Goal: Obtain resource: Download file/media

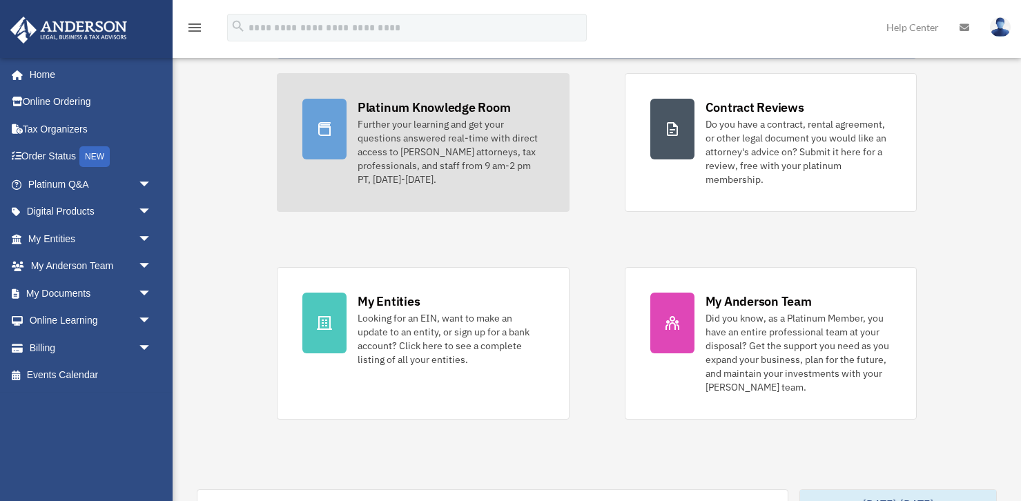
scroll to position [72, 0]
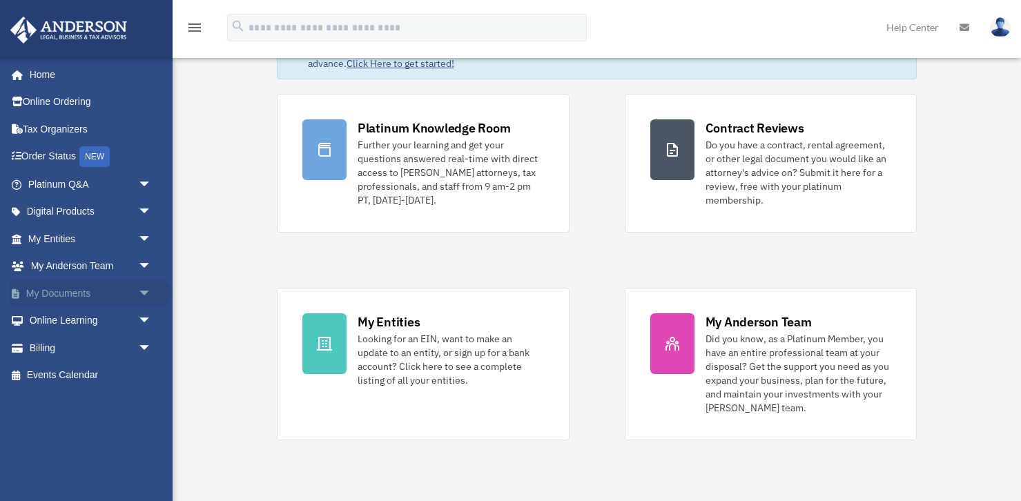
click at [66, 293] on link "My Documents arrow_drop_down" at bounding box center [91, 294] width 163 height 28
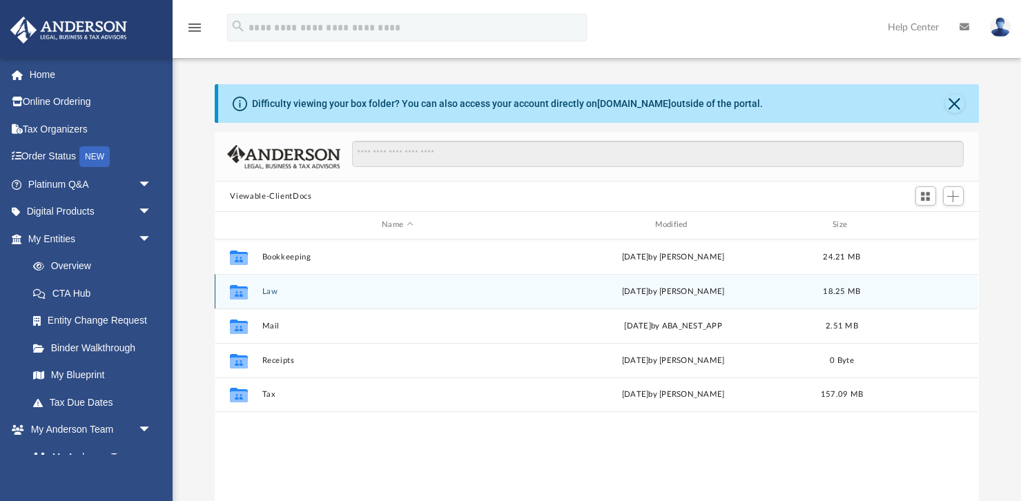
scroll to position [313, 763]
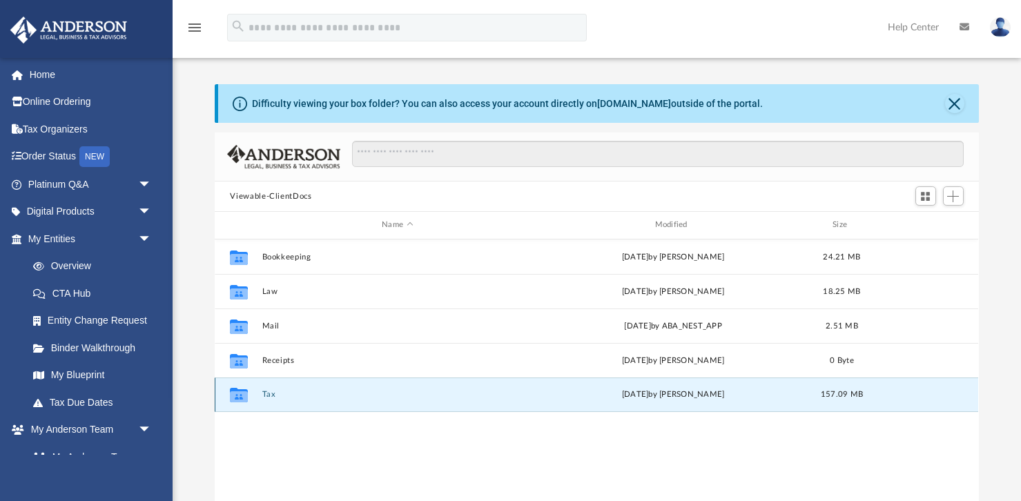
click at [266, 393] on button "Tax" at bounding box center [397, 394] width 270 height 9
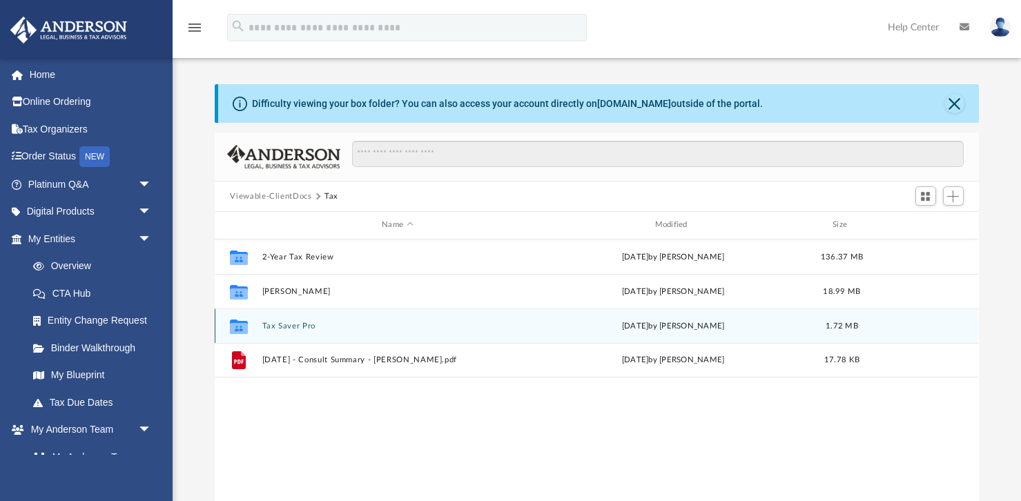
click at [304, 325] on button "Tax Saver Pro" at bounding box center [397, 326] width 270 height 9
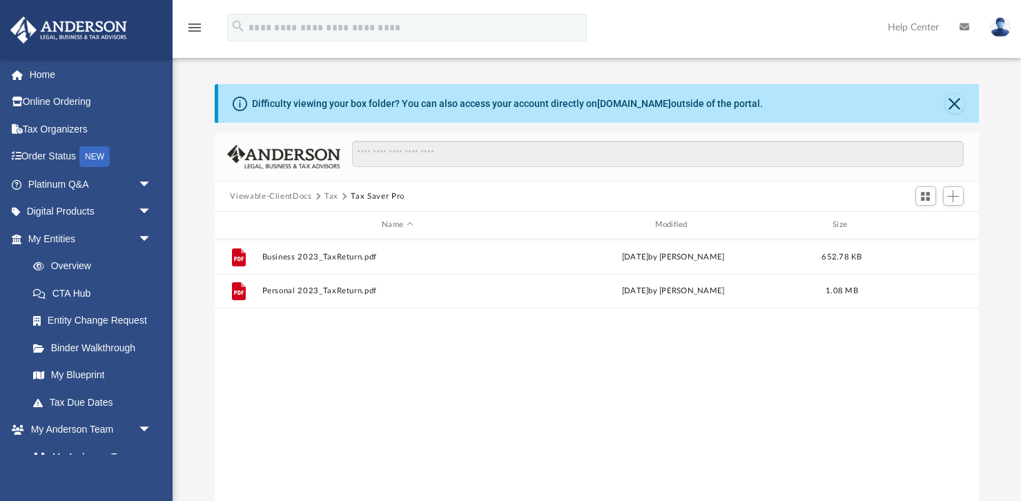
click at [333, 197] on button "Tax" at bounding box center [331, 197] width 14 height 12
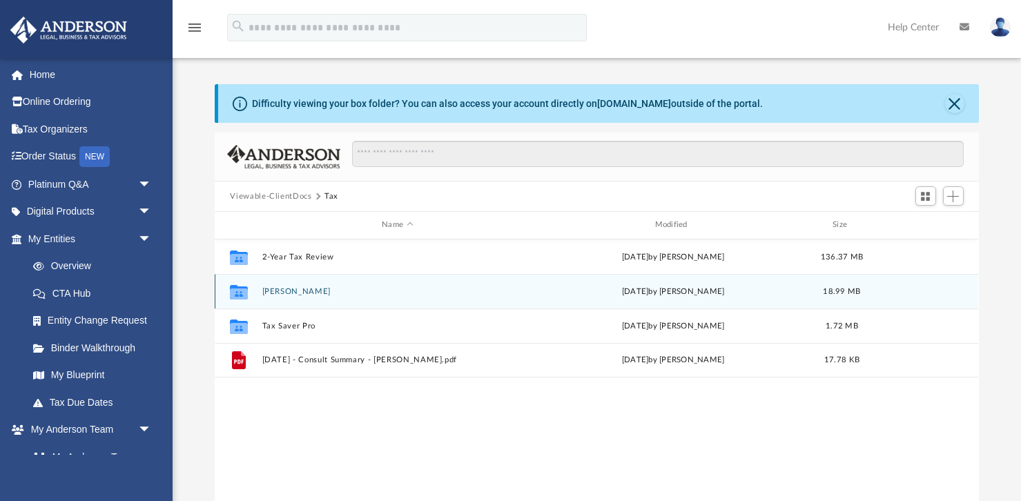
click at [295, 290] on button "[PERSON_NAME]" at bounding box center [397, 291] width 270 height 9
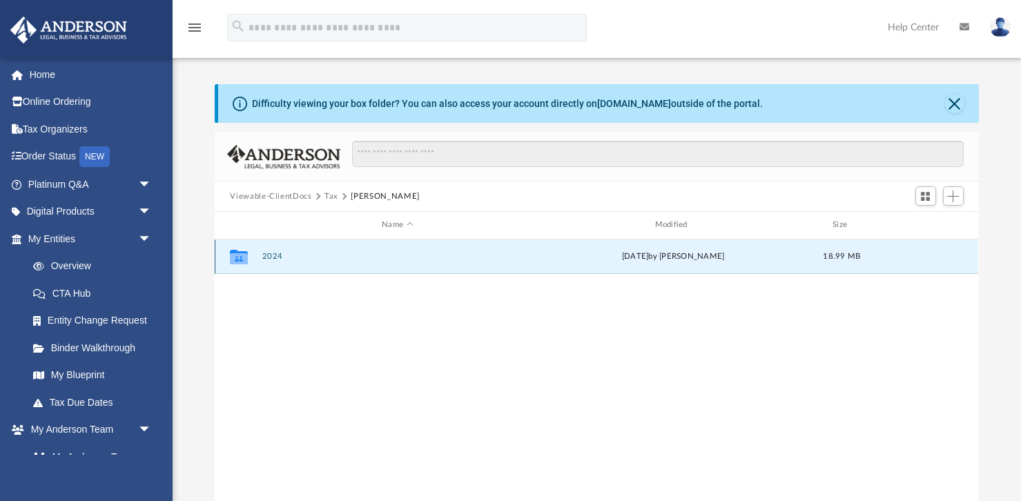
click at [273, 258] on button "2024" at bounding box center [397, 256] width 270 height 9
click at [273, 258] on button "Digital Tax Organizer" at bounding box center [397, 256] width 270 height 9
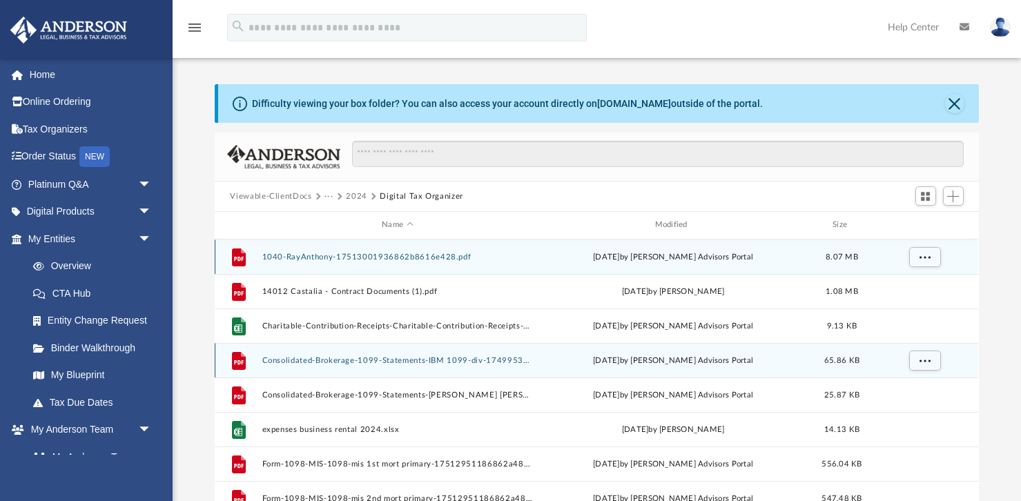
scroll to position [6, 0]
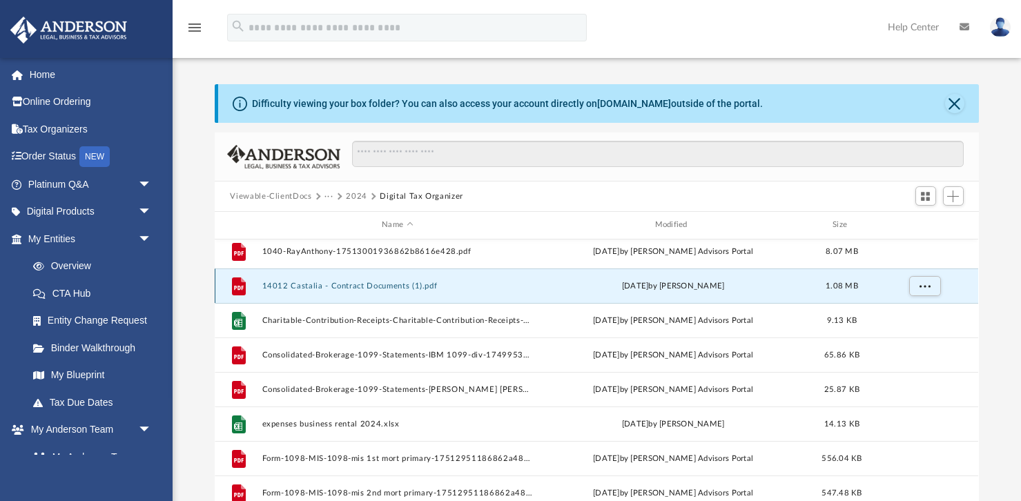
click at [340, 285] on button "14012 Castalia - Contract Documents (1).pdf" at bounding box center [397, 286] width 270 height 9
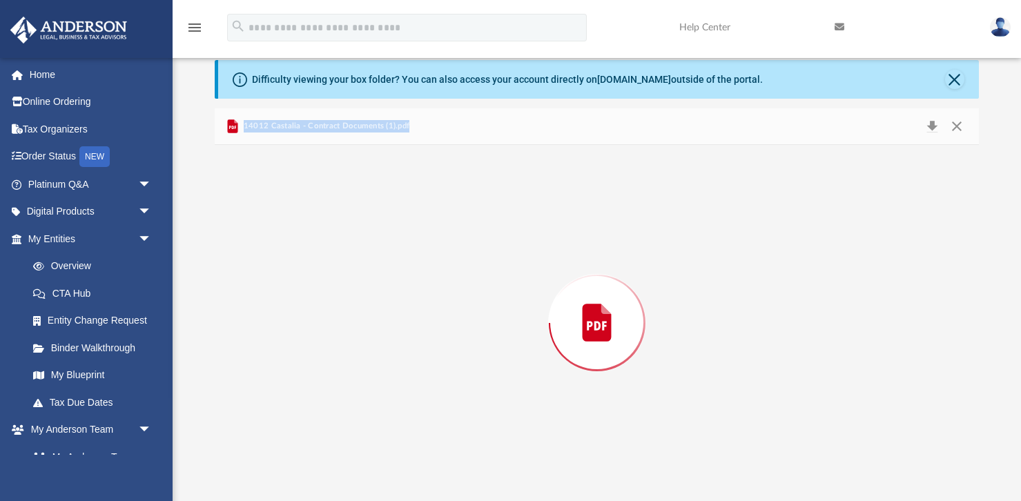
click at [340, 285] on div "Preview" at bounding box center [596, 323] width 763 height 356
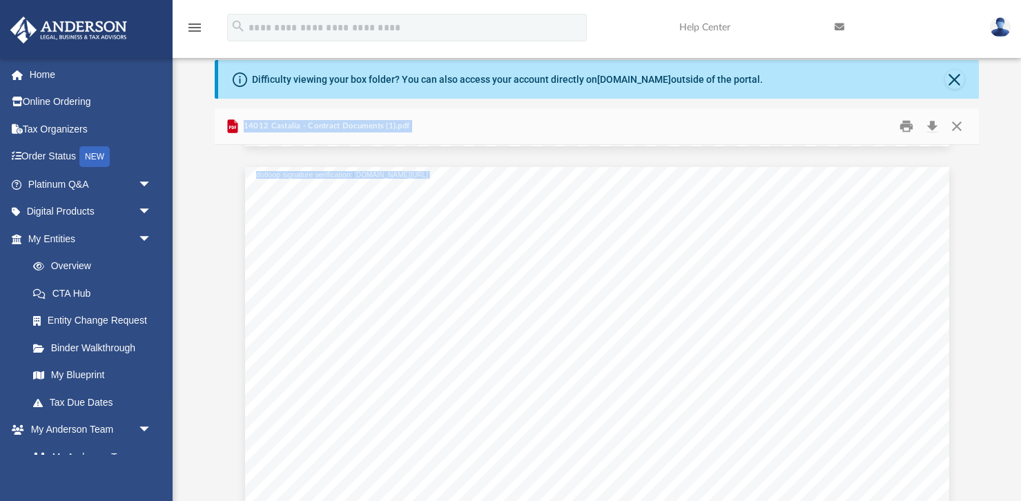
scroll to position [10994, 0]
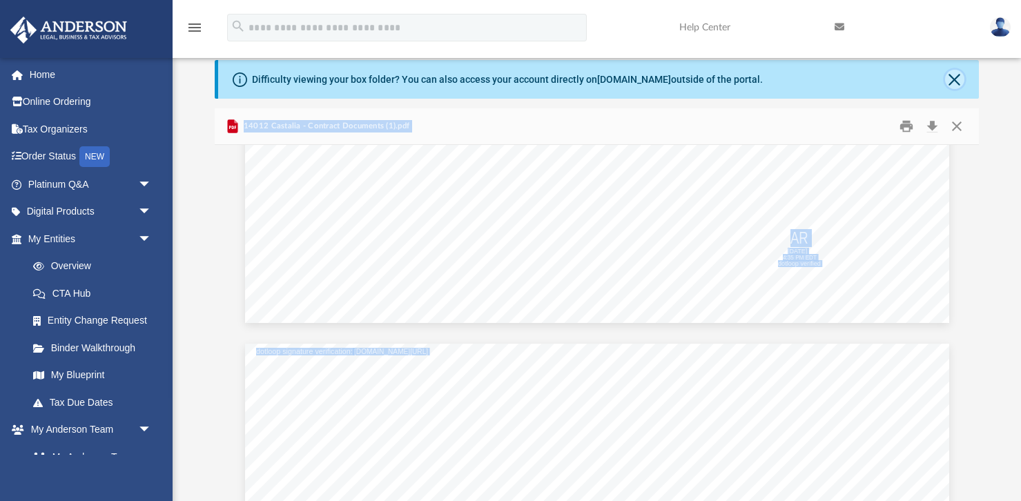
click at [958, 78] on button "Close" at bounding box center [954, 79] width 19 height 19
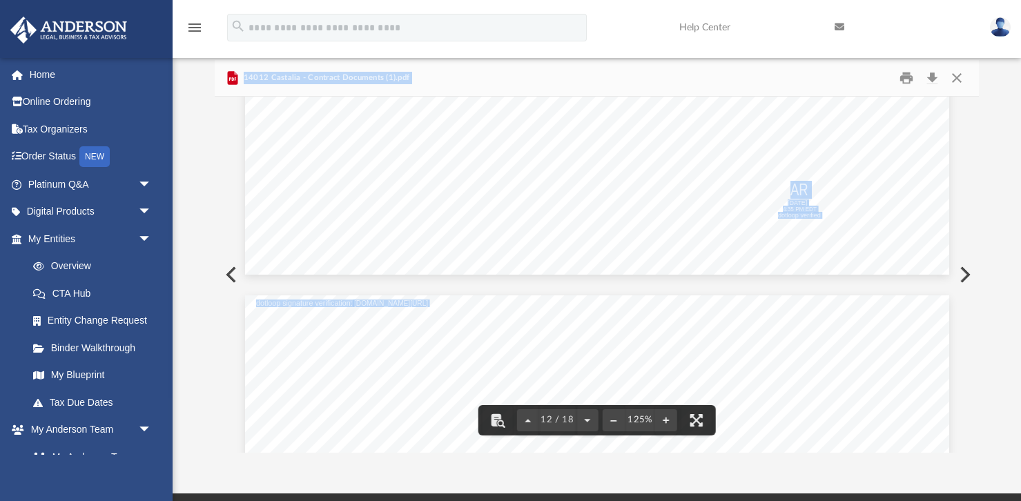
click at [233, 273] on button "Preview" at bounding box center [230, 274] width 30 height 39
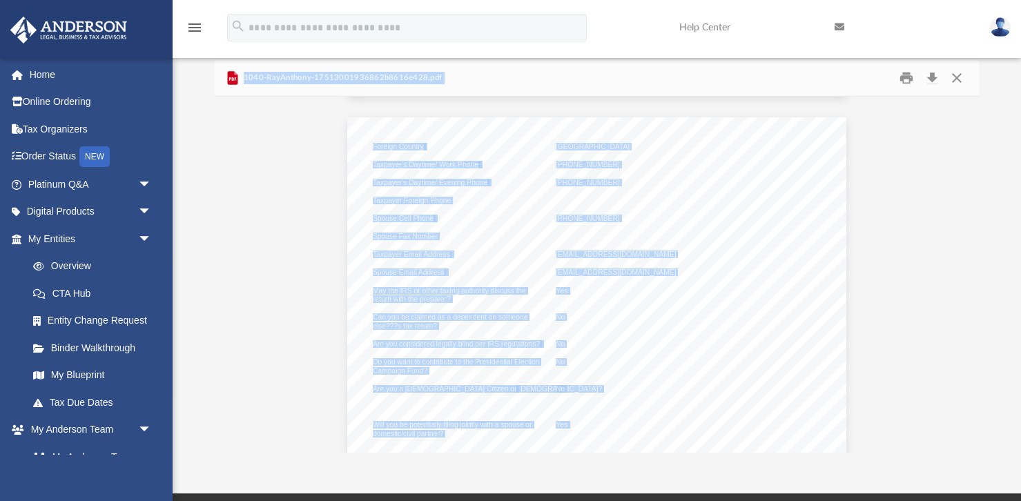
scroll to position [0, 0]
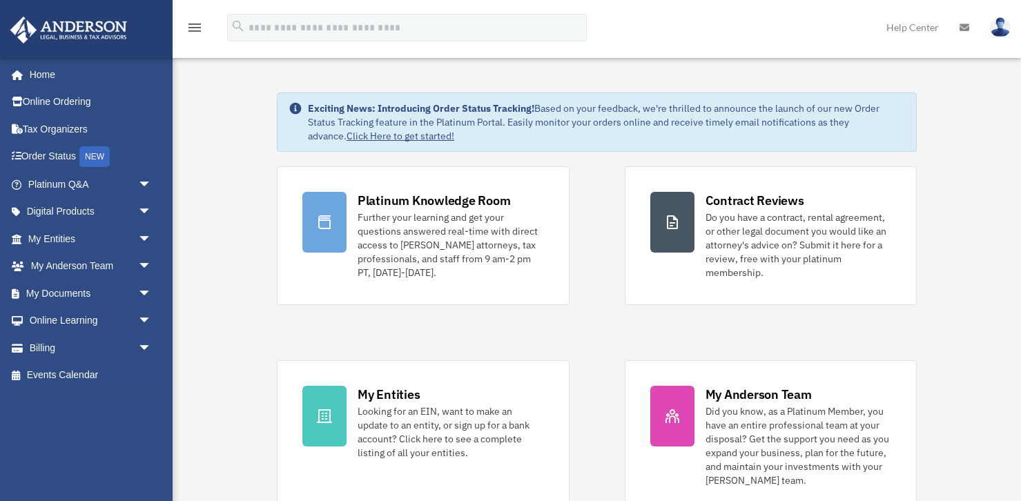
scroll to position [72, 0]
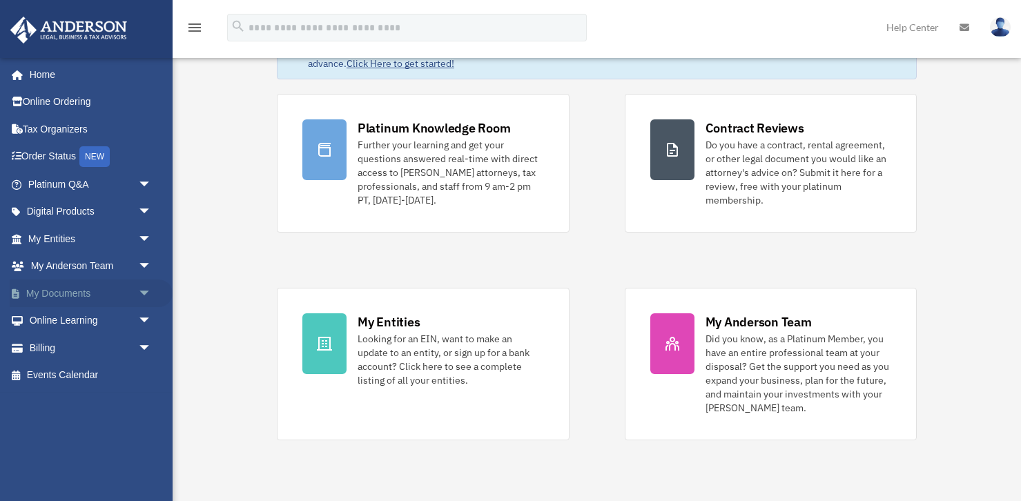
click at [71, 295] on link "My Documents arrow_drop_down" at bounding box center [91, 294] width 163 height 28
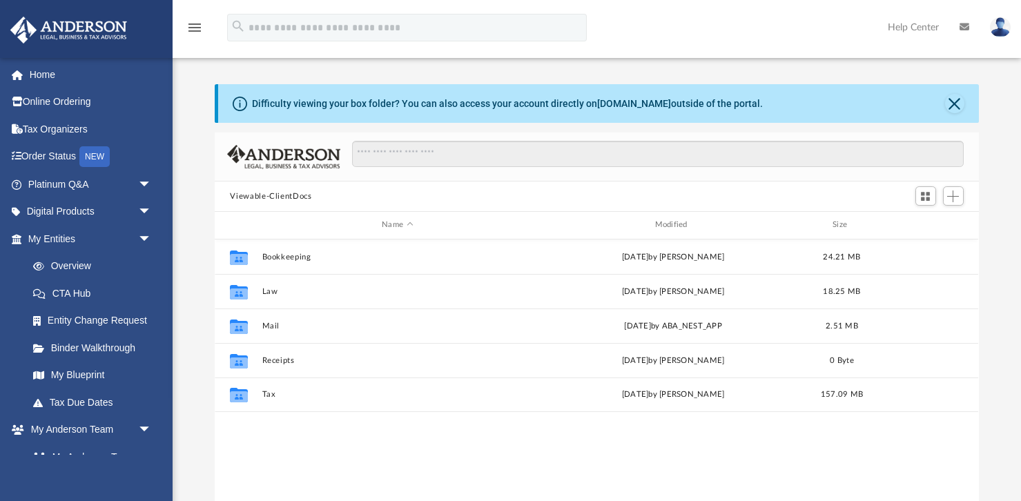
scroll to position [313, 763]
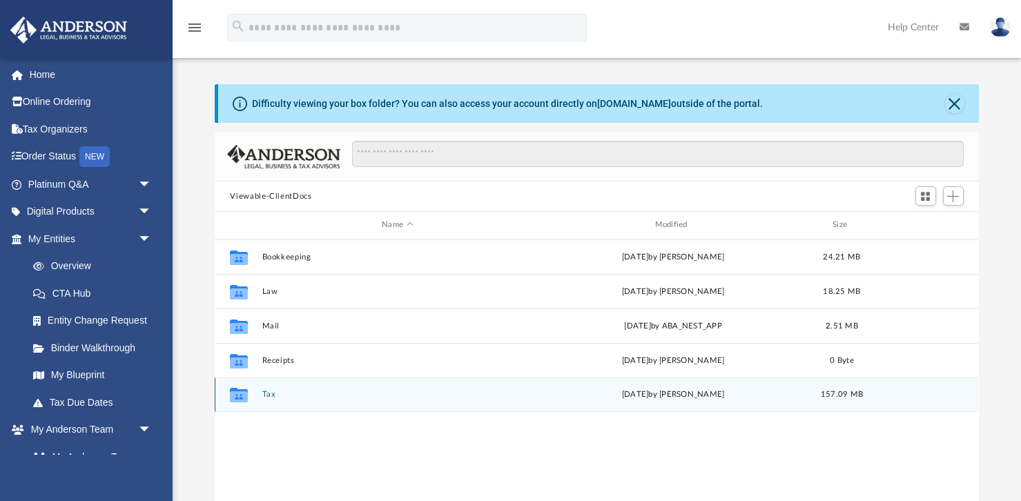
click at [321, 388] on div "Collaborated Folder Tax [DATE] by [PERSON_NAME] 157.09 MB" at bounding box center [596, 395] width 763 height 35
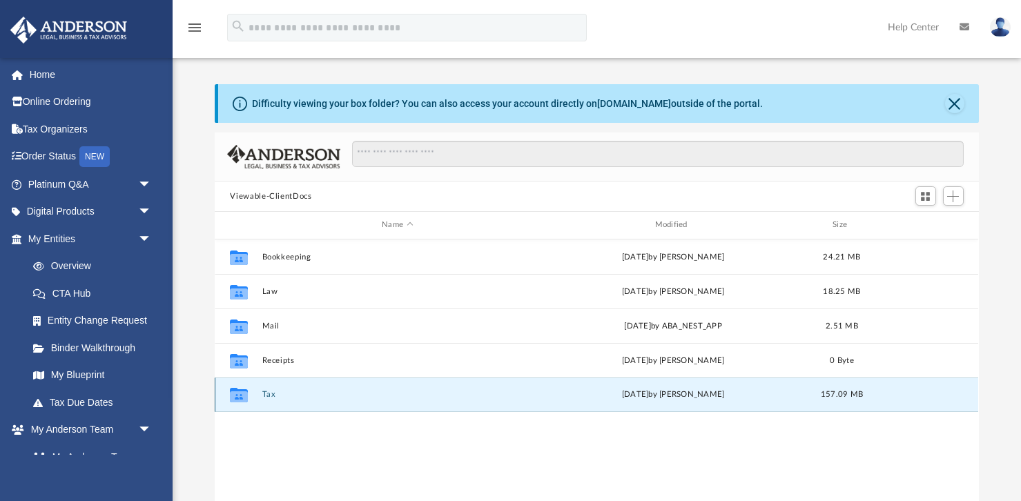
click at [321, 388] on div "Collaborated Folder Tax [DATE] by [PERSON_NAME] 157.09 MB" at bounding box center [596, 395] width 763 height 35
click at [240, 394] on icon "grid" at bounding box center [239, 395] width 18 height 14
click at [240, 393] on icon "grid" at bounding box center [239, 396] width 18 height 11
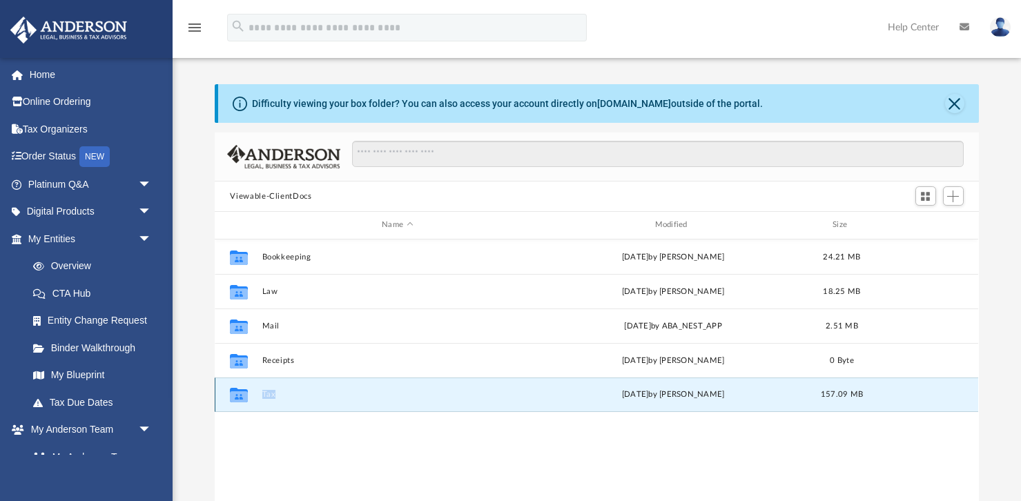
click at [240, 393] on icon "grid" at bounding box center [239, 396] width 18 height 11
click at [611, 392] on div "[DATE] by [PERSON_NAME]" at bounding box center [673, 395] width 270 height 12
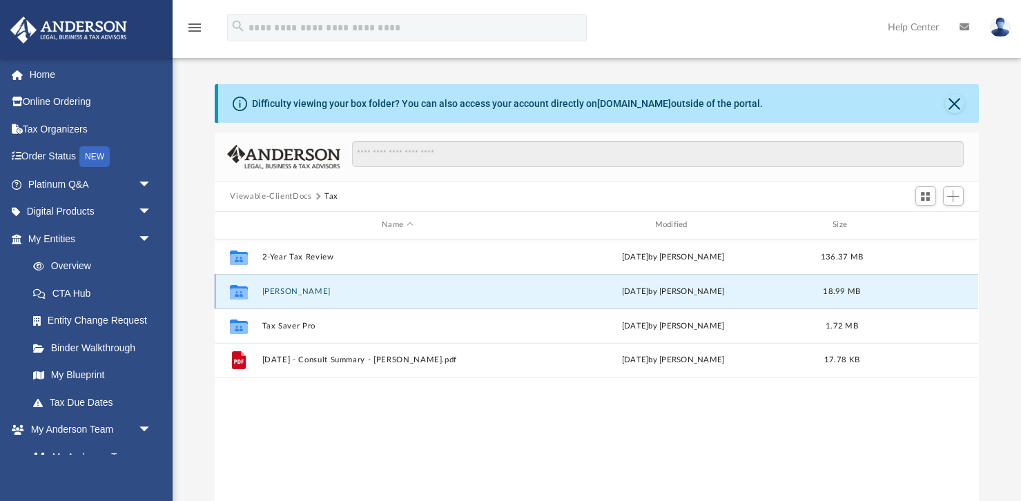
click at [301, 287] on button "[PERSON_NAME]" at bounding box center [397, 291] width 270 height 9
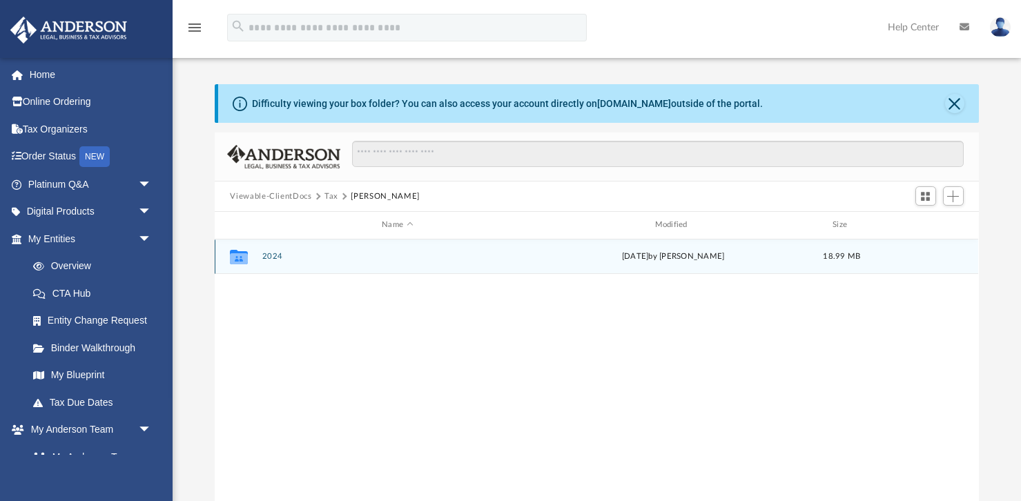
click at [280, 255] on button "2024" at bounding box center [397, 256] width 270 height 9
click at [280, 255] on button "Digital Tax Organizer" at bounding box center [397, 256] width 270 height 9
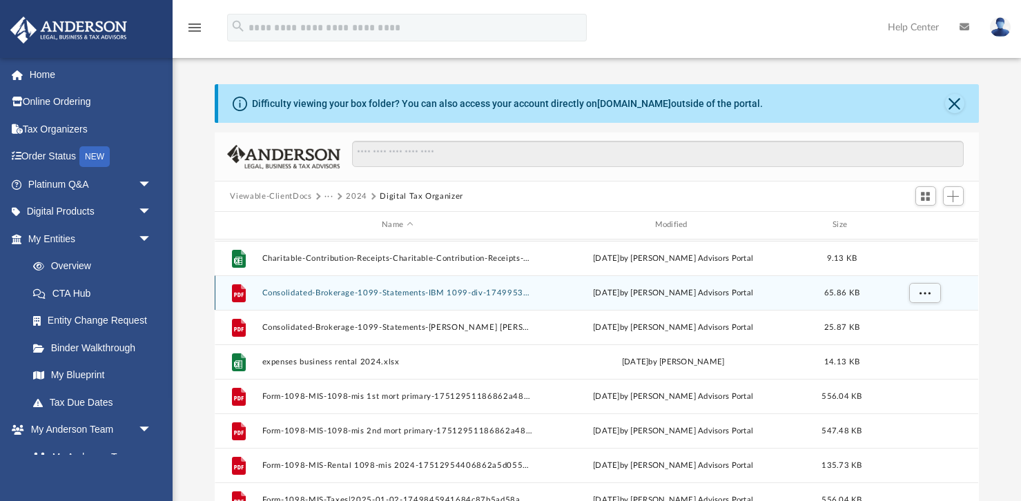
scroll to position [71, 0]
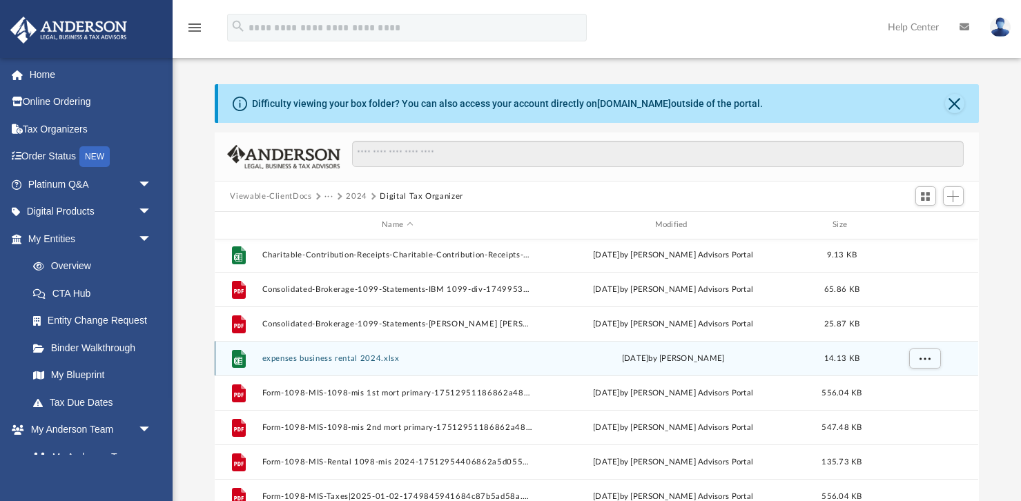
click at [352, 359] on button "expenses business rental 2024.xlsx" at bounding box center [397, 358] width 270 height 9
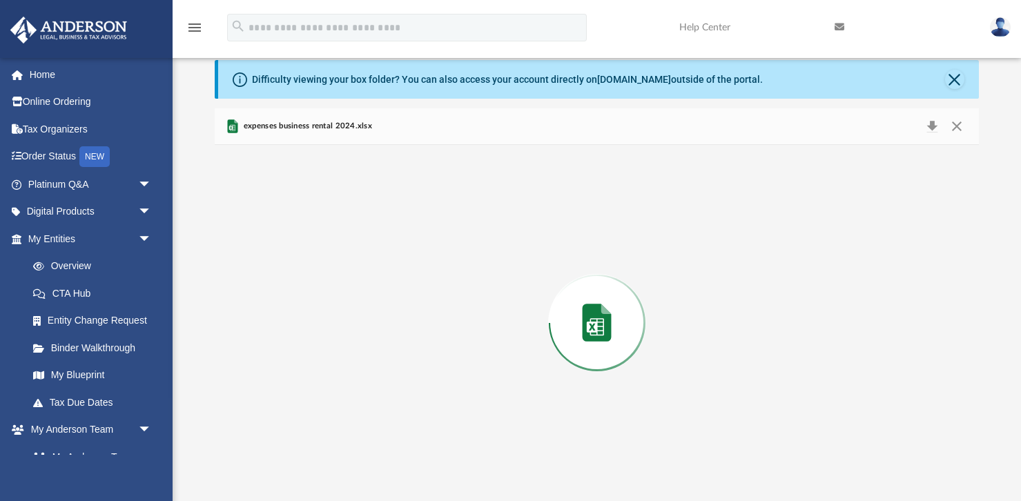
click at [352, 359] on div "Preview" at bounding box center [596, 323] width 763 height 356
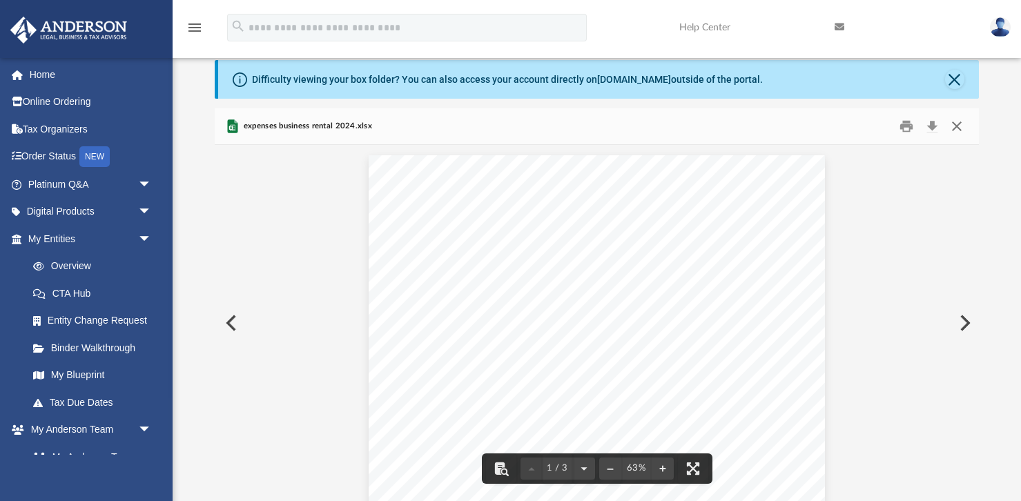
click at [959, 127] on button "Close" at bounding box center [956, 126] width 25 height 21
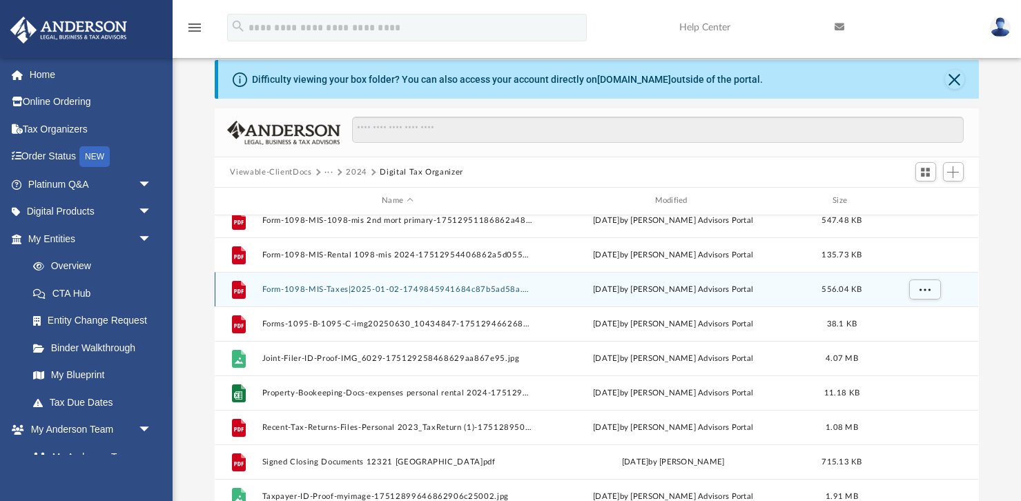
scroll to position [256, 0]
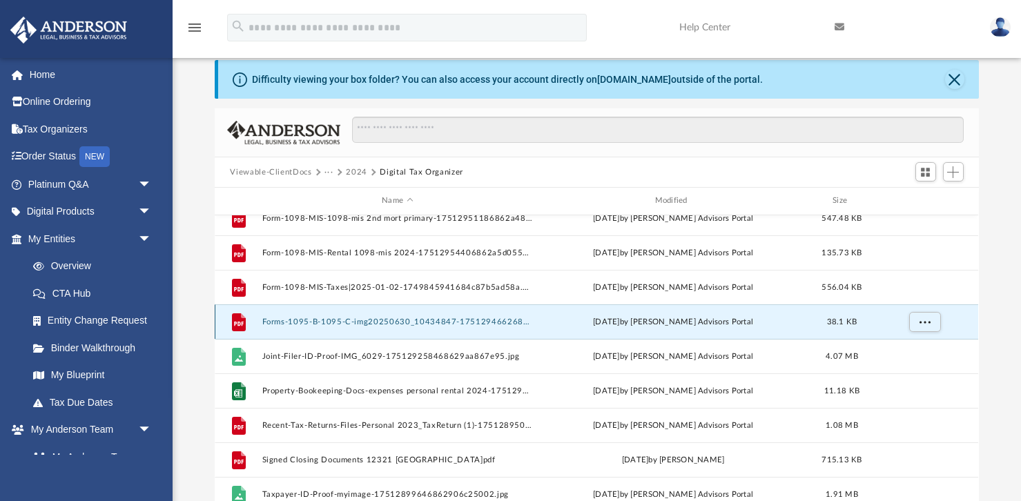
click at [447, 324] on button "Forms-1095-B-1095-C-img20250630_10434847-17512946626862a2c6e1367.pdf" at bounding box center [397, 322] width 270 height 9
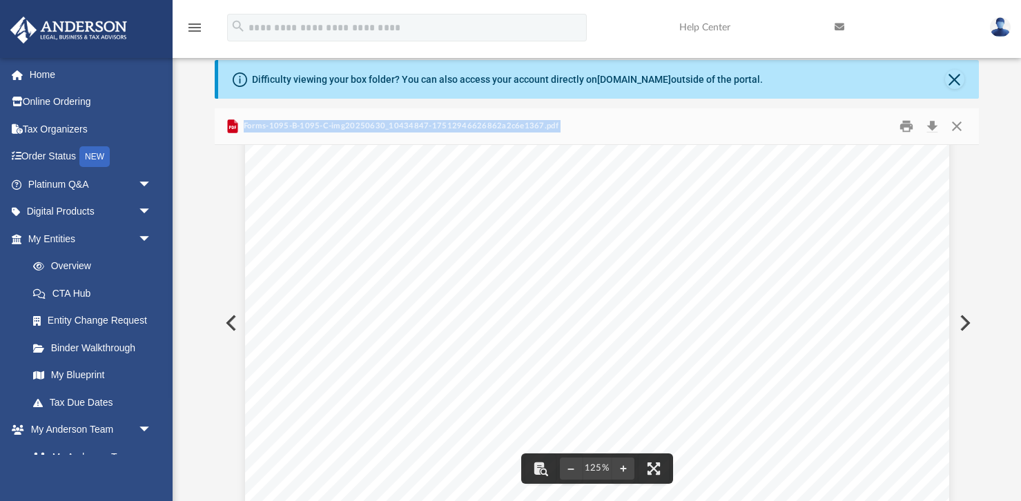
scroll to position [0, 0]
click at [954, 124] on button "Close" at bounding box center [956, 126] width 25 height 21
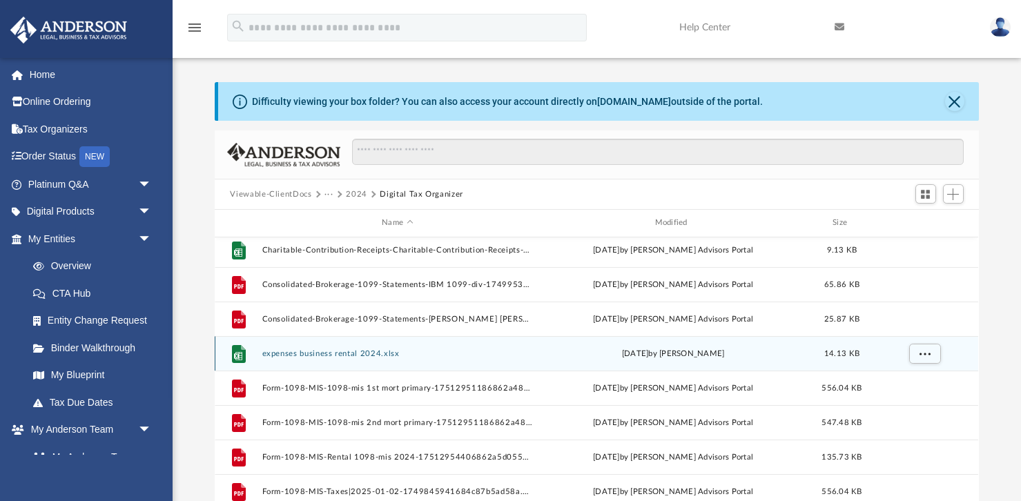
scroll to position [92, 0]
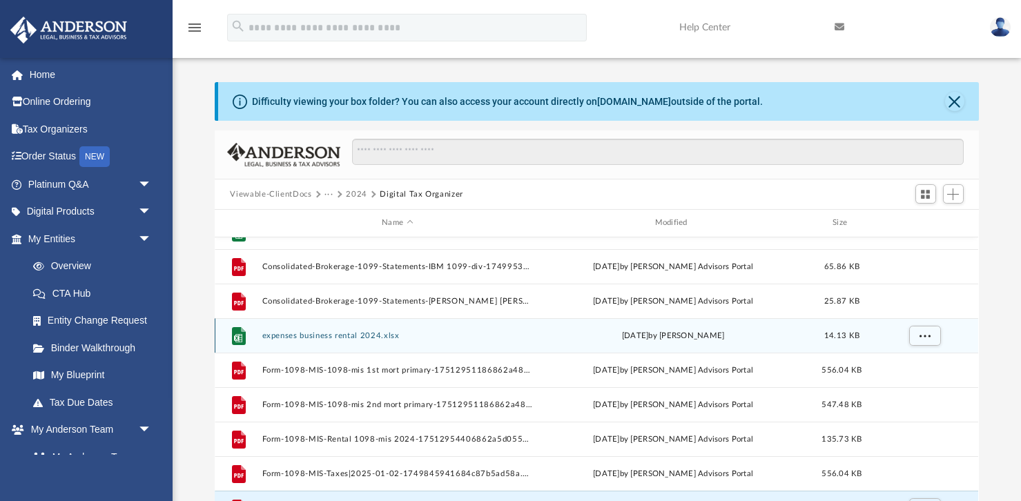
click at [360, 337] on button "expenses business rental 2024.xlsx" at bounding box center [397, 335] width 270 height 9
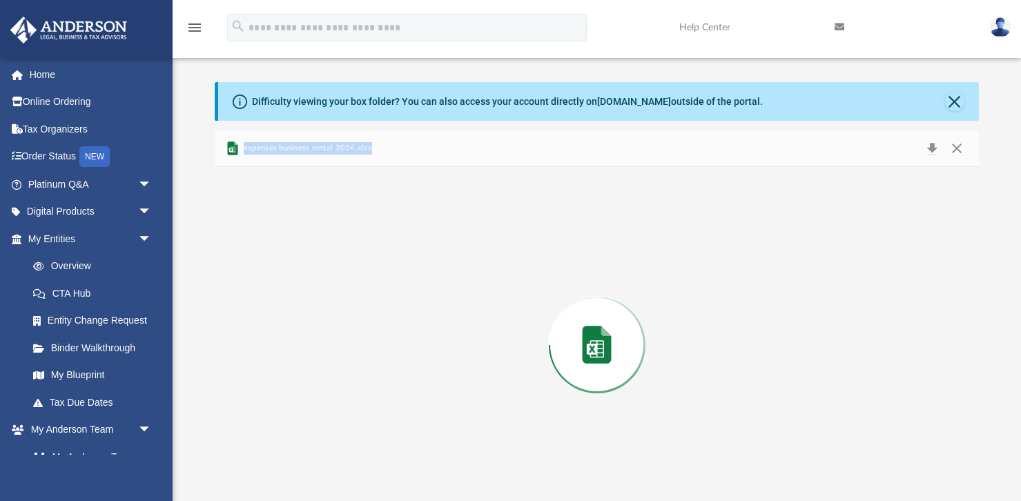
scroll to position [24, 0]
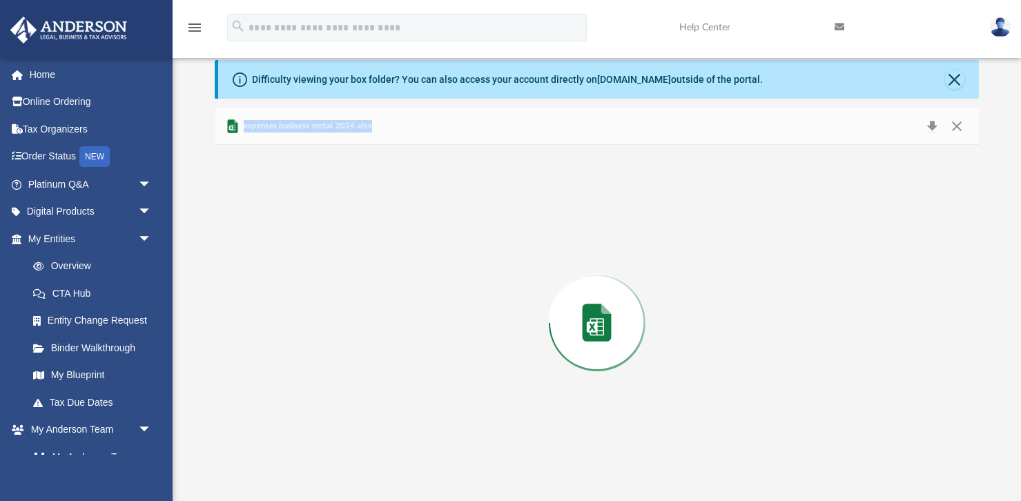
click at [360, 145] on div "Document Viewer" at bounding box center [596, 145] width 763 height 0
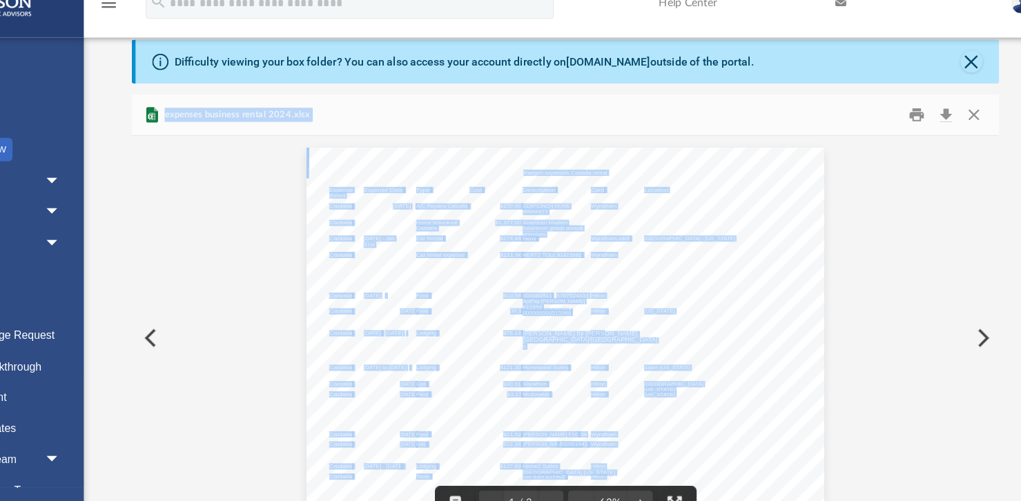
click at [231, 320] on button "Preview" at bounding box center [230, 323] width 30 height 39
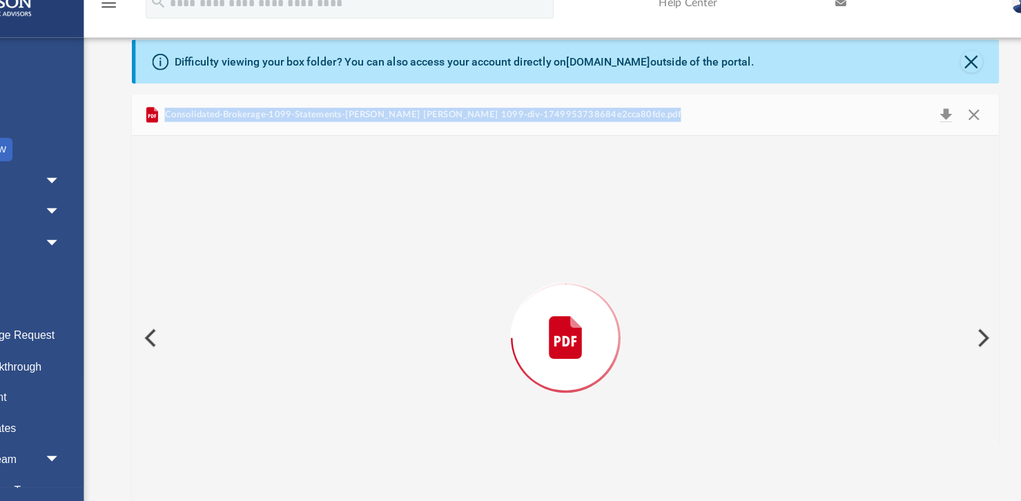
scroll to position [23, 0]
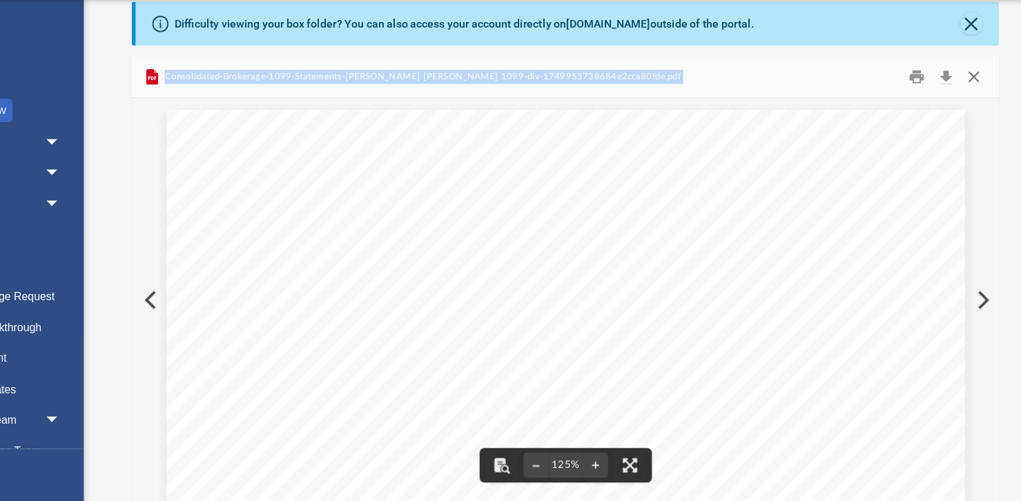
click at [964, 130] on button "Close" at bounding box center [956, 127] width 25 height 21
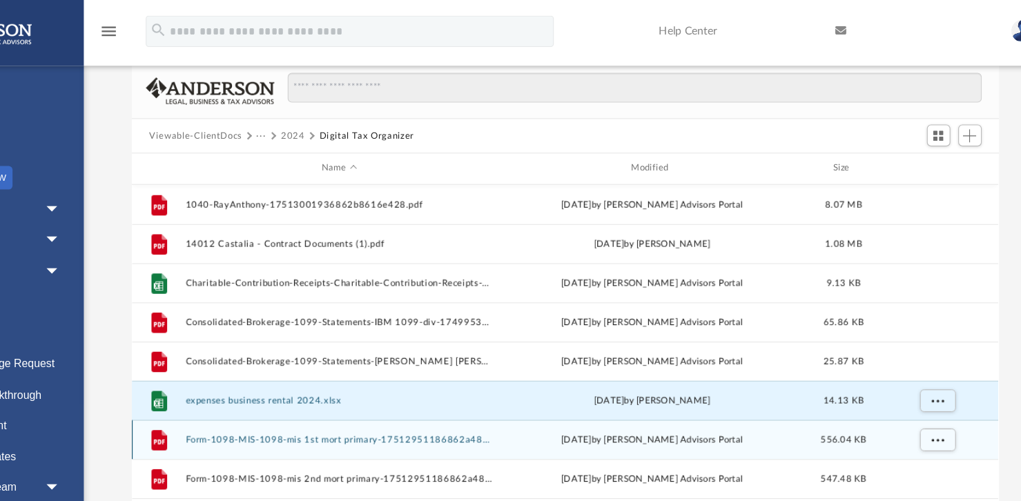
scroll to position [69, 0]
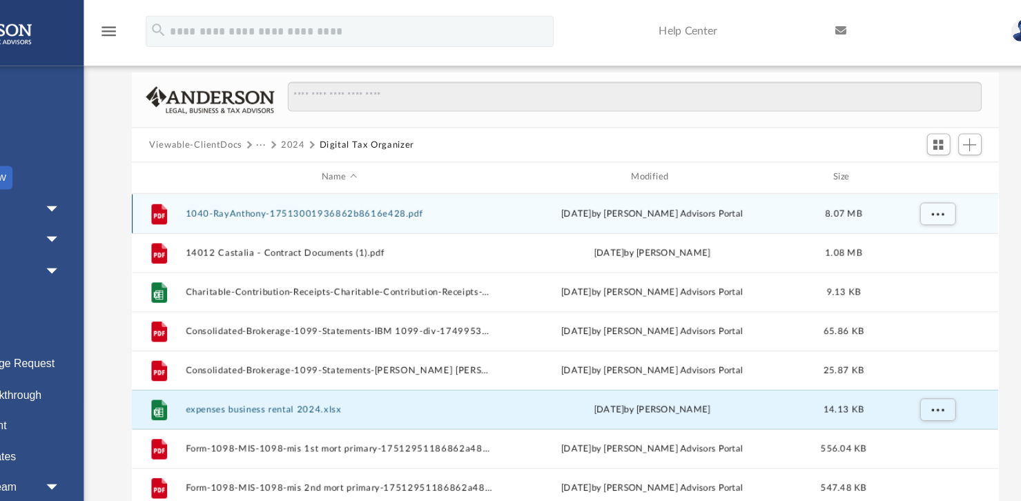
click at [373, 187] on button "1040-RayAnthony-17513001936862b8616e428.pdf" at bounding box center [397, 188] width 270 height 9
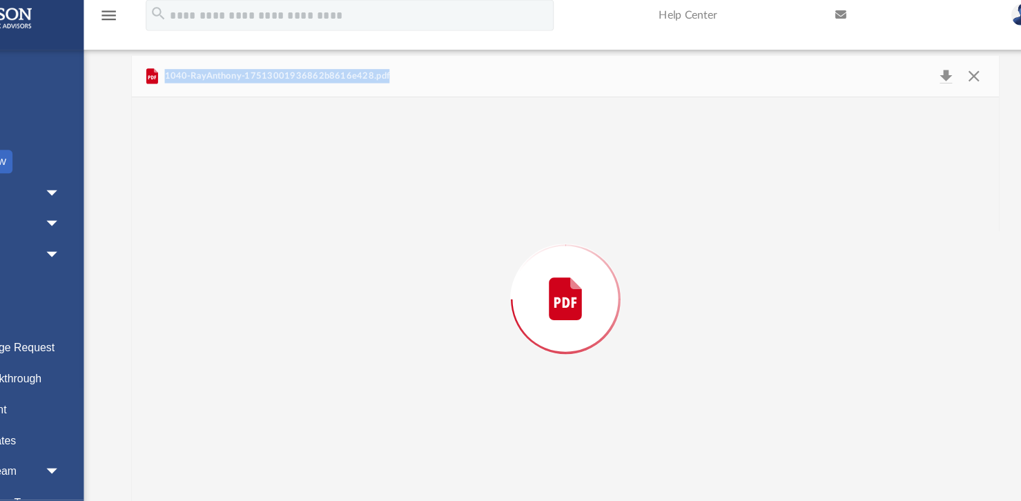
click at [373, 202] on div "Preview" at bounding box center [596, 278] width 763 height 356
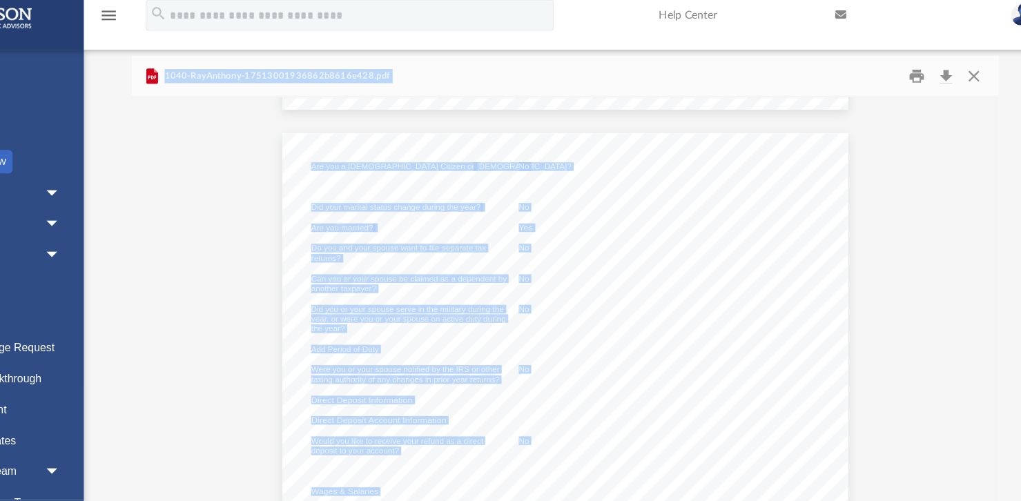
scroll to position [1472, 0]
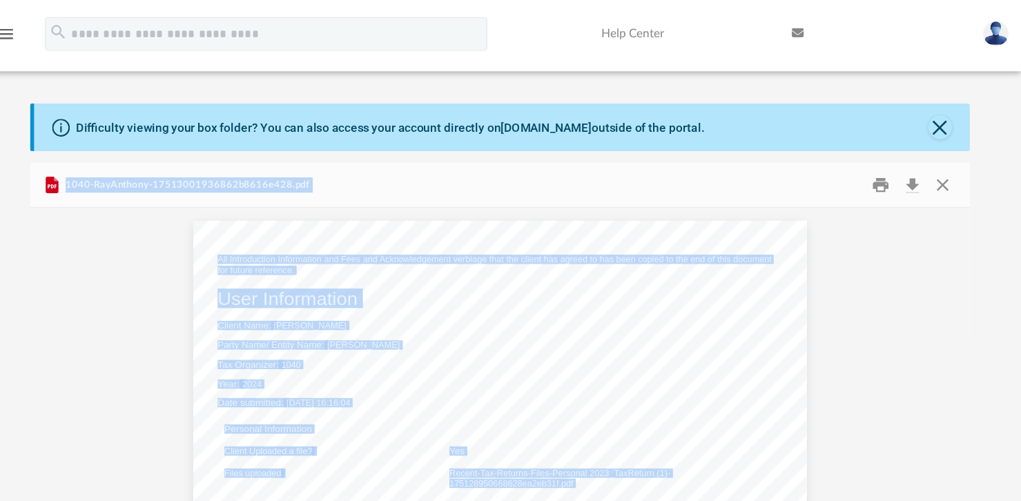
scroll to position [0, 0]
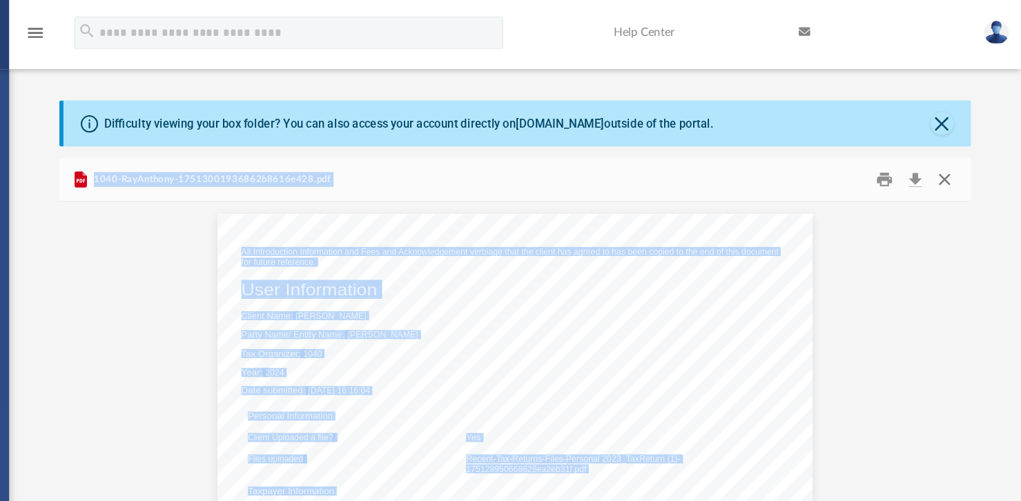
click at [954, 148] on button "Close" at bounding box center [956, 150] width 25 height 21
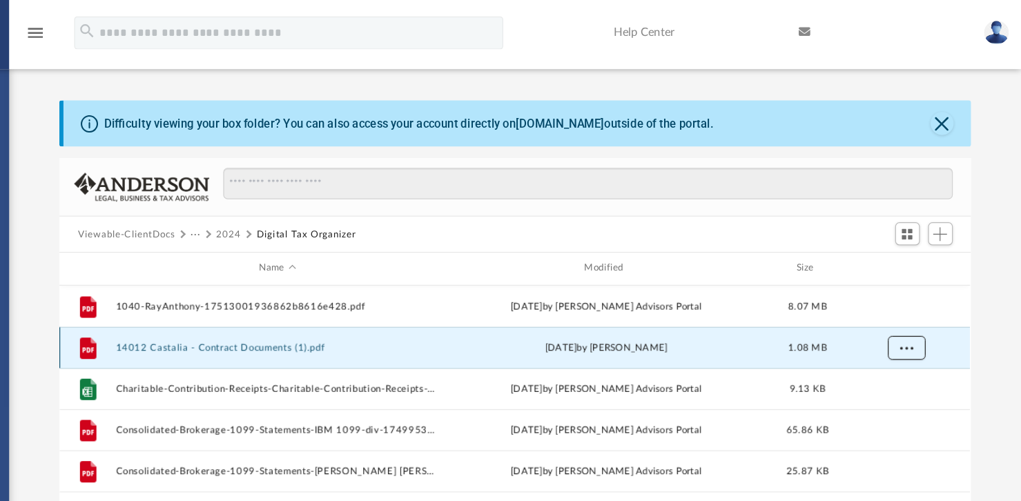
click at [917, 289] on button "More options" at bounding box center [925, 291] width 32 height 21
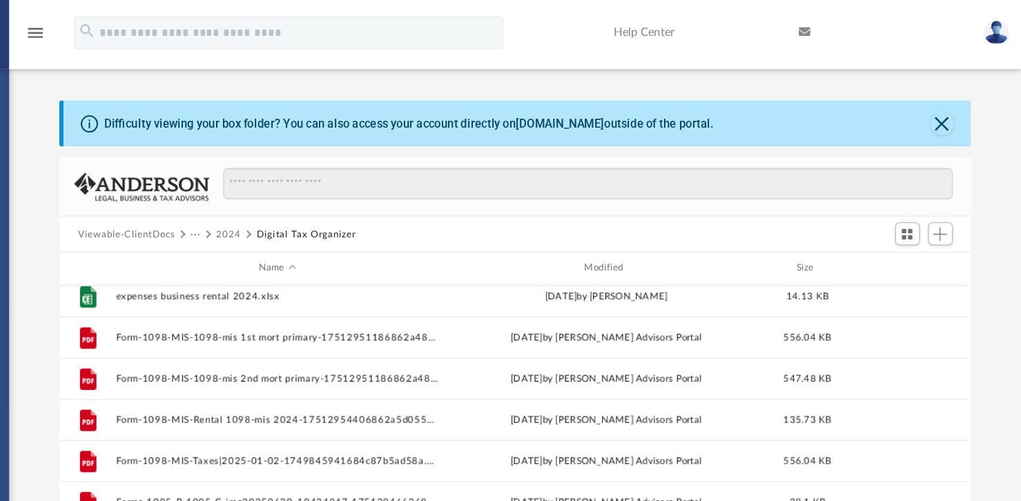
scroll to position [146, 0]
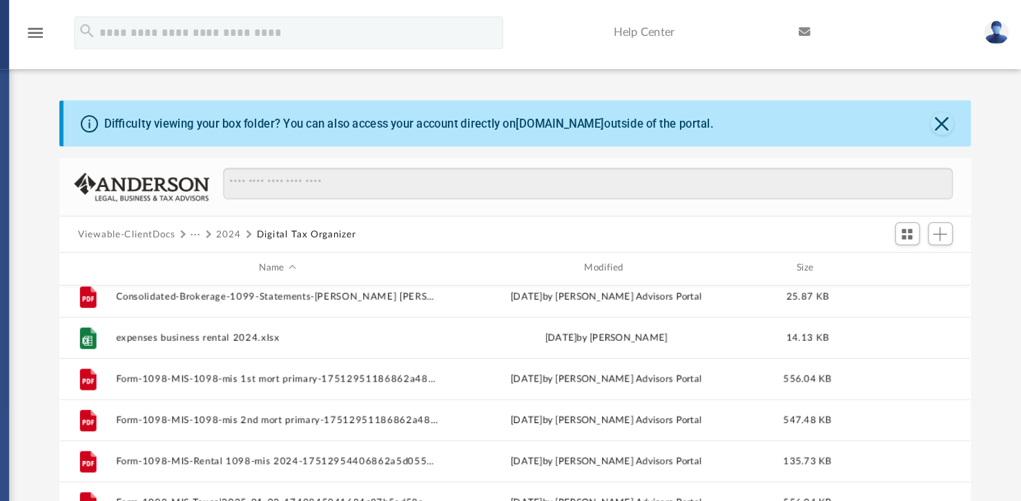
click at [354, 199] on button "2024" at bounding box center [356, 197] width 21 height 12
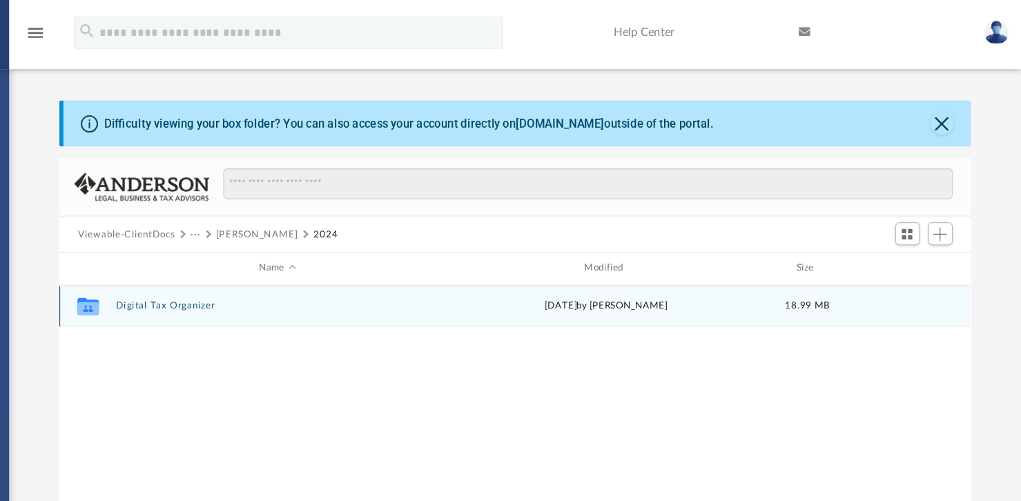
scroll to position [0, 0]
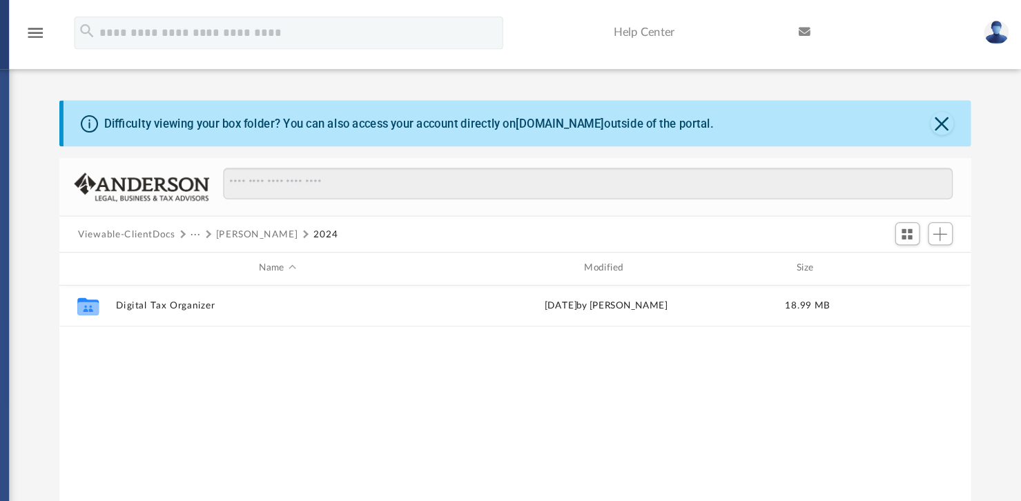
click at [356, 198] on button "[PERSON_NAME]" at bounding box center [380, 197] width 68 height 12
click at [330, 197] on button "Tax" at bounding box center [331, 197] width 14 height 12
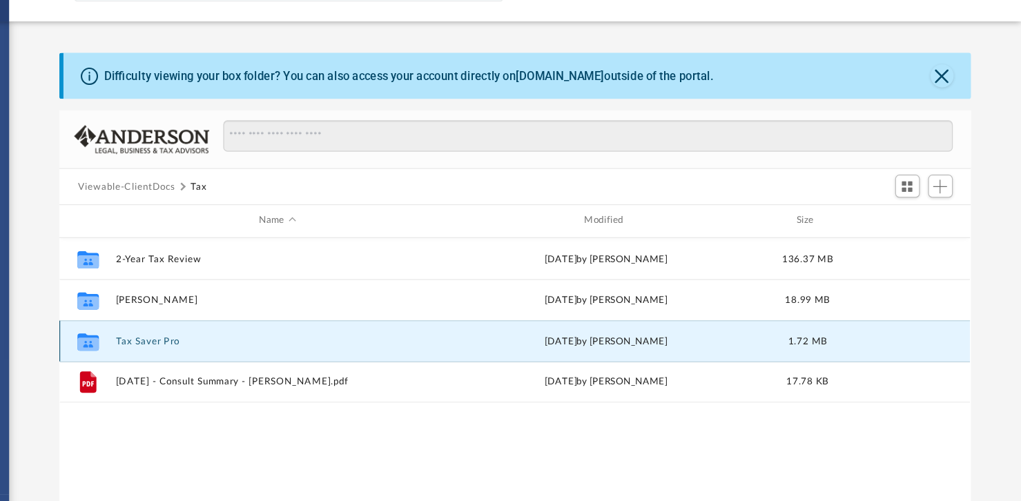
click at [297, 324] on button "Tax Saver Pro" at bounding box center [397, 326] width 270 height 9
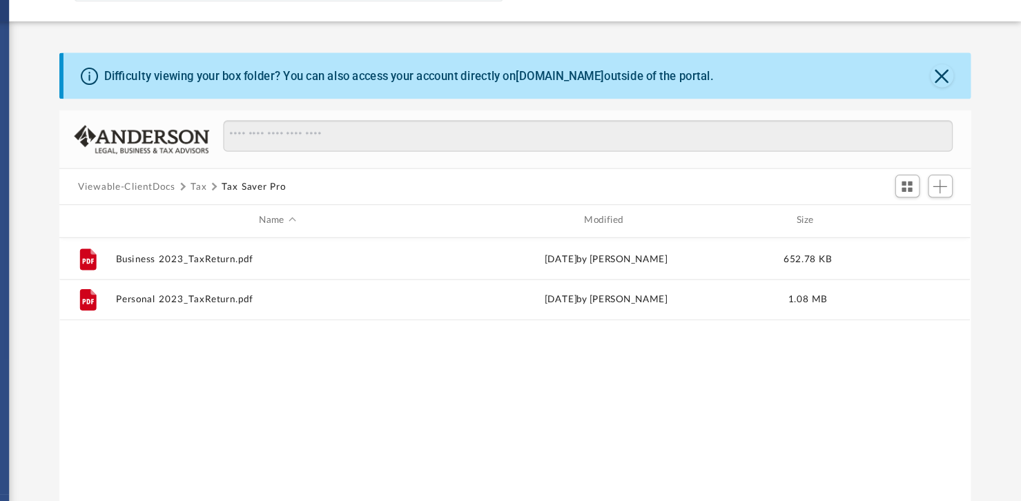
click at [332, 197] on button "Tax" at bounding box center [331, 197] width 14 height 12
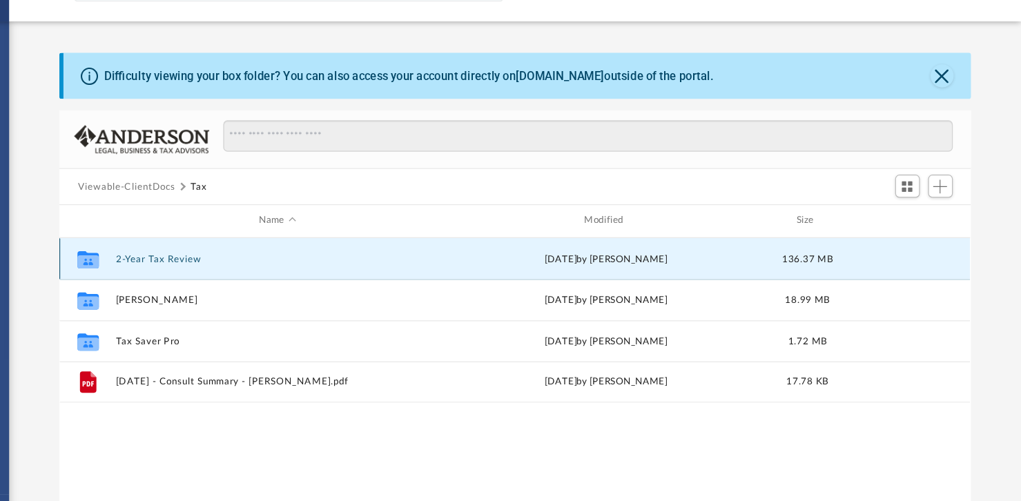
click at [304, 260] on button "2-Year Tax Review" at bounding box center [397, 257] width 270 height 9
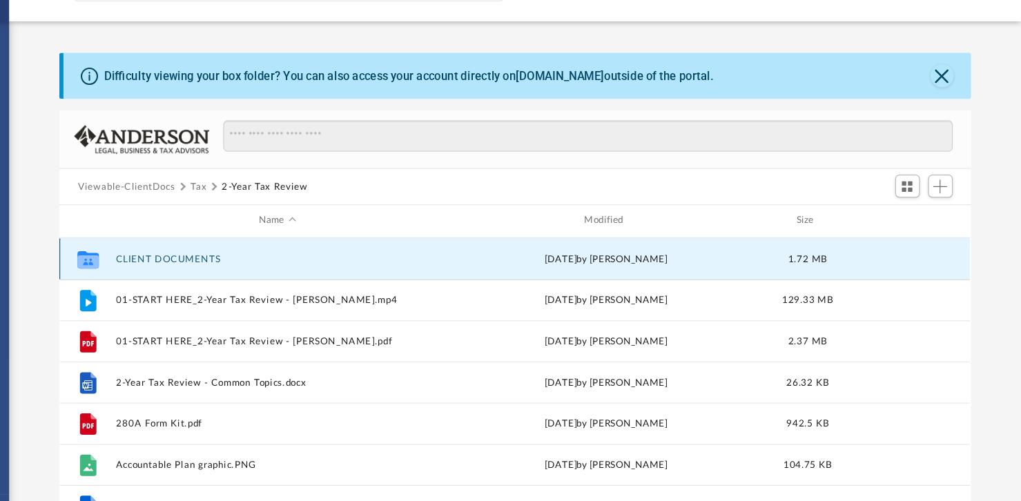
click at [311, 254] on button "CLIENT DOCUMENTS" at bounding box center [397, 257] width 270 height 9
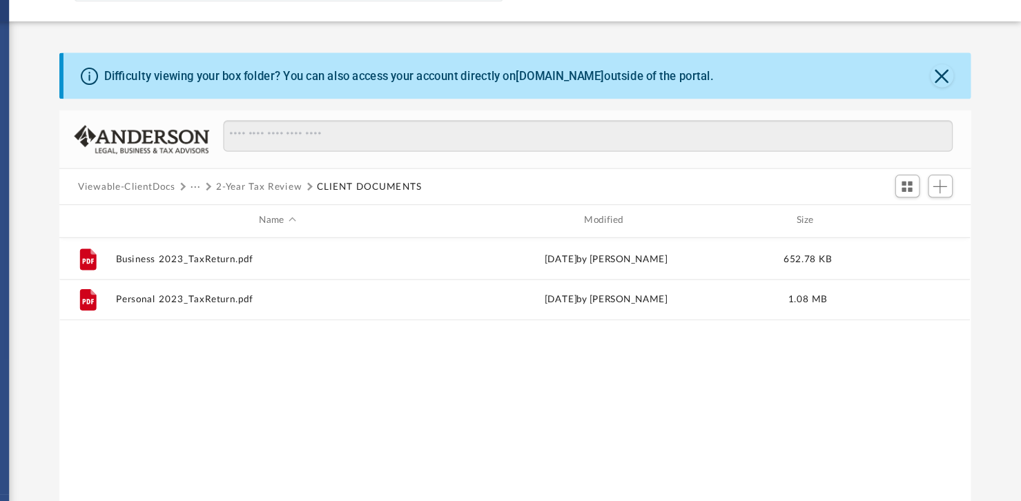
click at [368, 200] on button "2-Year Tax Review" at bounding box center [382, 197] width 72 height 12
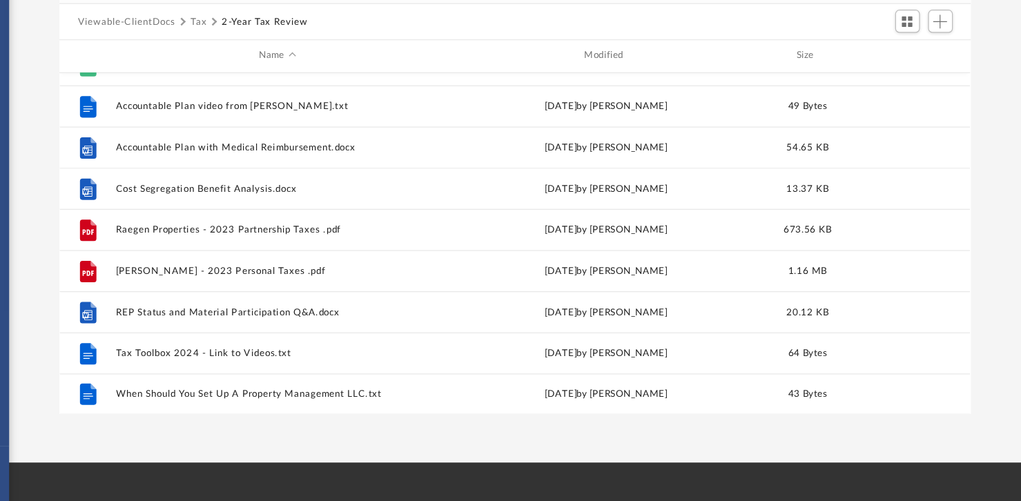
scroll to position [104, 0]
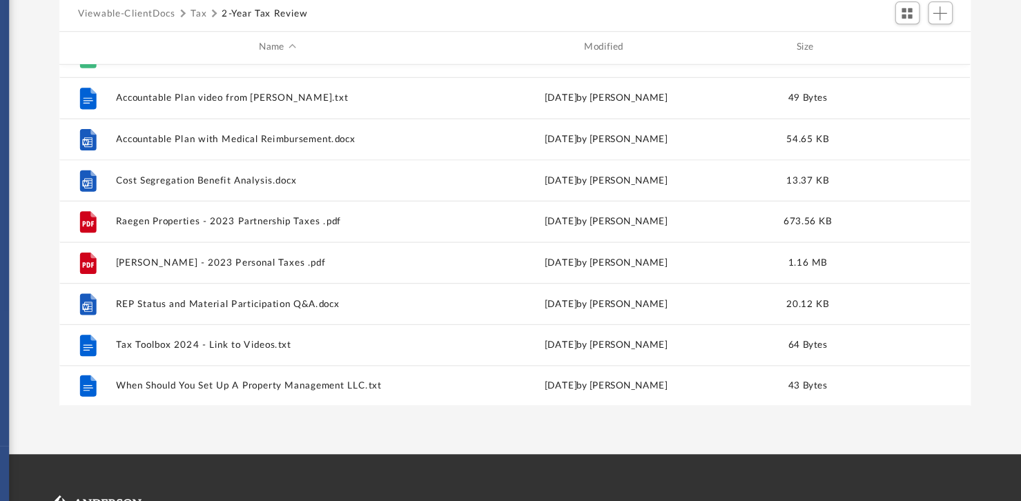
click at [331, 89] on button "Tax" at bounding box center [331, 92] width 14 height 12
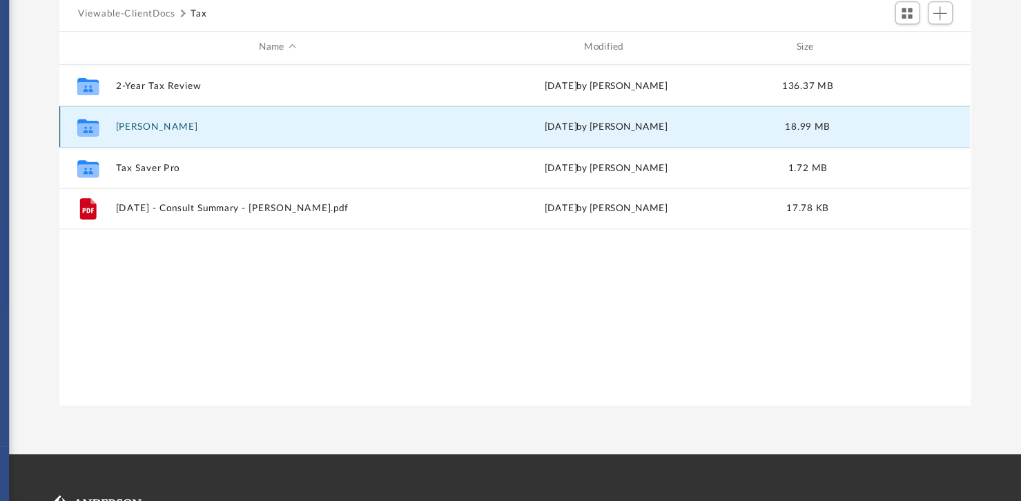
click at [291, 187] on button "[PERSON_NAME]" at bounding box center [397, 187] width 270 height 9
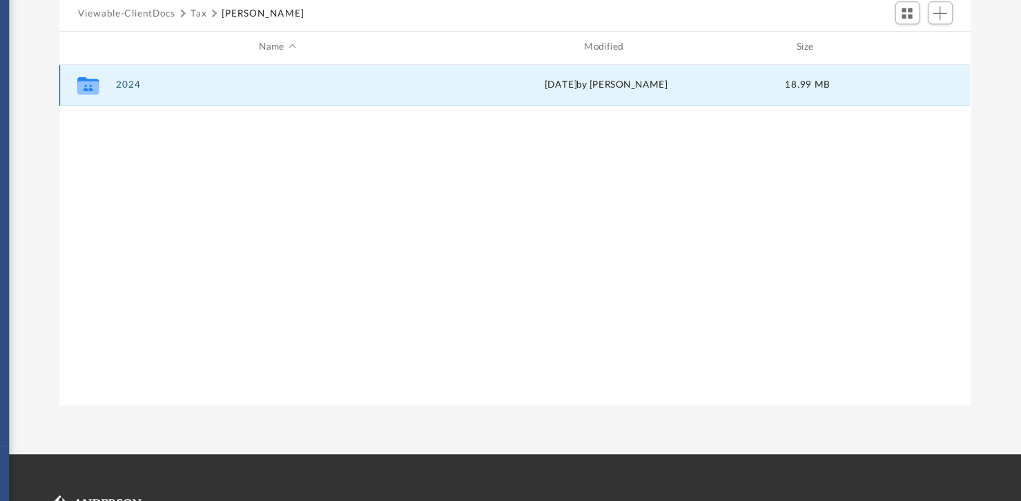
click at [271, 153] on button "2024" at bounding box center [397, 152] width 270 height 9
click at [287, 149] on button "Digital Tax Organizer" at bounding box center [397, 152] width 270 height 9
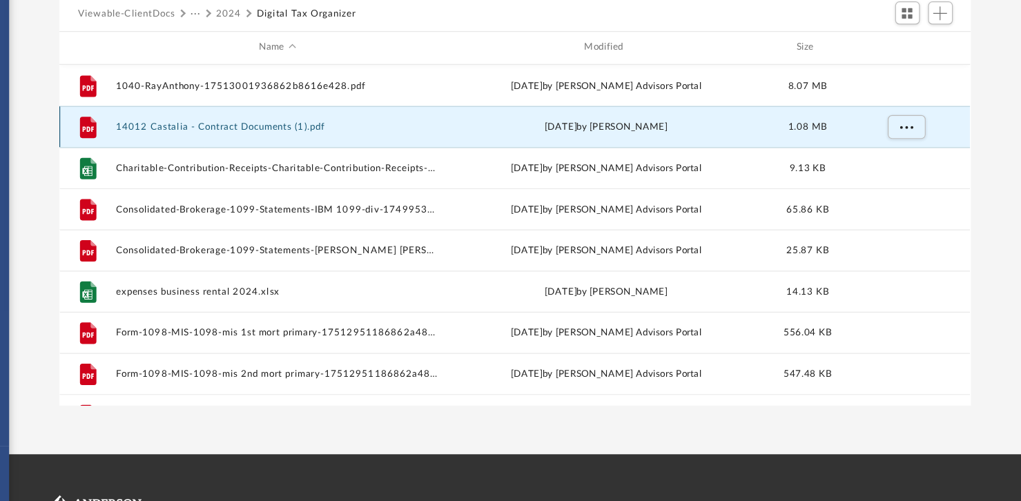
drag, startPoint x: 440, startPoint y: 186, endPoint x: 275, endPoint y: 179, distance: 165.1
click at [275, 179] on div "File 14012 Castalia - Contract Documents (1).pdf Sat Aug 2 2025 by Anthony Ray …" at bounding box center [596, 187] width 763 height 35
click at [433, 186] on button "14012 Castalia - Contract Documents (1).pdf" at bounding box center [397, 187] width 270 height 9
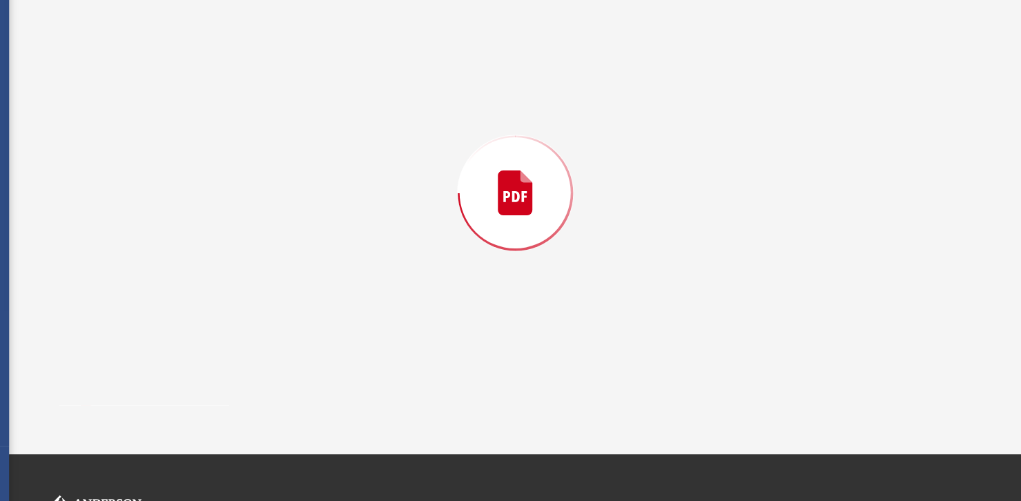
scroll to position [104, 0]
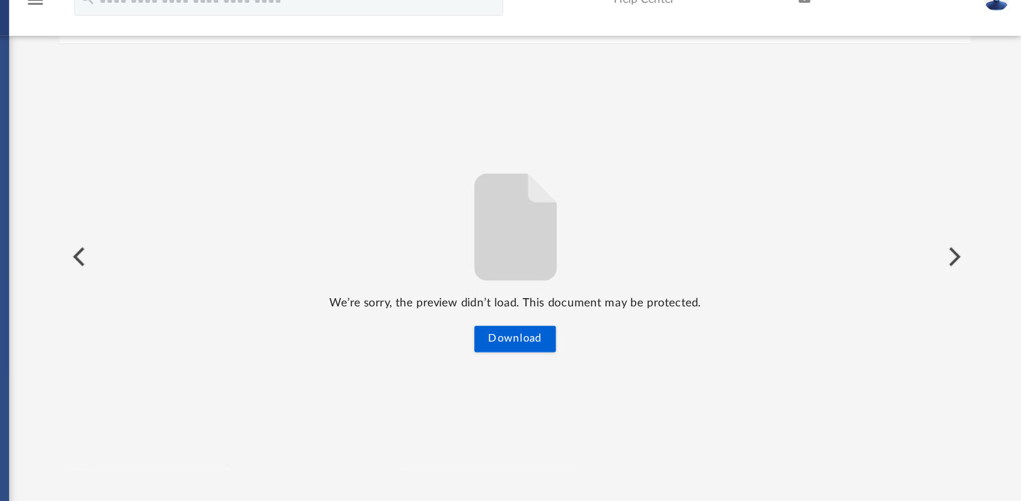
click at [233, 235] on button "Preview" at bounding box center [230, 243] width 30 height 39
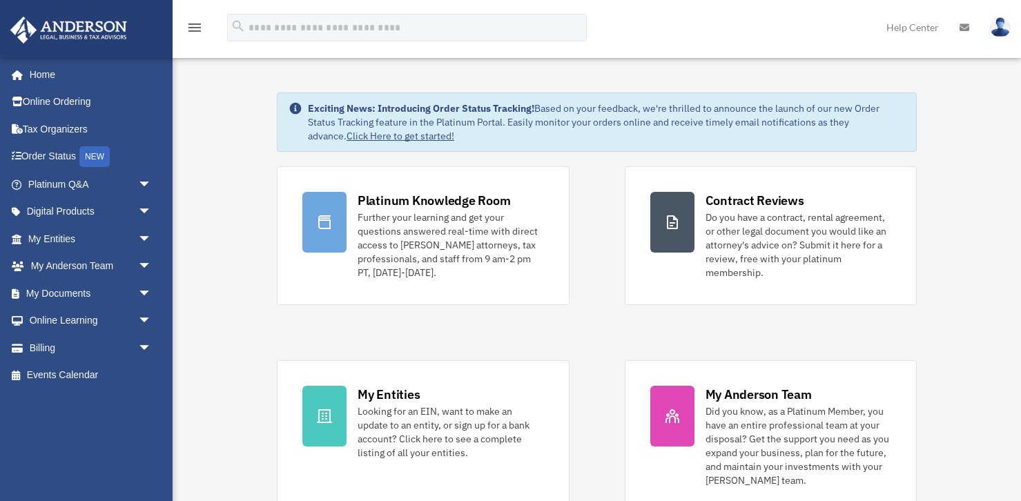
scroll to position [72, 0]
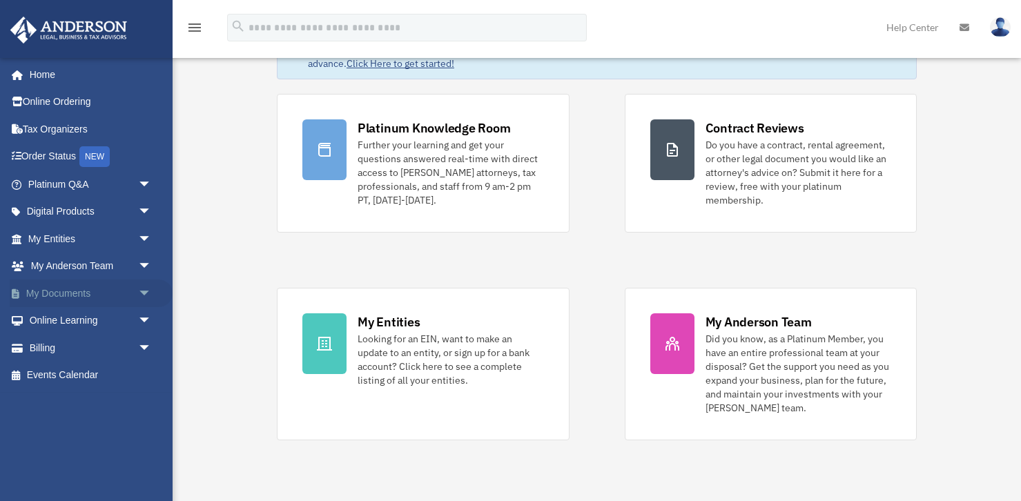
click at [108, 295] on link "My Documents arrow_drop_down" at bounding box center [91, 294] width 163 height 28
click at [142, 295] on span "arrow_drop_down" at bounding box center [152, 294] width 28 height 28
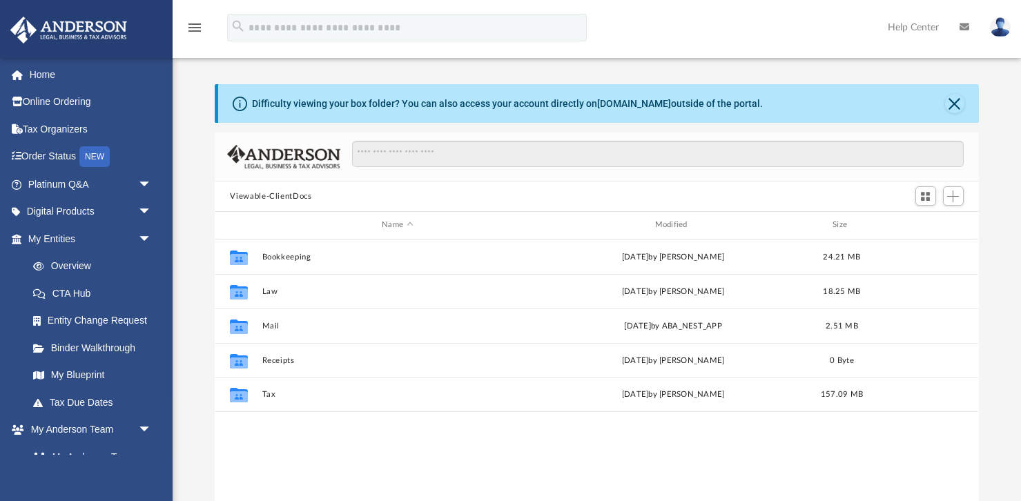
scroll to position [313, 763]
click at [144, 238] on span "arrow_drop_down" at bounding box center [152, 239] width 28 height 28
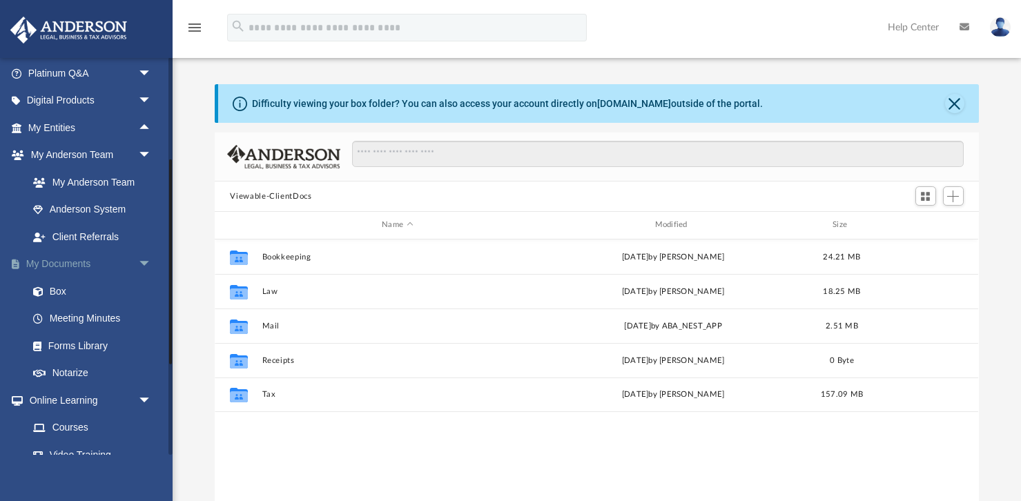
scroll to position [114, 0]
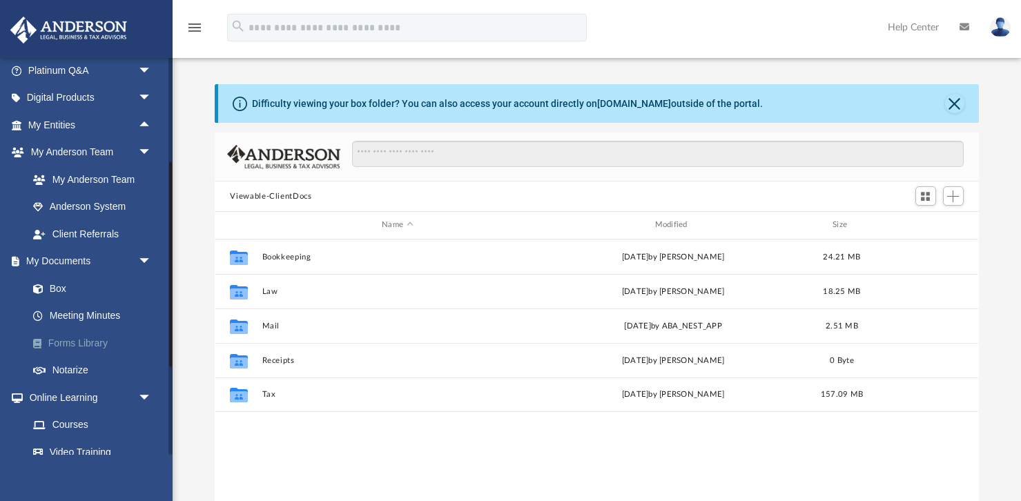
click at [104, 342] on link "Forms Library" at bounding box center [95, 343] width 153 height 28
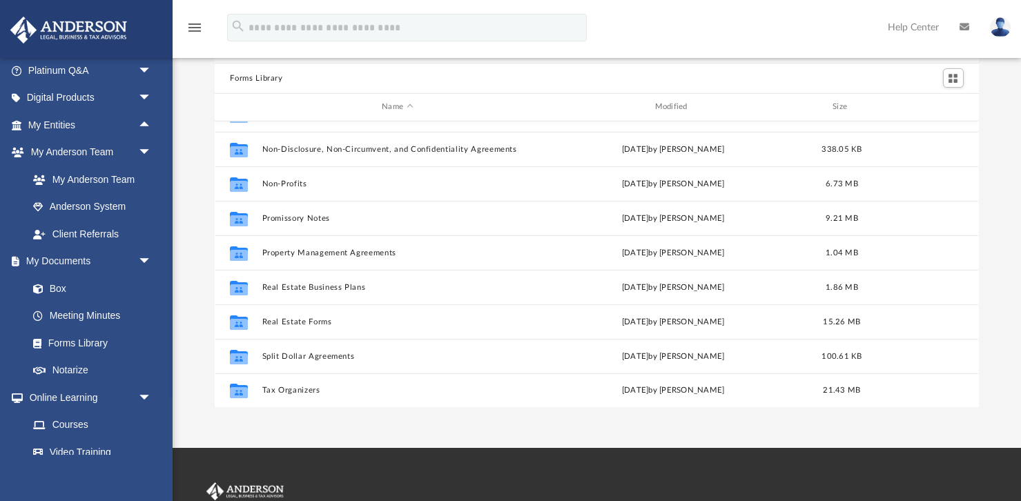
scroll to position [74, 0]
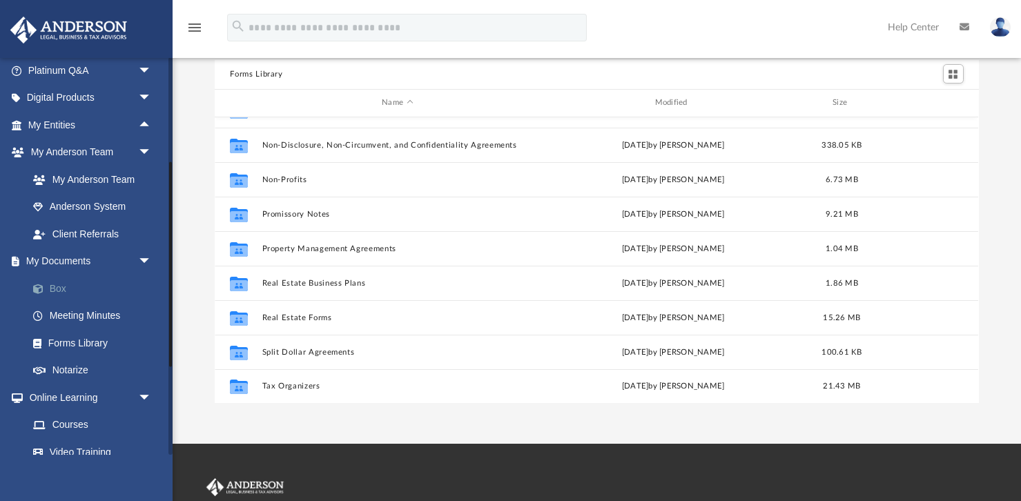
click at [65, 288] on link "Box" at bounding box center [95, 289] width 153 height 28
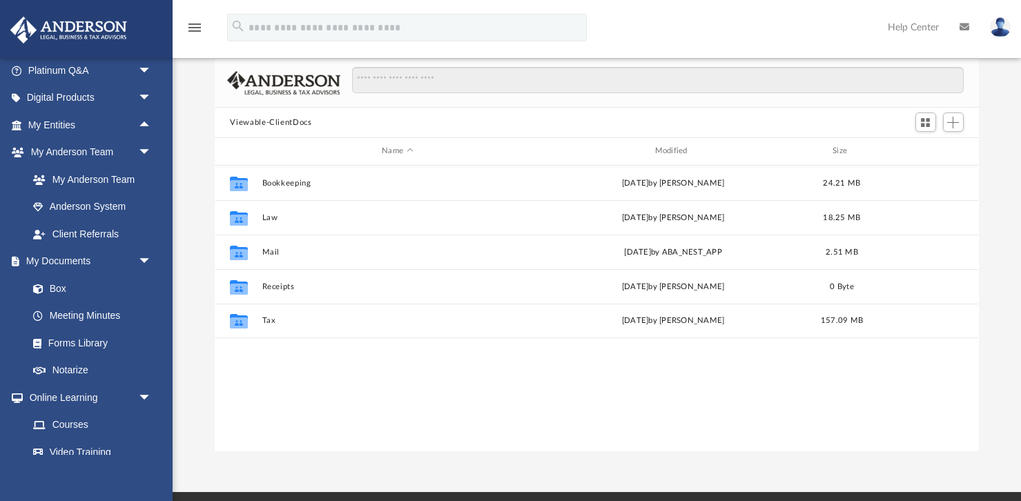
scroll to position [313, 763]
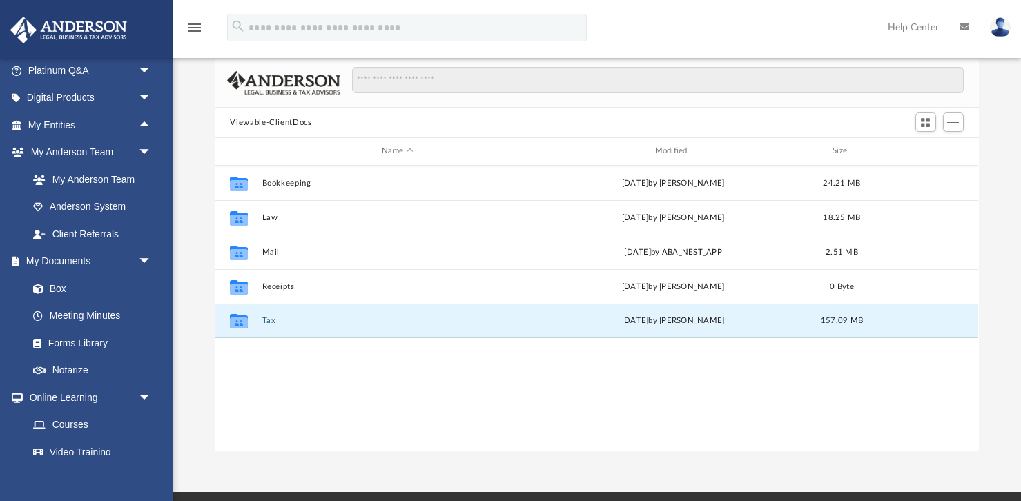
click at [267, 317] on button "Tax" at bounding box center [397, 320] width 270 height 9
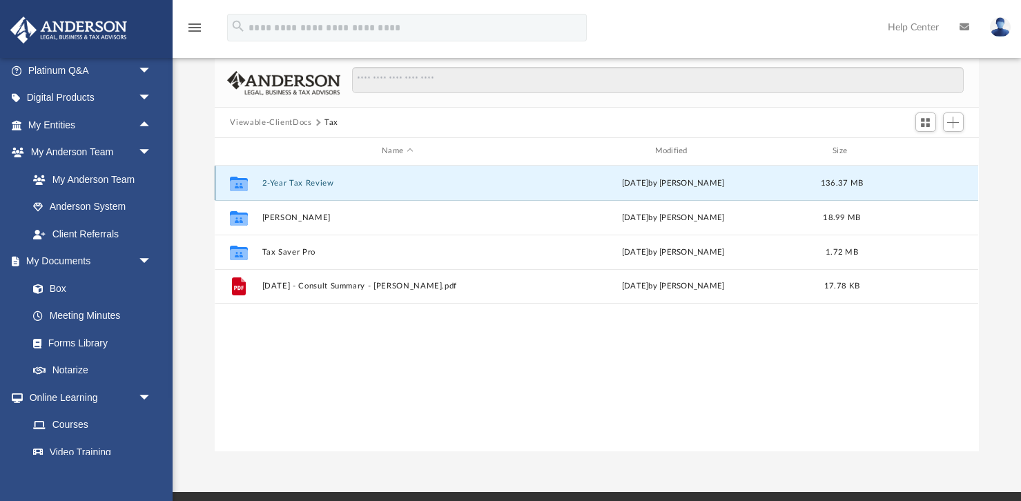
click at [318, 184] on button "2-Year Tax Review" at bounding box center [397, 183] width 270 height 9
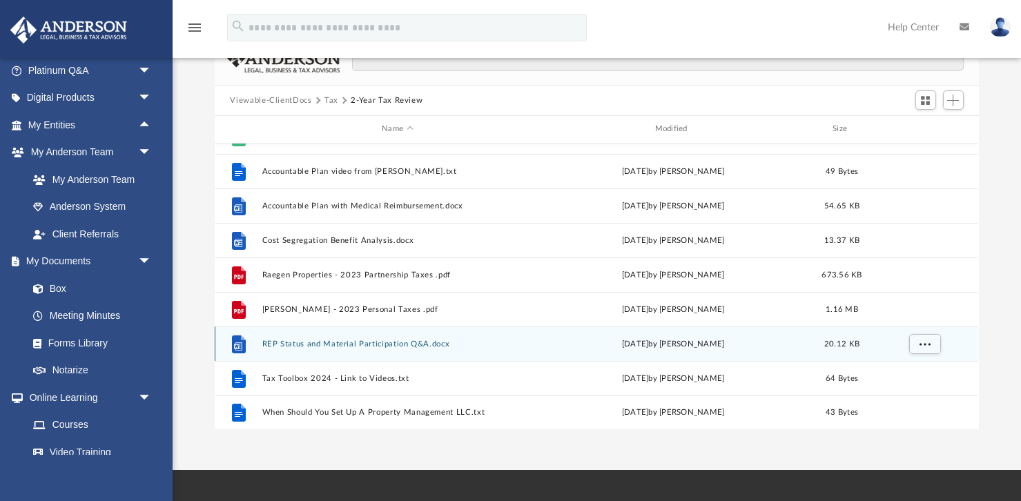
scroll to position [0, 0]
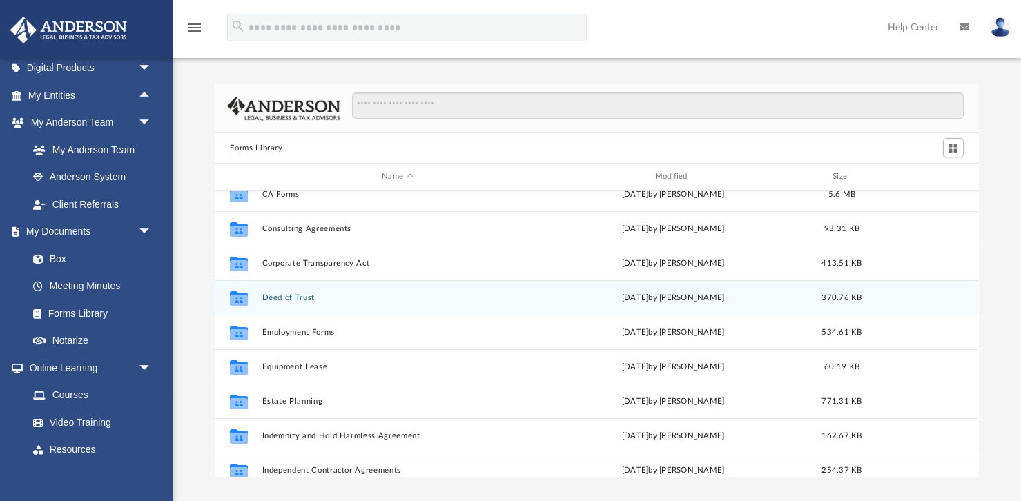
scroll to position [275, 0]
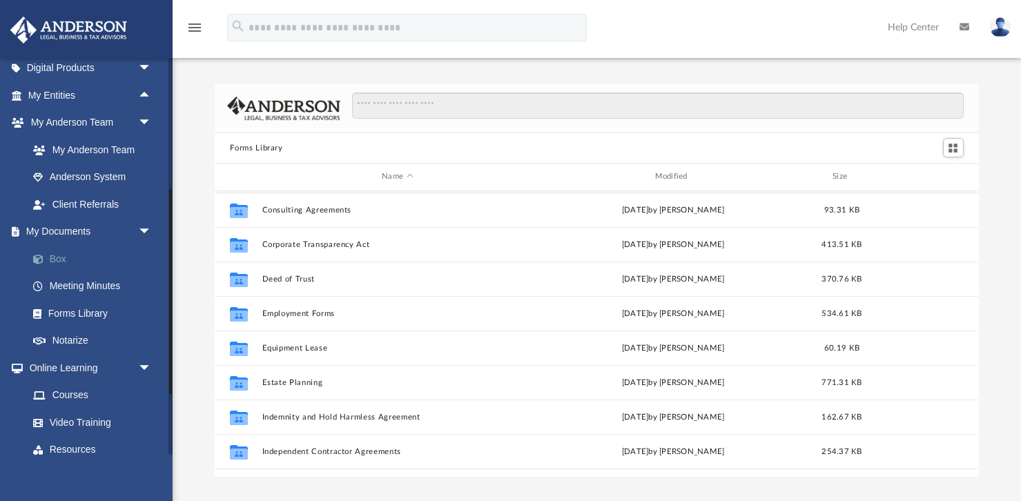
click at [52, 253] on link "Box" at bounding box center [95, 259] width 153 height 28
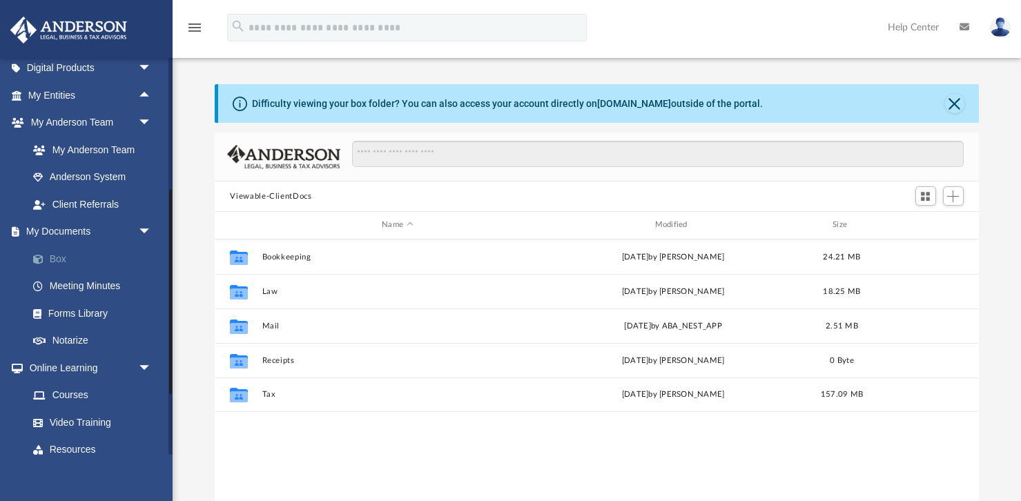
scroll to position [313, 763]
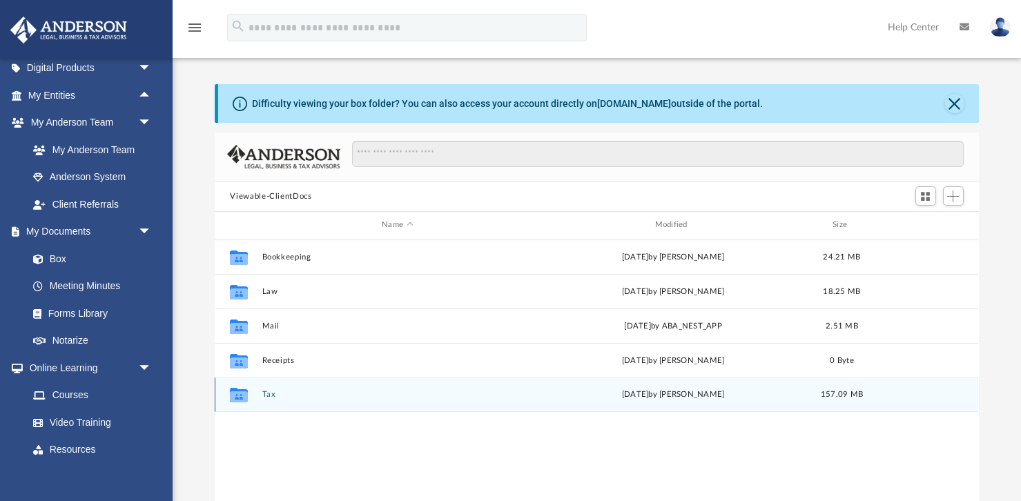
click at [282, 395] on button "Tax" at bounding box center [397, 394] width 270 height 9
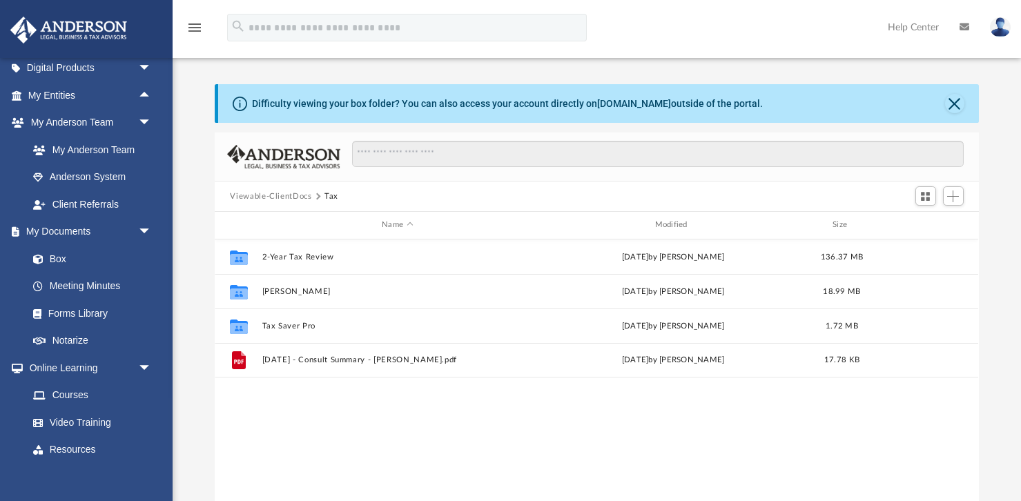
click at [283, 197] on button "Viewable-ClientDocs" at bounding box center [270, 197] width 81 height 12
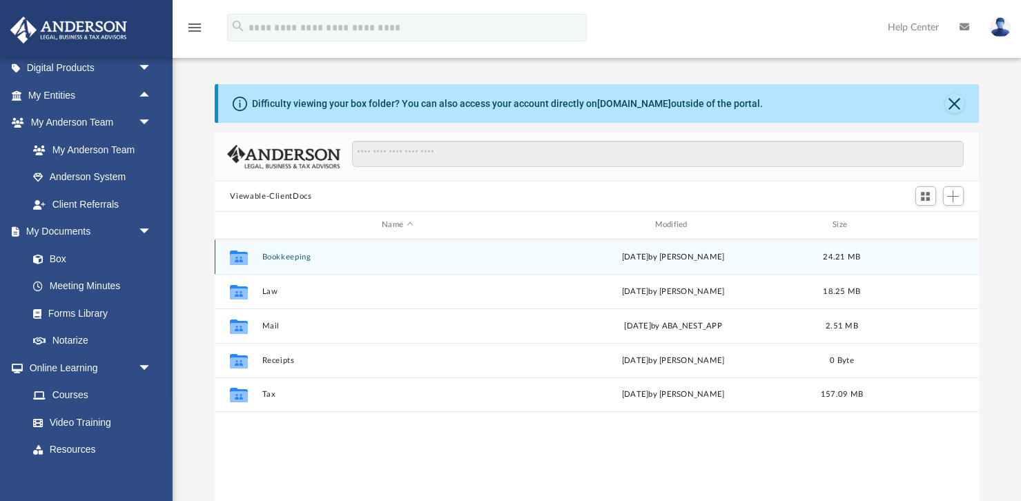
click at [278, 256] on button "Bookkeeping" at bounding box center [397, 257] width 270 height 9
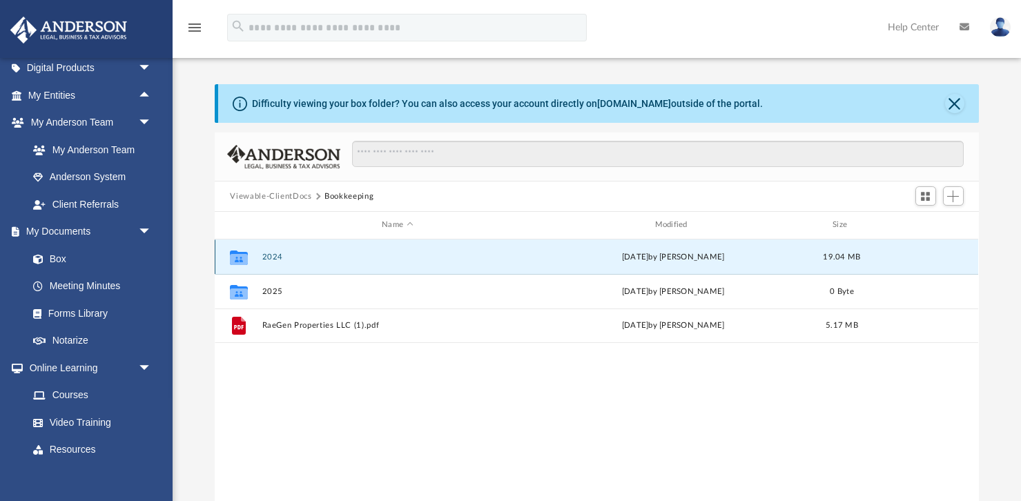
click at [275, 260] on button "2024" at bounding box center [397, 257] width 270 height 9
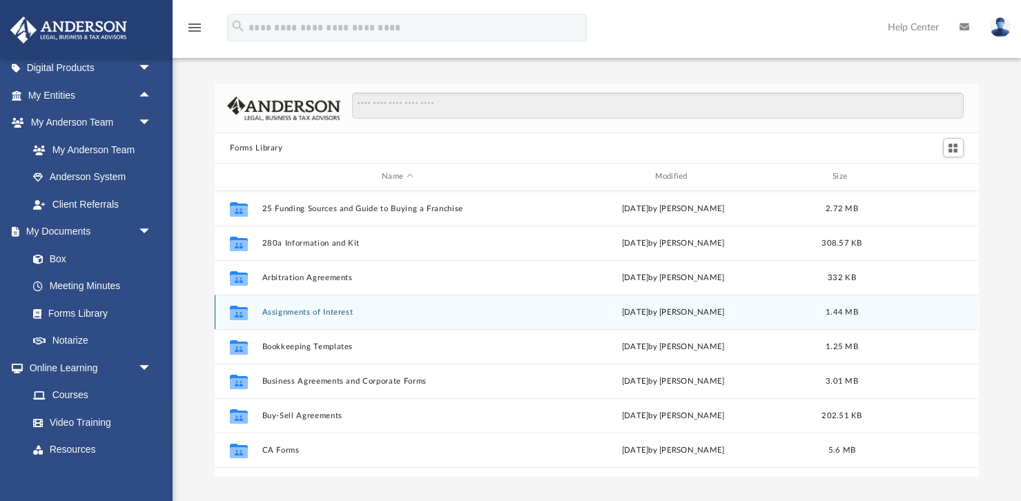
scroll to position [19, 0]
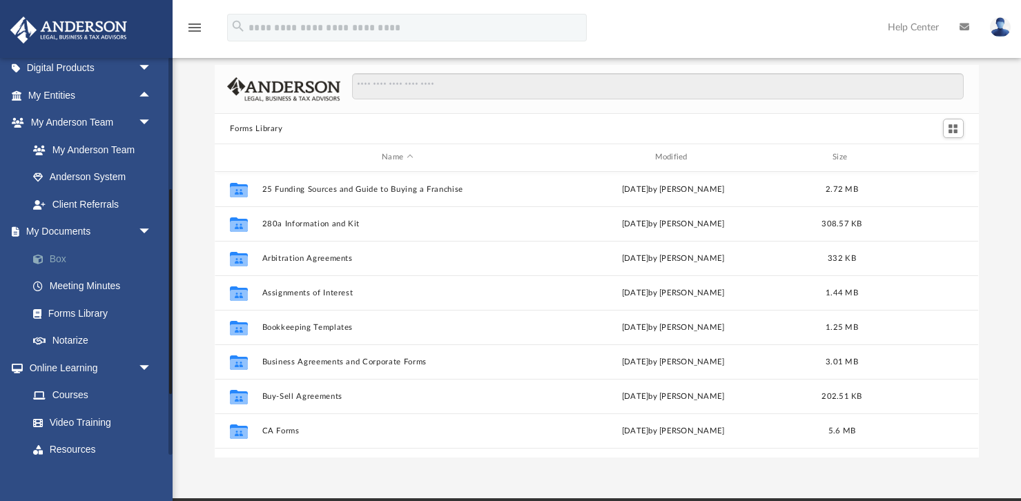
click at [93, 250] on link "Box" at bounding box center [95, 259] width 153 height 28
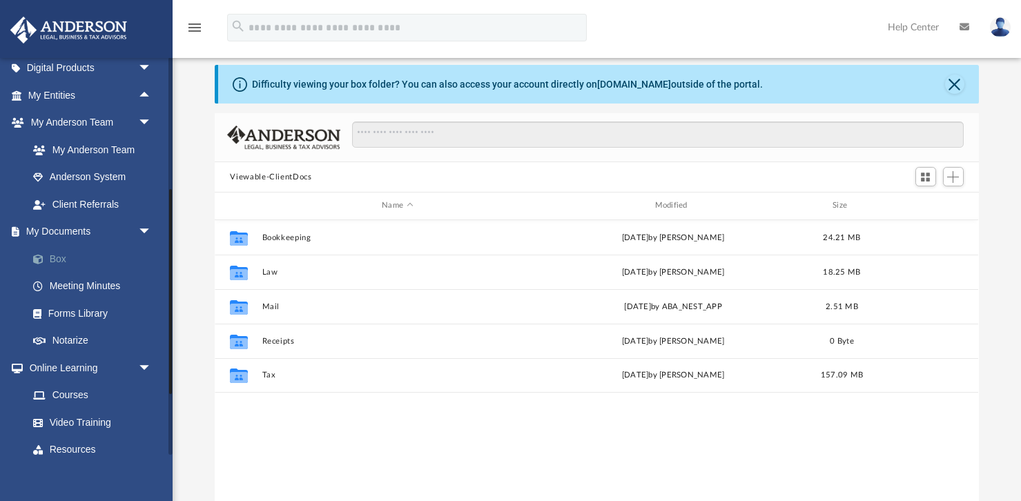
scroll to position [313, 763]
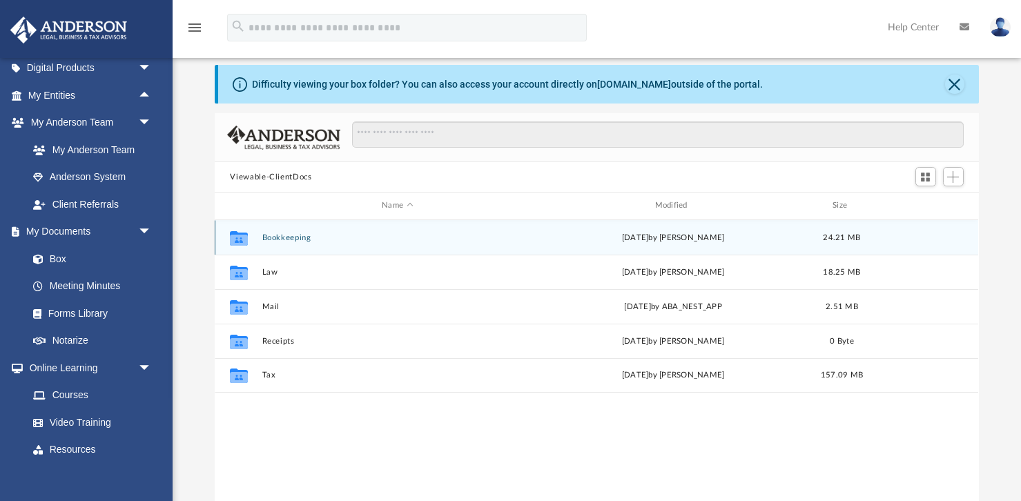
click at [304, 244] on div "Collaborated Folder Bookkeeping [DATE] by [PERSON_NAME] 24.21 MB" at bounding box center [596, 237] width 763 height 35
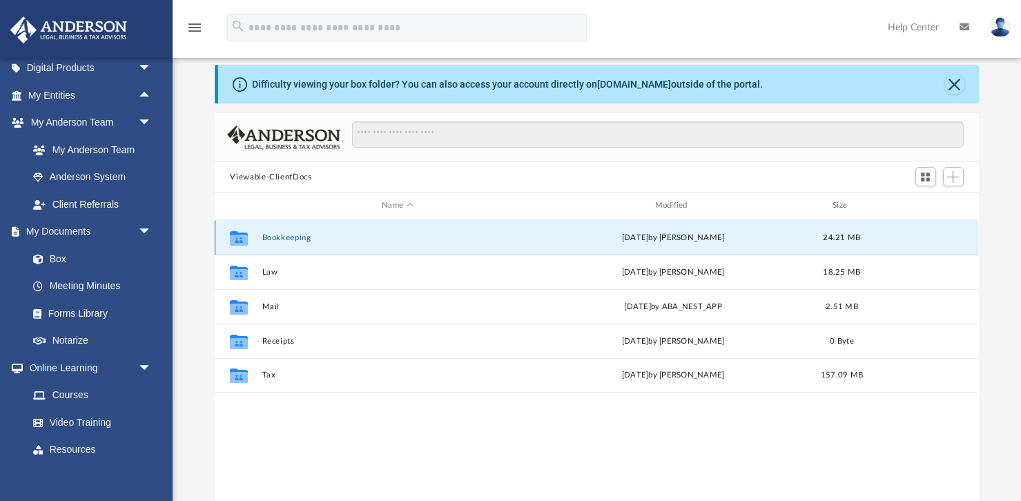
click at [303, 238] on button "Bookkeeping" at bounding box center [397, 237] width 270 height 9
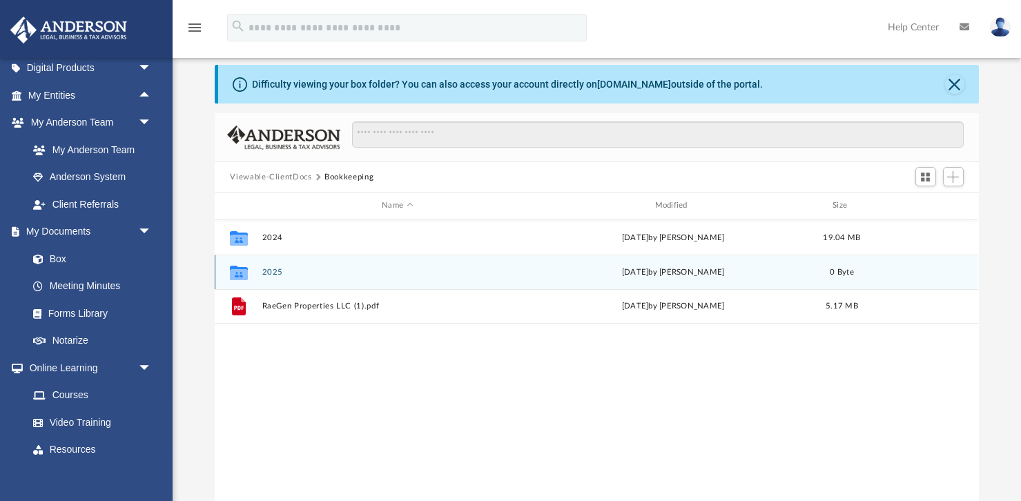
click at [269, 274] on button "2025" at bounding box center [397, 272] width 270 height 9
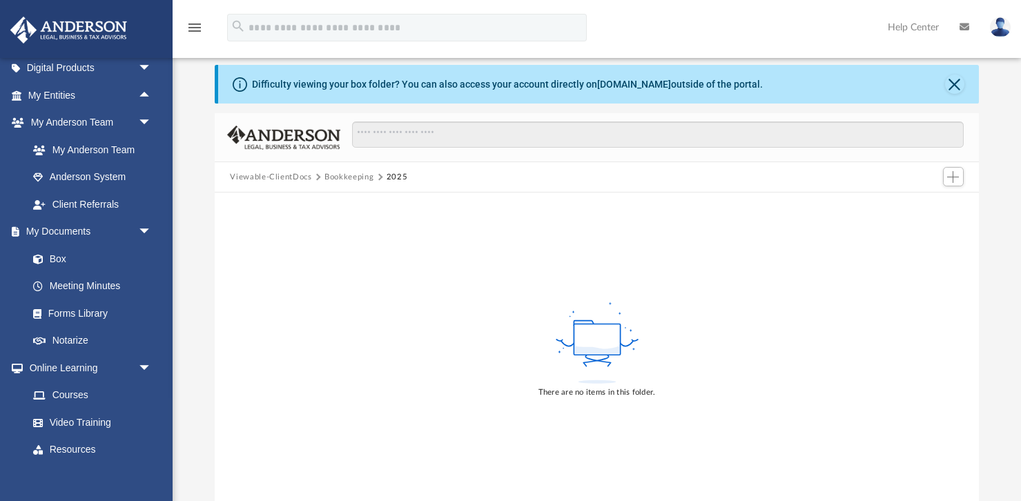
click at [356, 179] on button "Bookkeeping" at bounding box center [348, 177] width 49 height 12
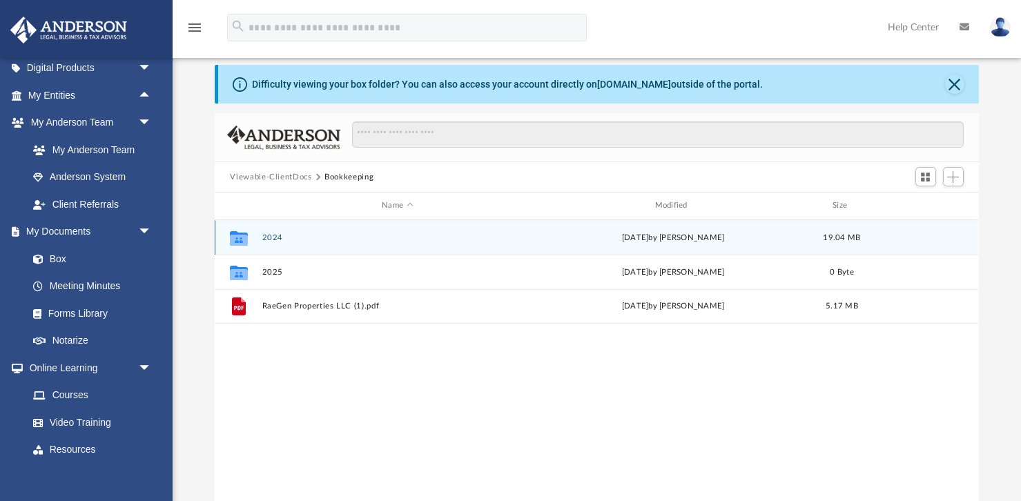
click at [269, 239] on button "2024" at bounding box center [397, 237] width 270 height 9
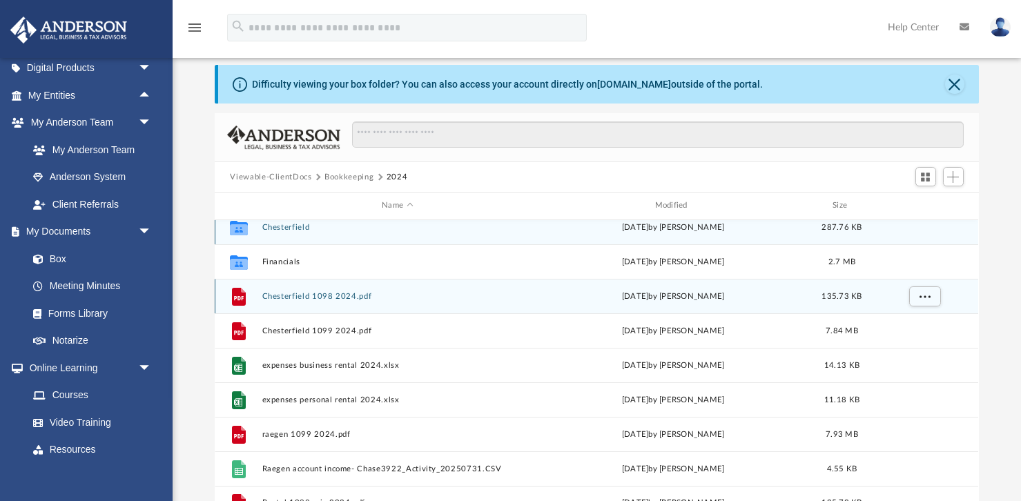
scroll to position [24, 0]
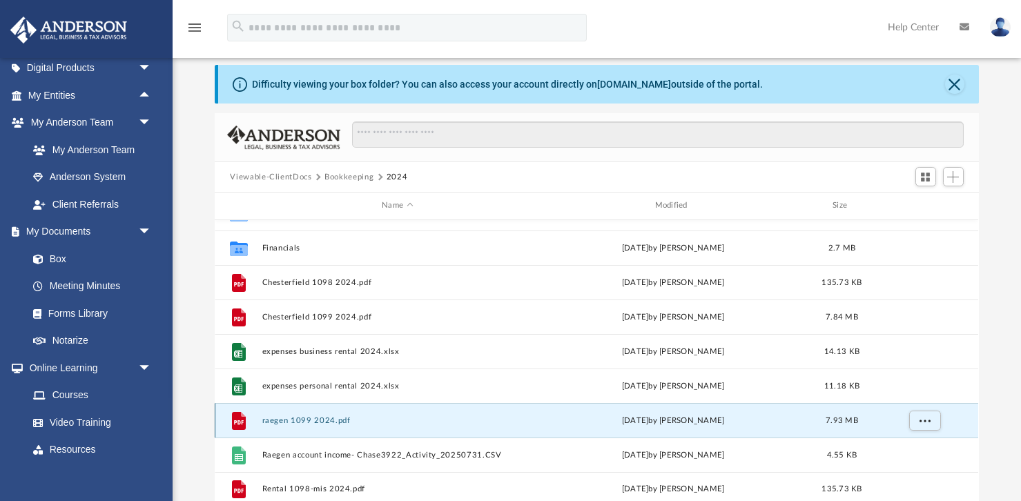
click at [320, 421] on button "raegen 1099 2024.pdf" at bounding box center [397, 420] width 270 height 9
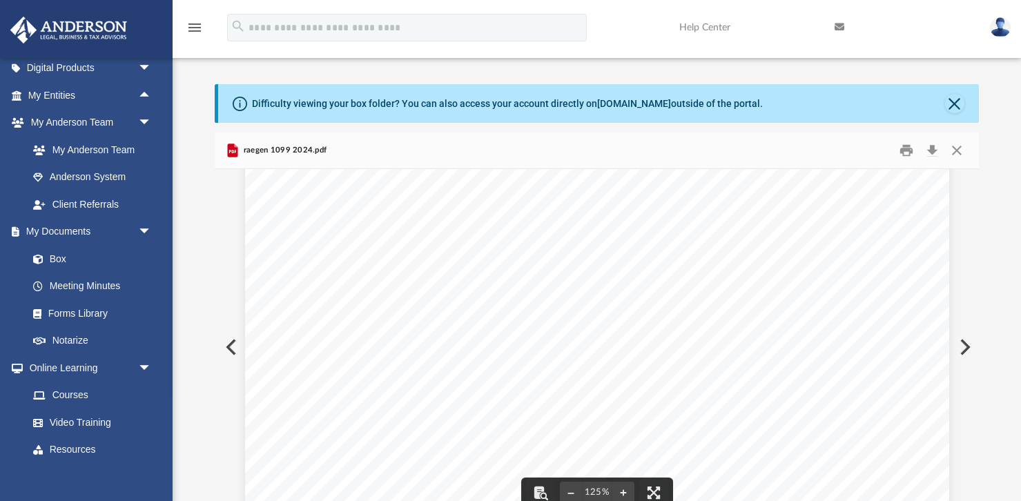
scroll to position [407, 0]
click at [236, 347] on button "Preview" at bounding box center [230, 347] width 30 height 39
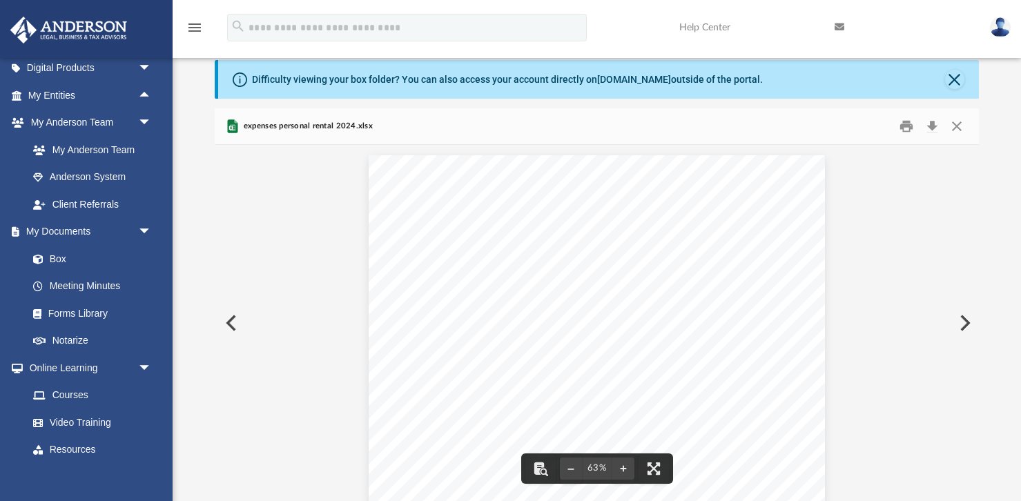
click at [230, 324] on button "Preview" at bounding box center [230, 323] width 30 height 39
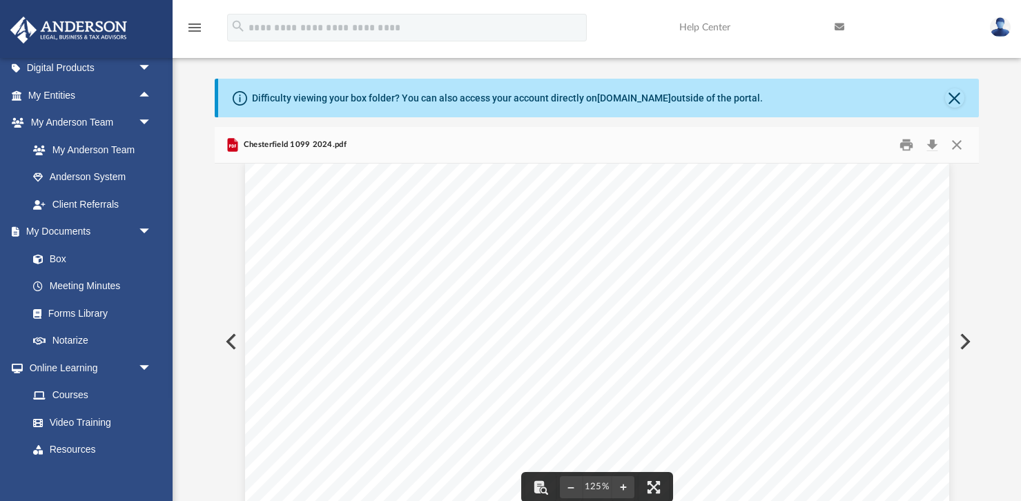
scroll to position [10, 0]
click at [954, 142] on button "Close" at bounding box center [956, 145] width 25 height 21
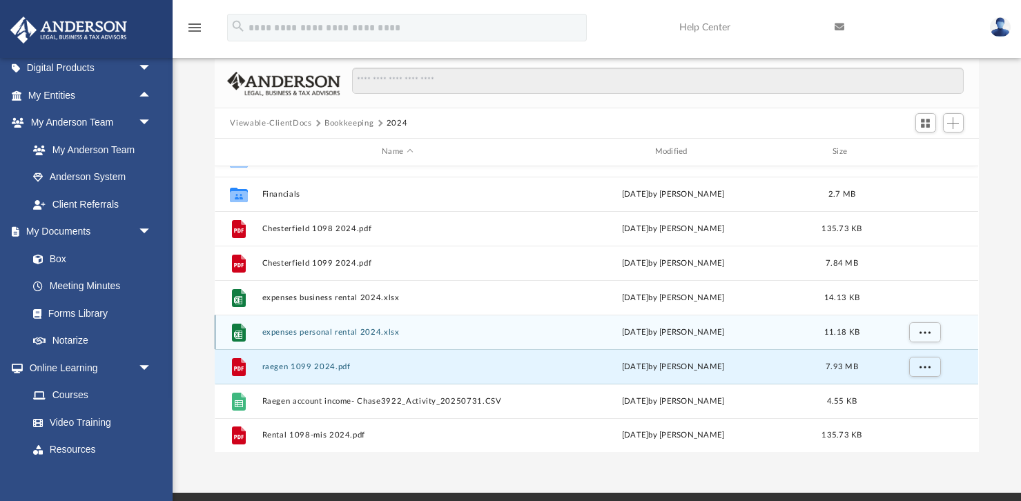
scroll to position [54, 0]
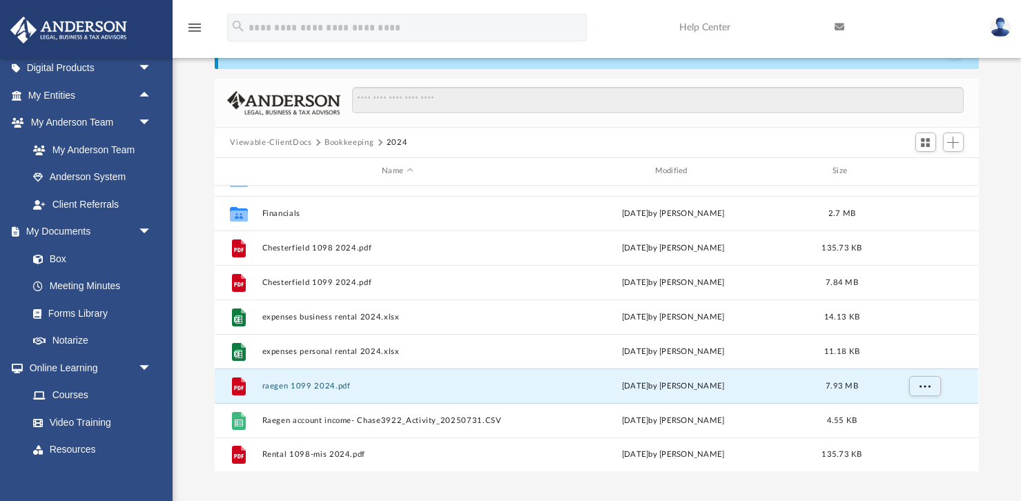
click at [293, 142] on button "Viewable-ClientDocs" at bounding box center [270, 143] width 81 height 12
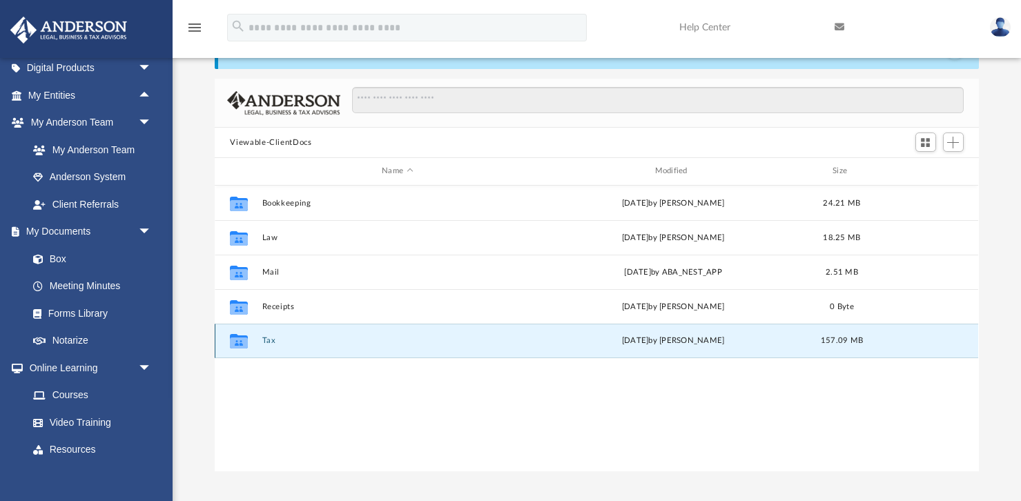
click at [279, 340] on button "Tax" at bounding box center [397, 340] width 270 height 9
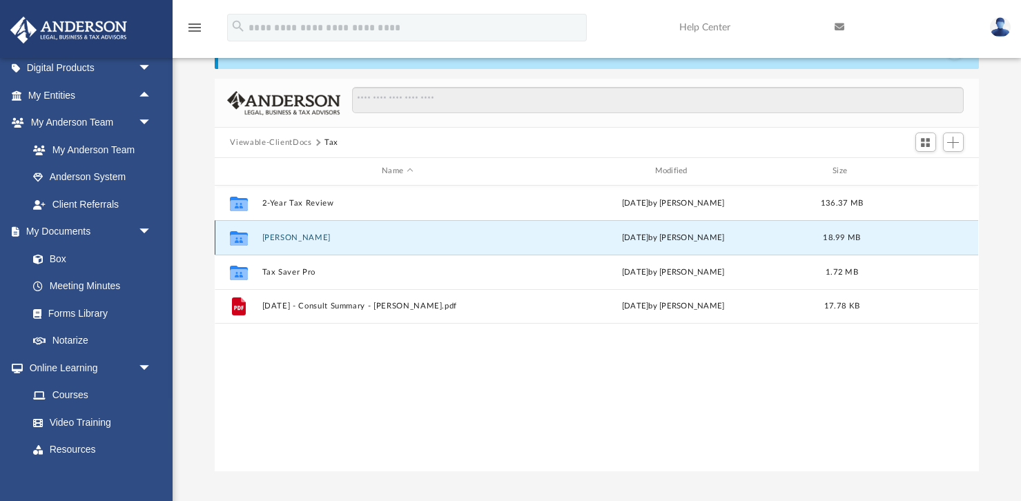
click at [297, 238] on button "[PERSON_NAME]" at bounding box center [397, 237] width 270 height 9
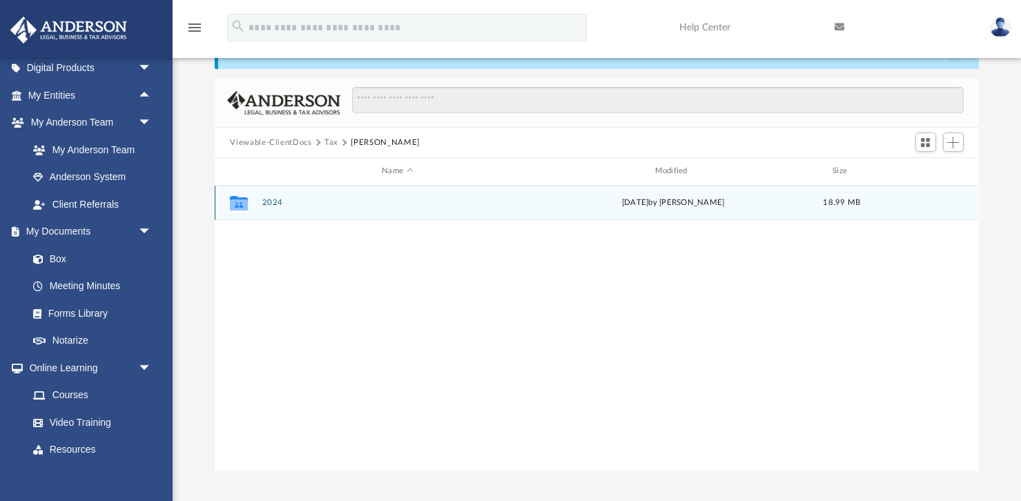
click at [273, 202] on button "2024" at bounding box center [397, 202] width 270 height 9
click at [273, 202] on button "Digital Tax Organizer" at bounding box center [397, 202] width 270 height 9
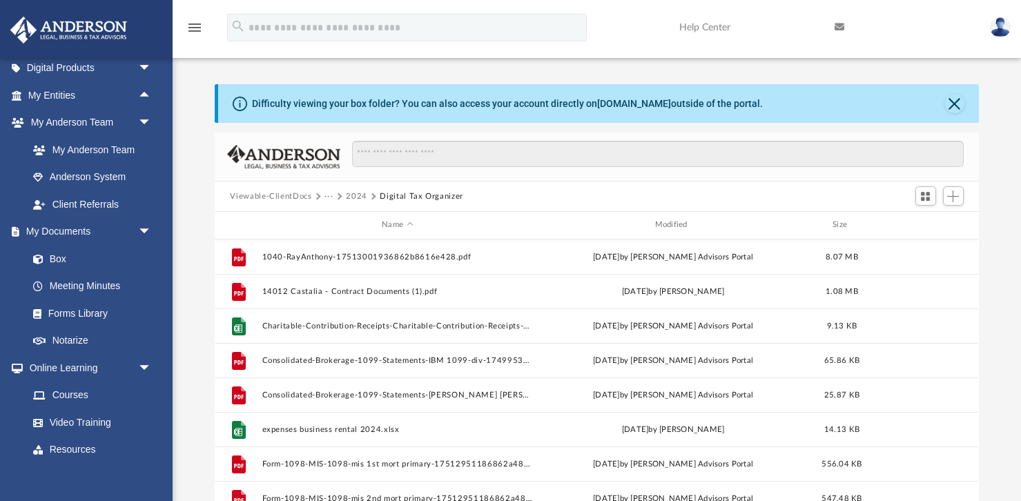
click at [358, 199] on button "2024" at bounding box center [356, 197] width 21 height 12
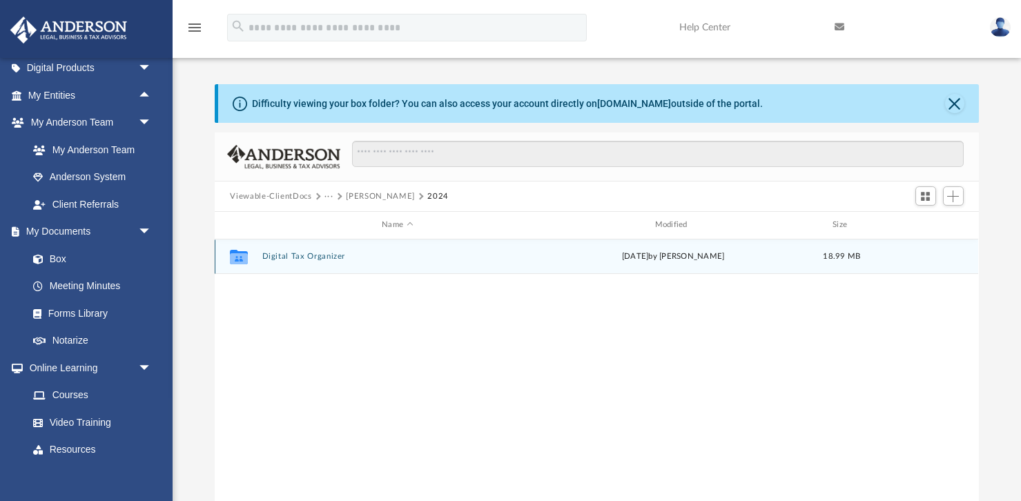
click at [325, 260] on button "Digital Tax Organizer" at bounding box center [397, 256] width 270 height 9
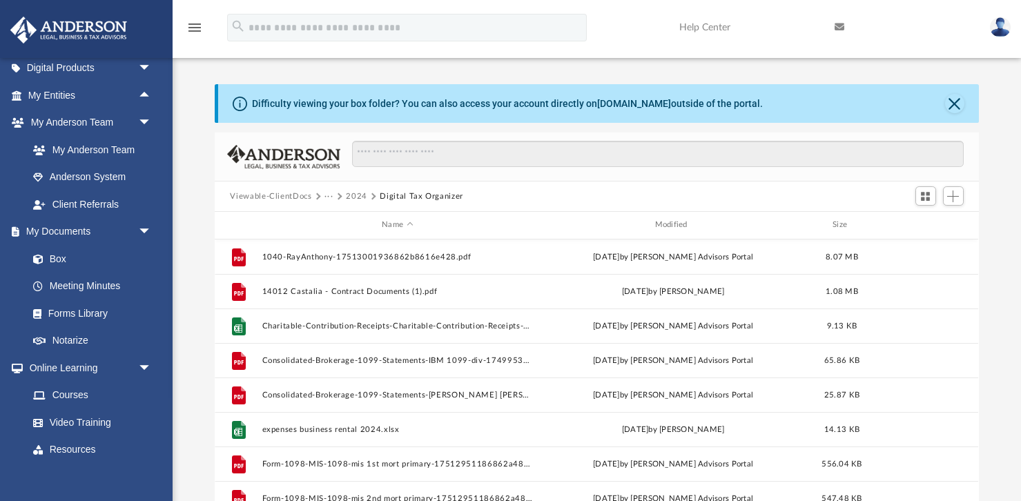
click at [360, 197] on button "2024" at bounding box center [356, 197] width 21 height 12
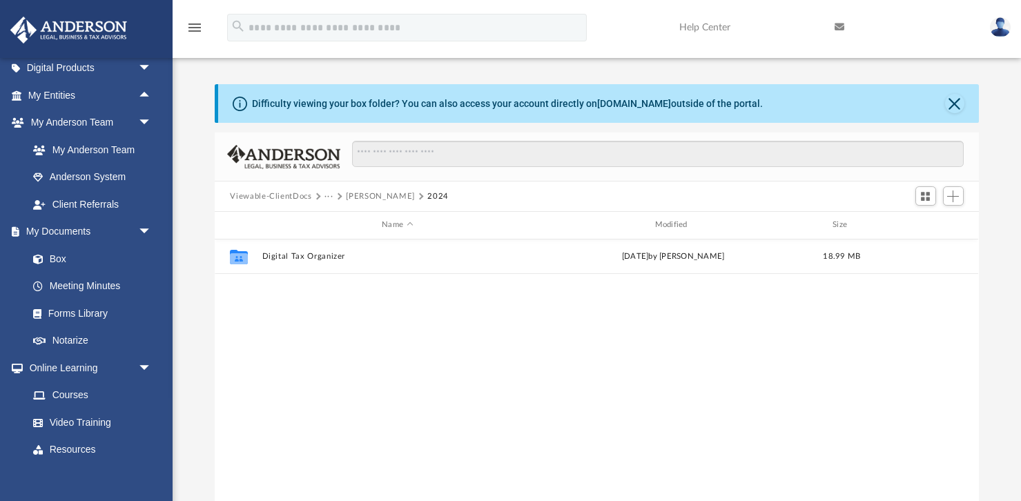
click at [387, 199] on button "[PERSON_NAME]" at bounding box center [380, 197] width 68 height 12
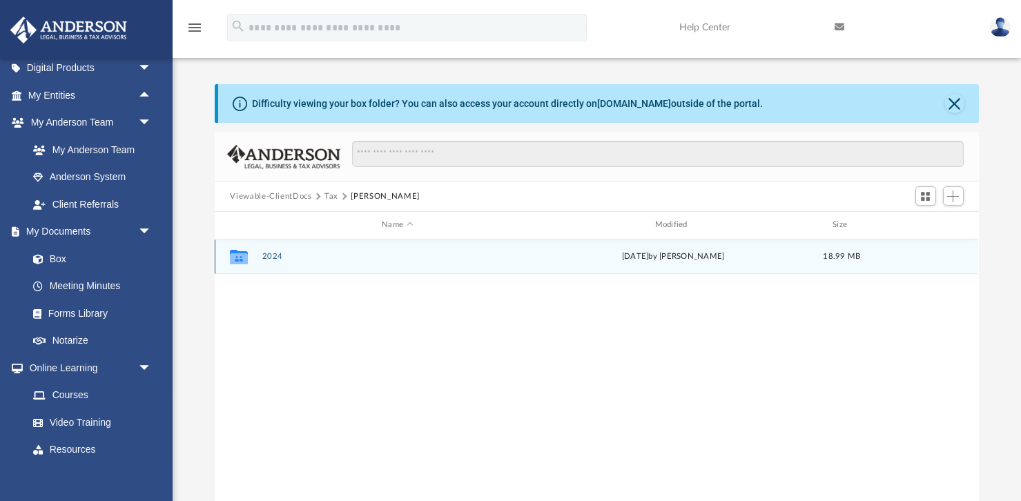
click at [277, 257] on button "2024" at bounding box center [397, 256] width 270 height 9
click at [288, 253] on button "Digital Tax Organizer" at bounding box center [397, 256] width 270 height 9
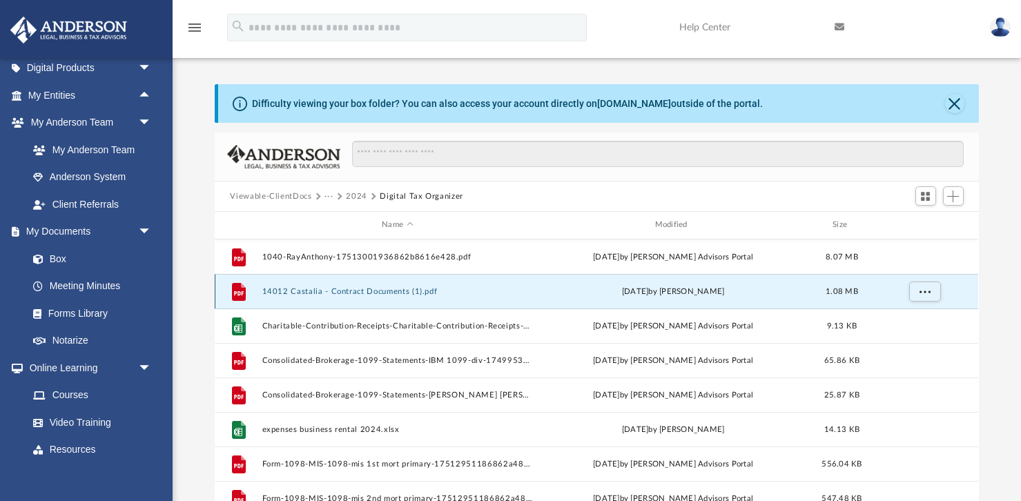
drag, startPoint x: 442, startPoint y: 293, endPoint x: 378, endPoint y: 291, distance: 64.3
click at [378, 291] on button "14012 Castalia - Contract Documents (1).pdf" at bounding box center [397, 291] width 270 height 9
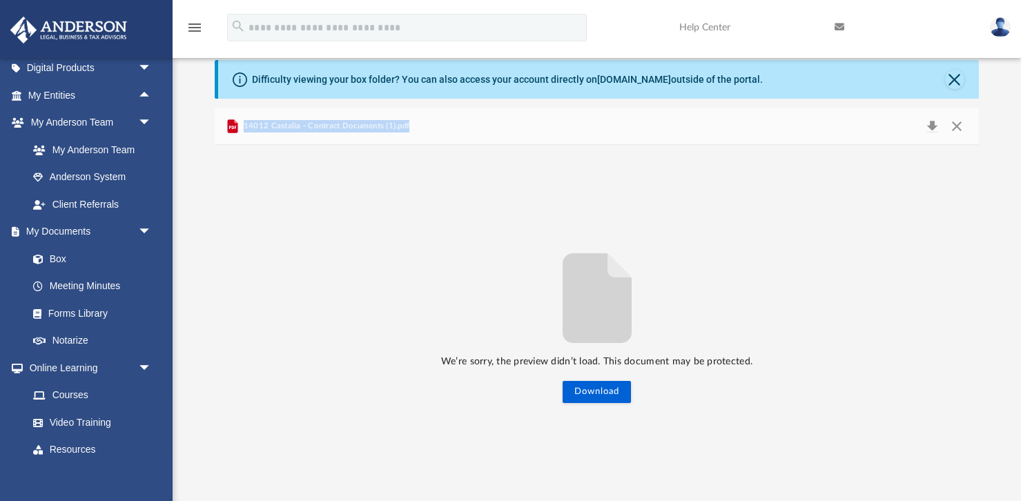
drag, startPoint x: 407, startPoint y: 124, endPoint x: 243, endPoint y: 129, distance: 164.3
click at [243, 129] on div "14012 Castalia - Contract Documents (1).pdf" at bounding box center [596, 126] width 763 height 37
copy span "14012 Castalia - Contract Documents (1).pdf"
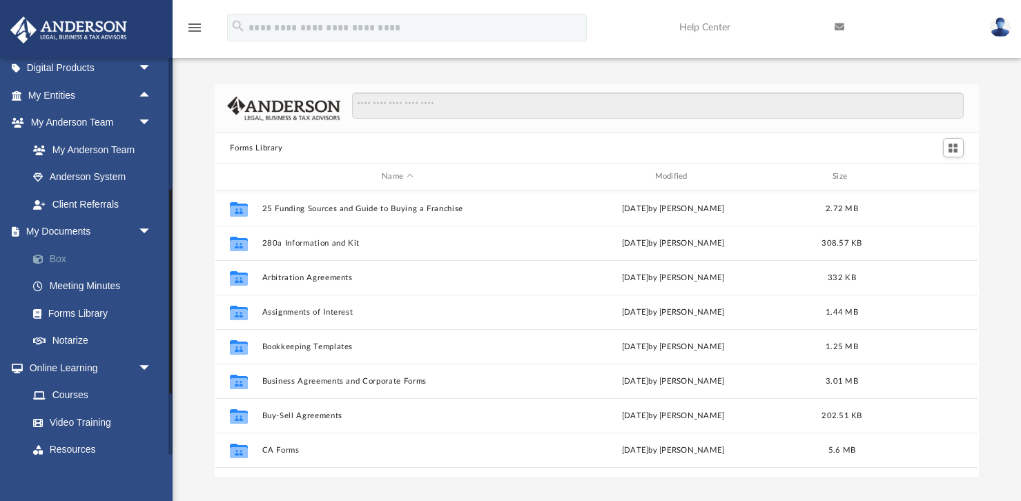
click at [66, 260] on link "Box" at bounding box center [95, 259] width 153 height 28
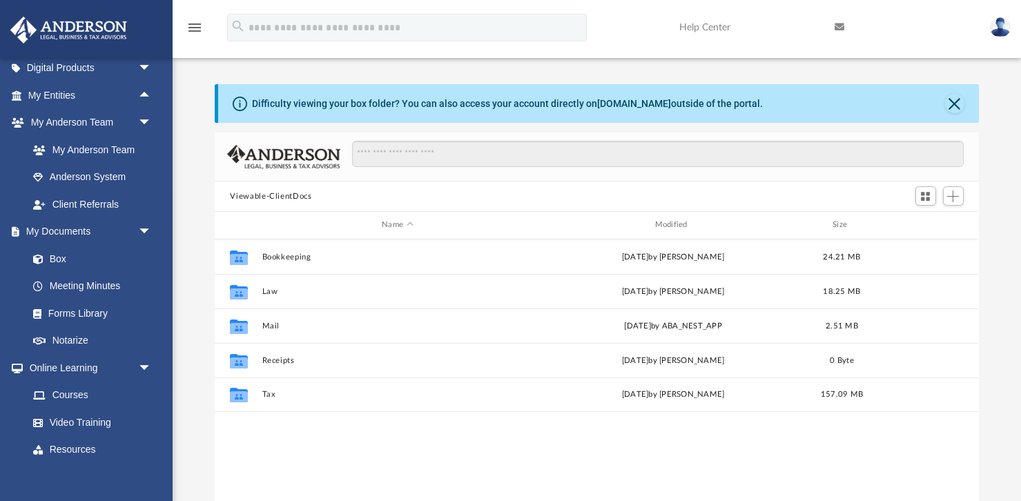
scroll to position [313, 763]
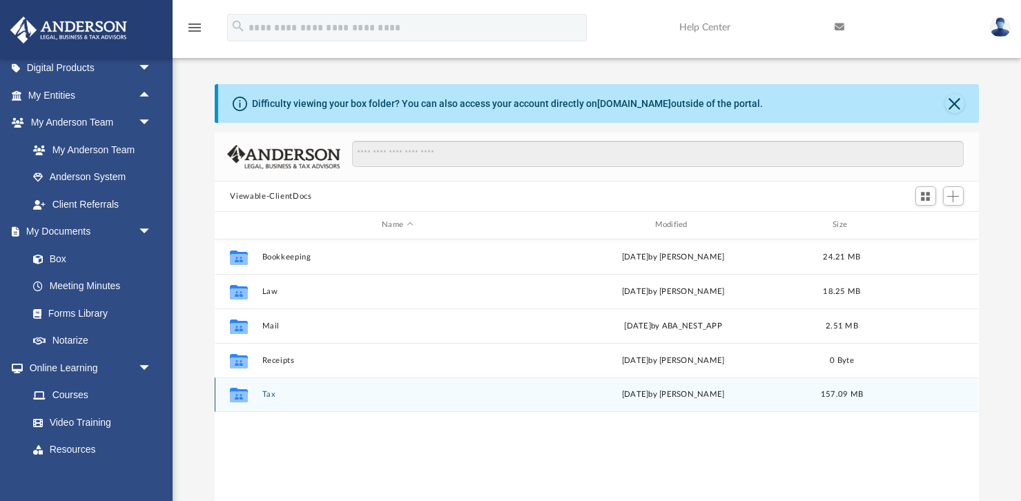
click at [269, 394] on button "Tax" at bounding box center [397, 394] width 270 height 9
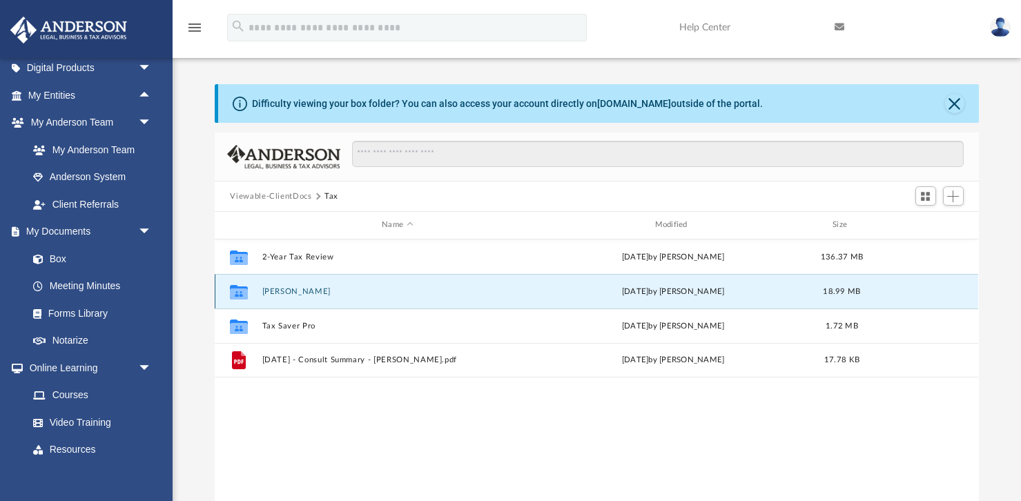
click at [298, 291] on button "Ray, Anthony" at bounding box center [397, 291] width 270 height 9
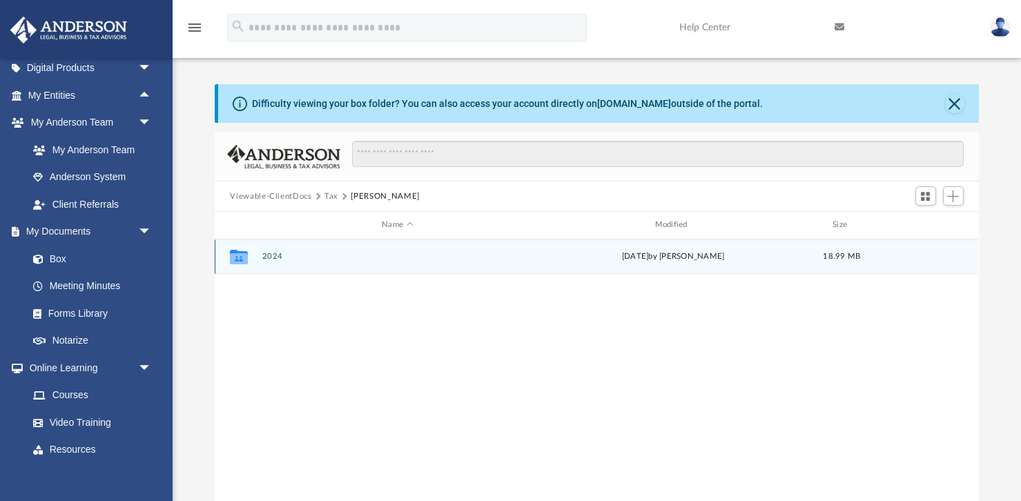
click at [277, 261] on div "Collaborated Folder 2024 Sat Aug 2 2025 by Anthony Ray 18.99 MB" at bounding box center [596, 257] width 763 height 35
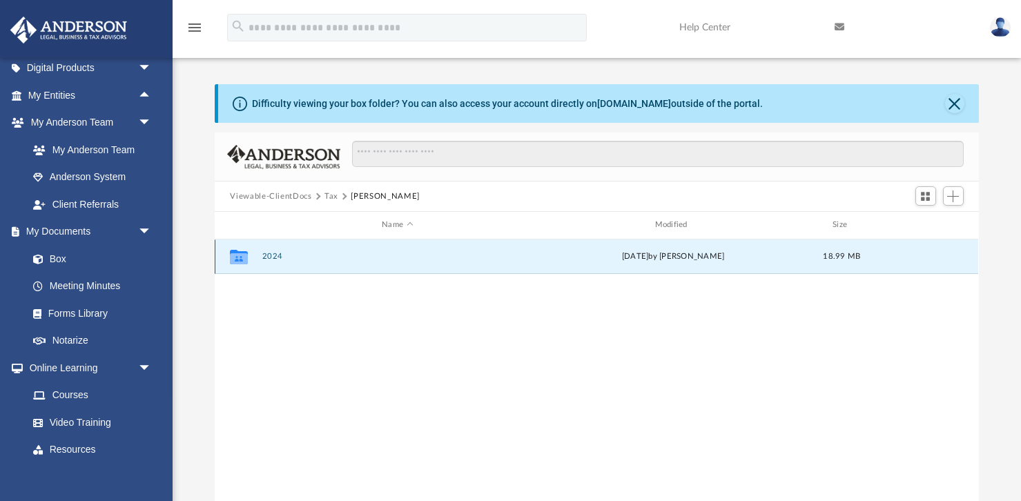
click at [275, 255] on button "2024" at bounding box center [397, 256] width 270 height 9
click at [277, 255] on button "Digital Tax Organizer" at bounding box center [397, 256] width 270 height 9
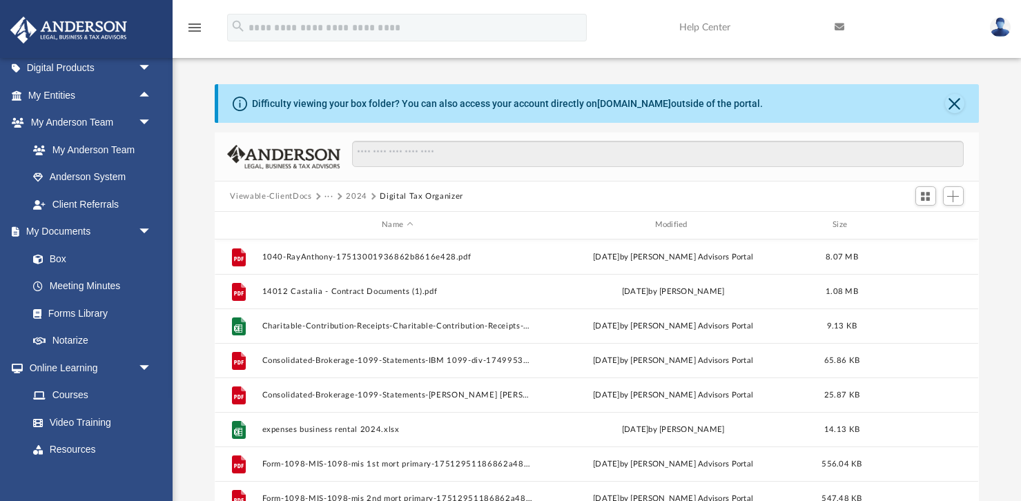
click at [357, 195] on button "2024" at bounding box center [356, 197] width 21 height 12
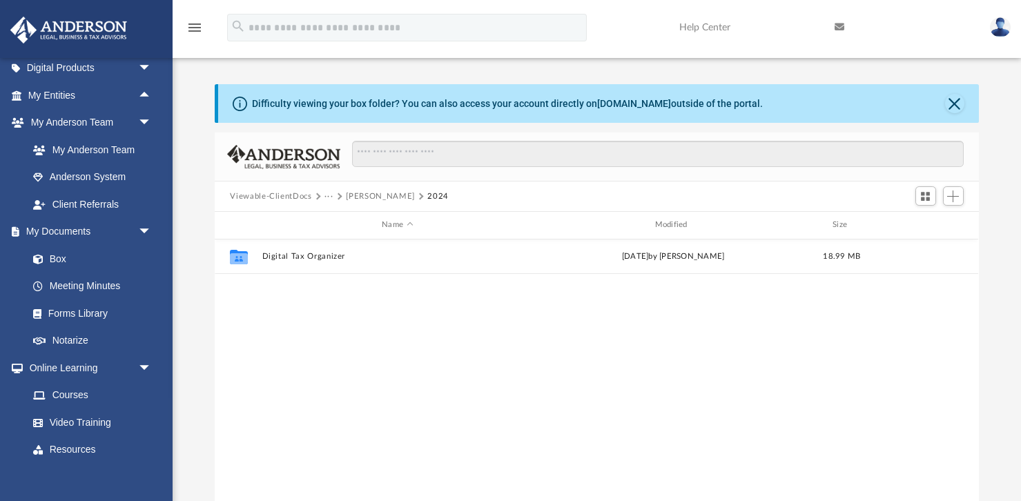
click at [331, 194] on button "···" at bounding box center [328, 197] width 9 height 12
click at [325, 195] on button "···" at bounding box center [328, 197] width 9 height 12
click at [306, 194] on button "Viewable-ClientDocs" at bounding box center [270, 197] width 81 height 12
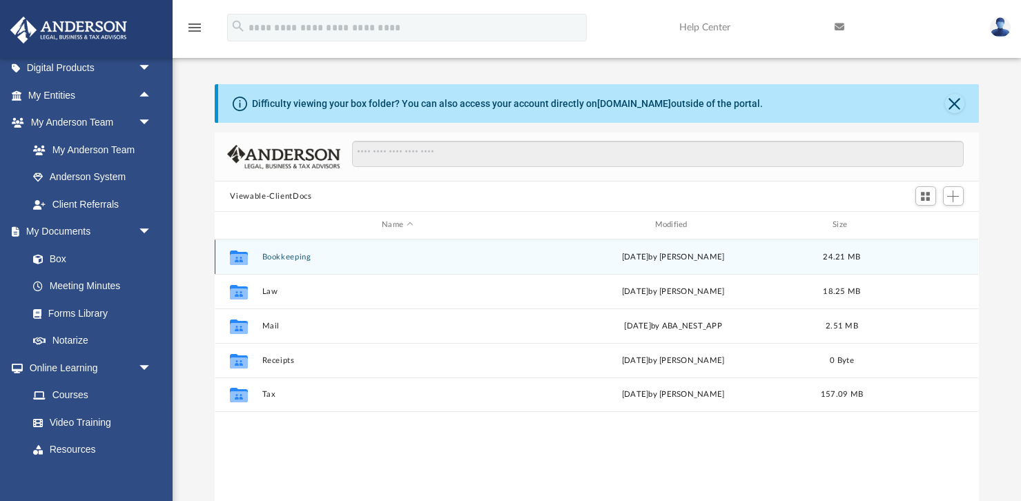
click at [298, 256] on button "Bookkeeping" at bounding box center [397, 257] width 270 height 9
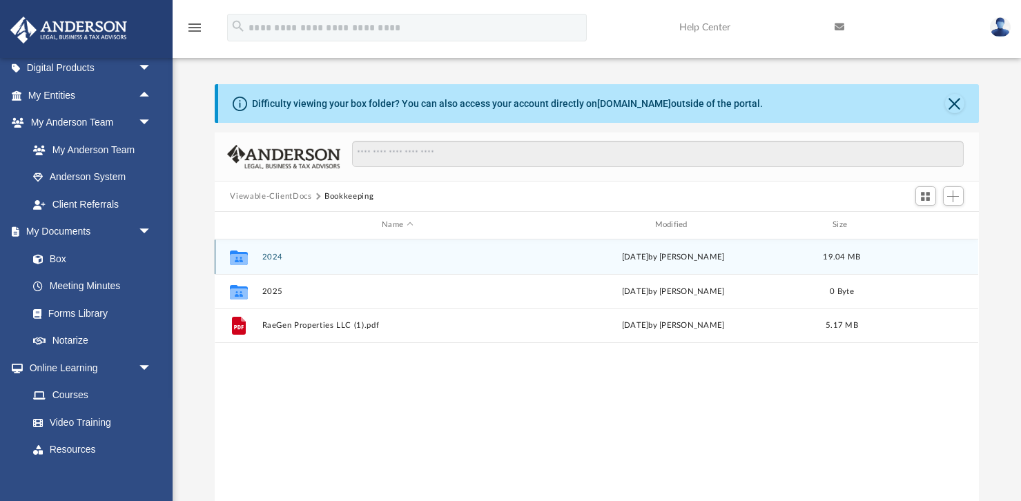
click at [280, 256] on button "2024" at bounding box center [397, 257] width 270 height 9
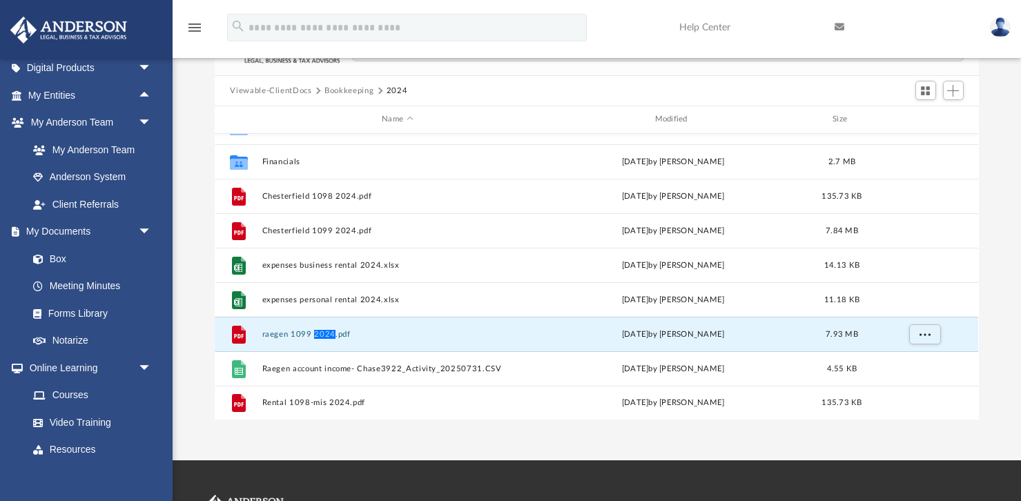
scroll to position [107, 0]
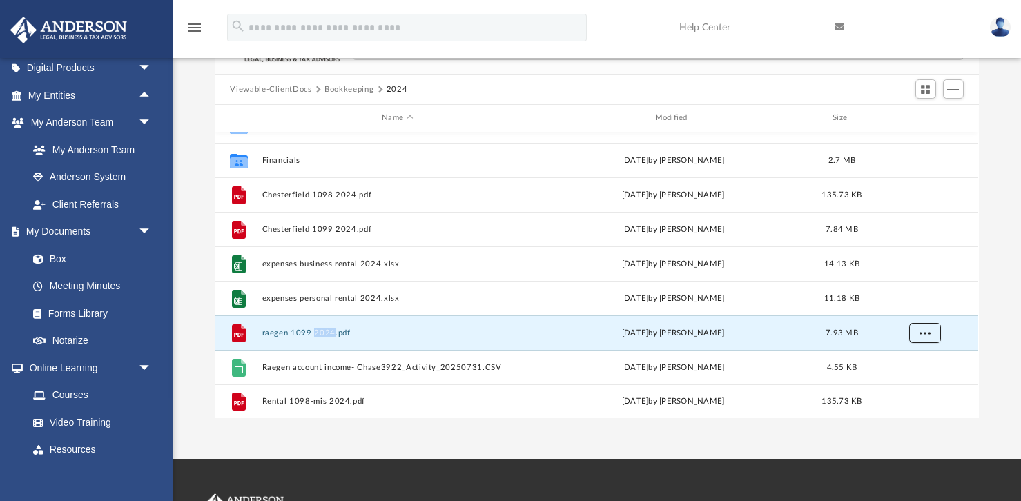
click at [926, 333] on span "More options" at bounding box center [924, 333] width 11 height 8
click at [267, 331] on button "raegen 1099 2024.pdf" at bounding box center [397, 333] width 270 height 9
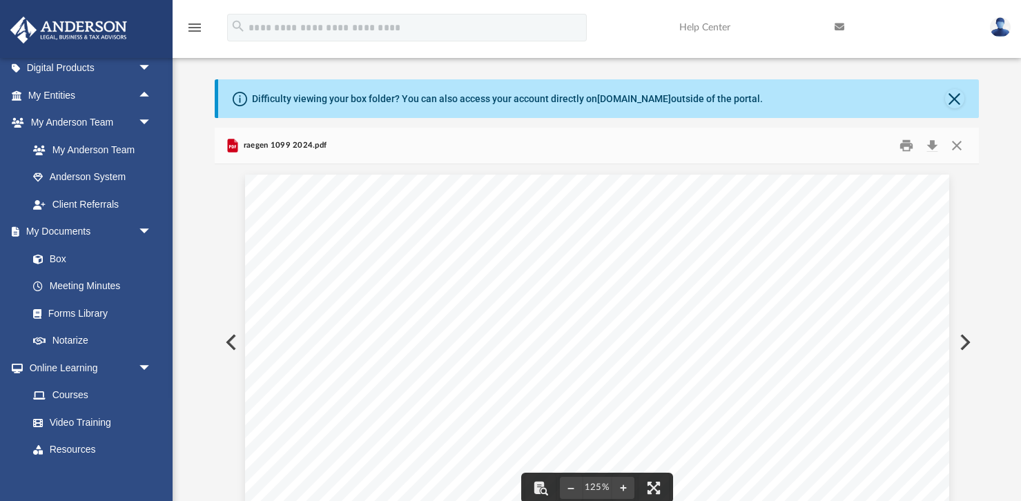
scroll to position [0, 0]
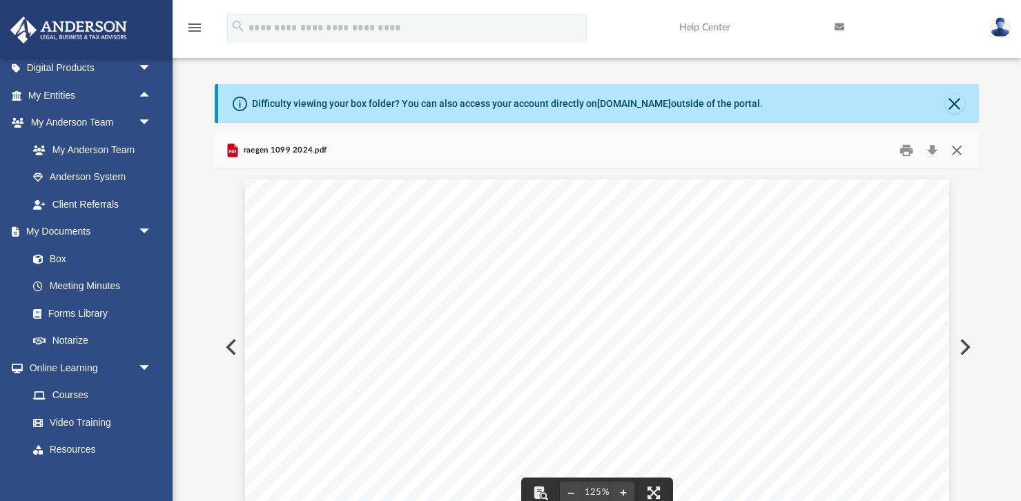
click at [953, 148] on button "Close" at bounding box center [956, 150] width 25 height 21
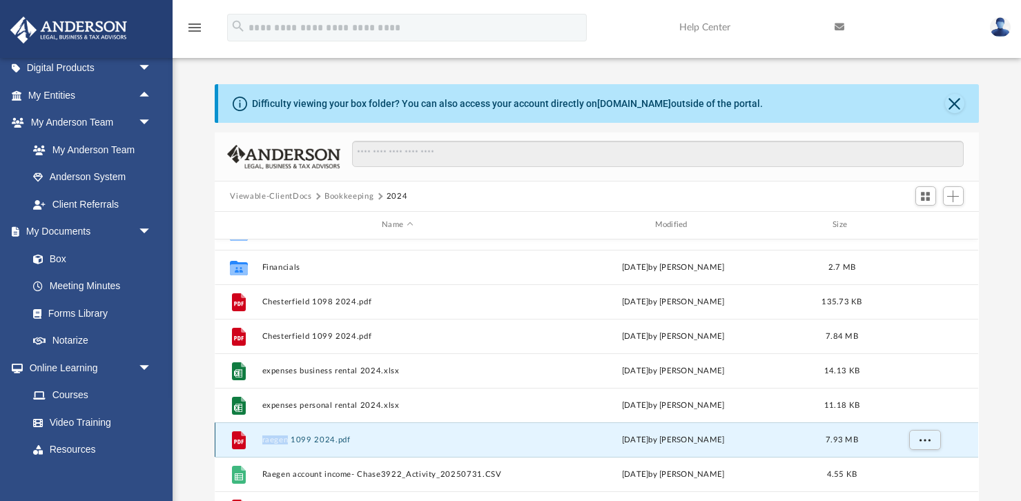
copy button "raegen"
click at [295, 199] on button "Viewable-ClientDocs" at bounding box center [270, 197] width 81 height 12
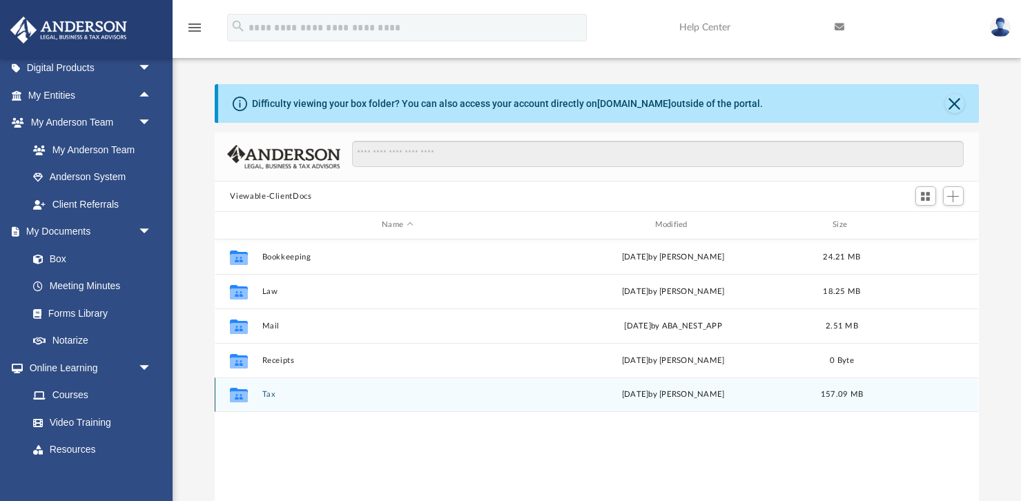
click at [273, 391] on button "Tax" at bounding box center [397, 394] width 270 height 9
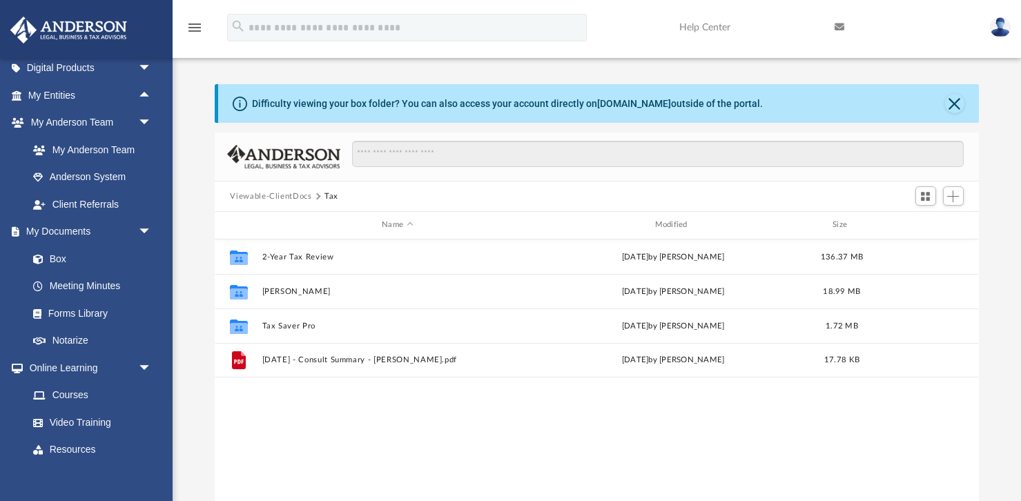
click at [293, 197] on button "Viewable-ClientDocs" at bounding box center [270, 197] width 81 height 12
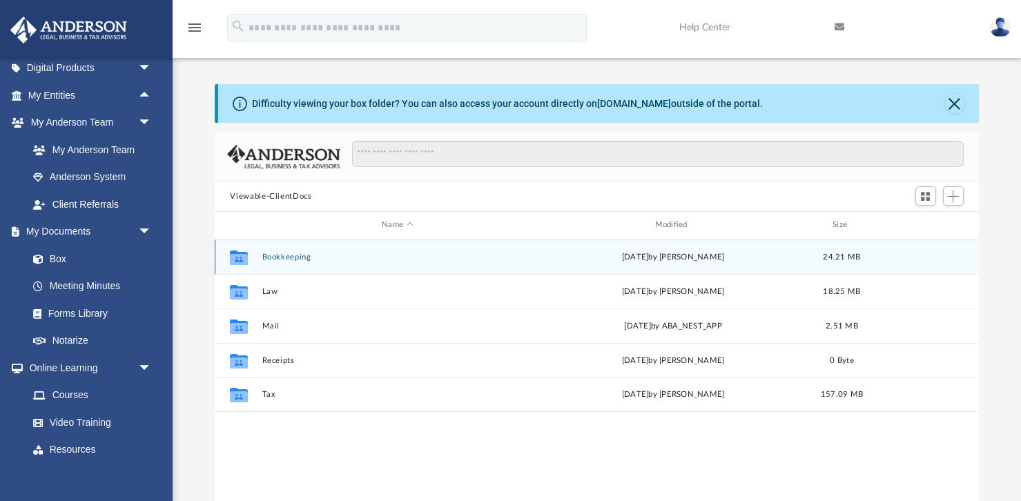
click at [311, 259] on button "Bookkeeping" at bounding box center [397, 257] width 270 height 9
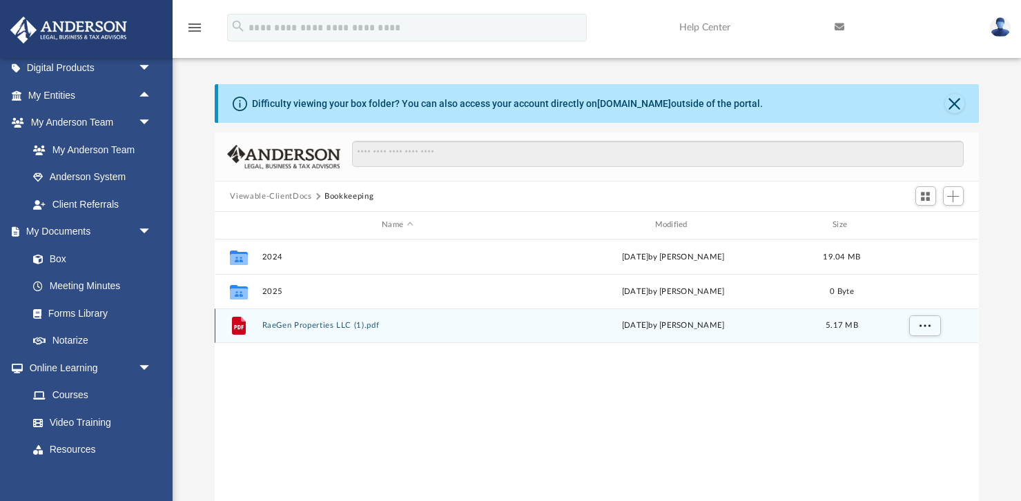
click at [321, 322] on button "RaeGen Properties LLC (1).pdf" at bounding box center [397, 325] width 270 height 9
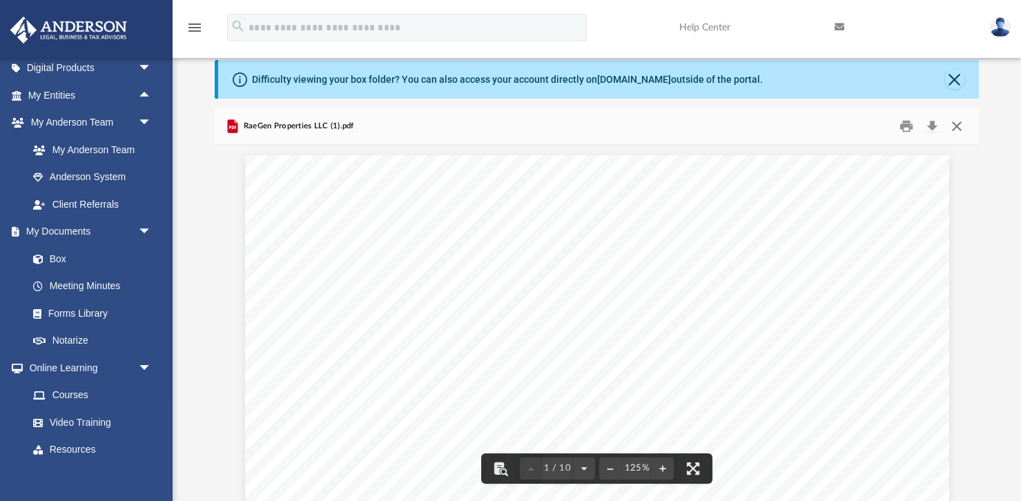
click at [955, 128] on button "Close" at bounding box center [956, 126] width 25 height 21
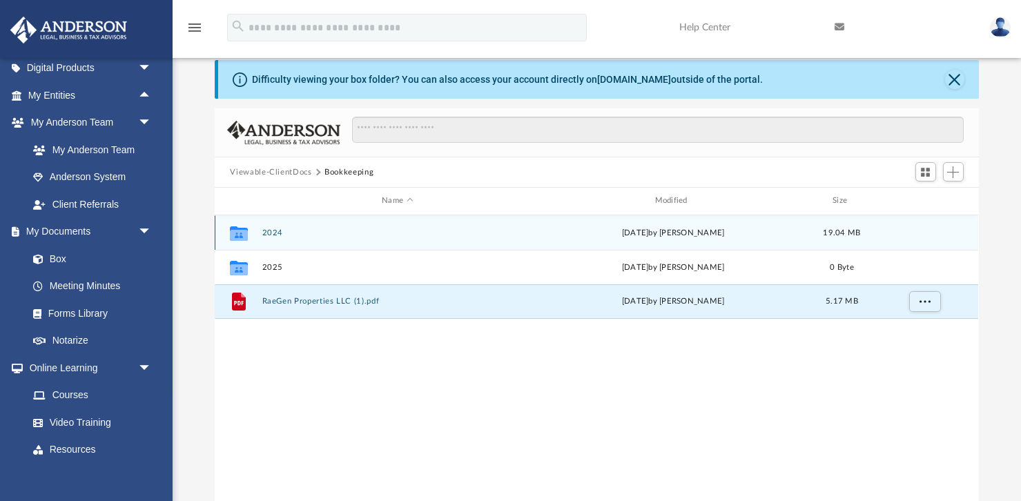
click at [295, 237] on div "Collaborated Folder 2024 Fri Aug 15 2025 by Hebert Romero 19.04 MB" at bounding box center [596, 232] width 763 height 35
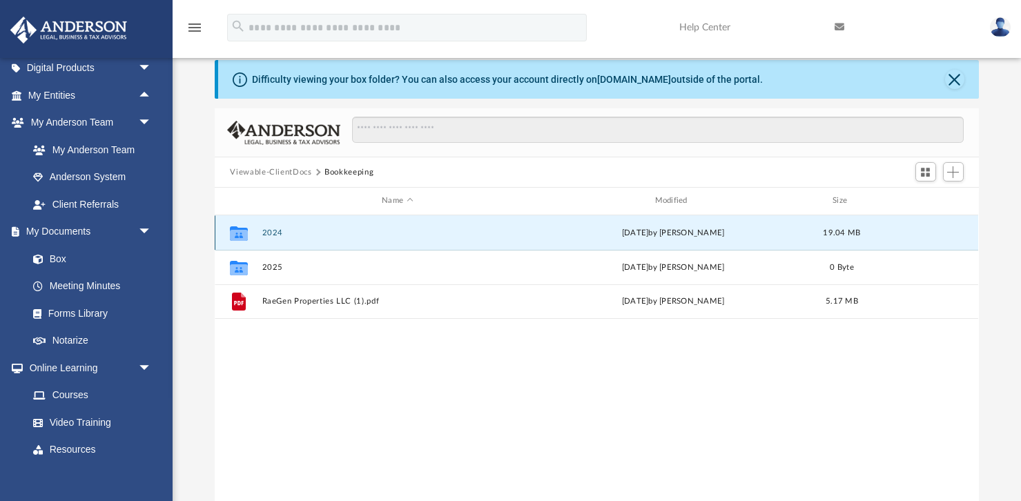
click at [277, 234] on button "2024" at bounding box center [397, 232] width 270 height 9
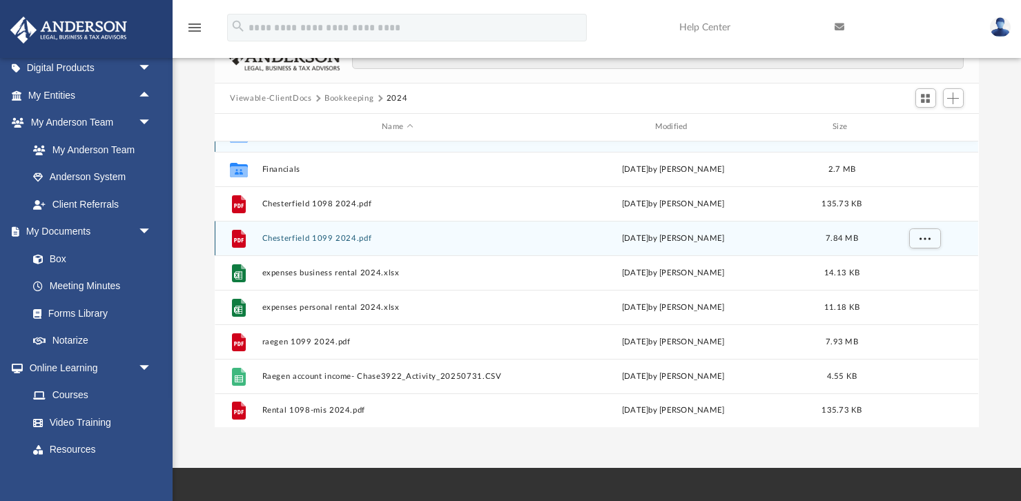
scroll to position [108, 0]
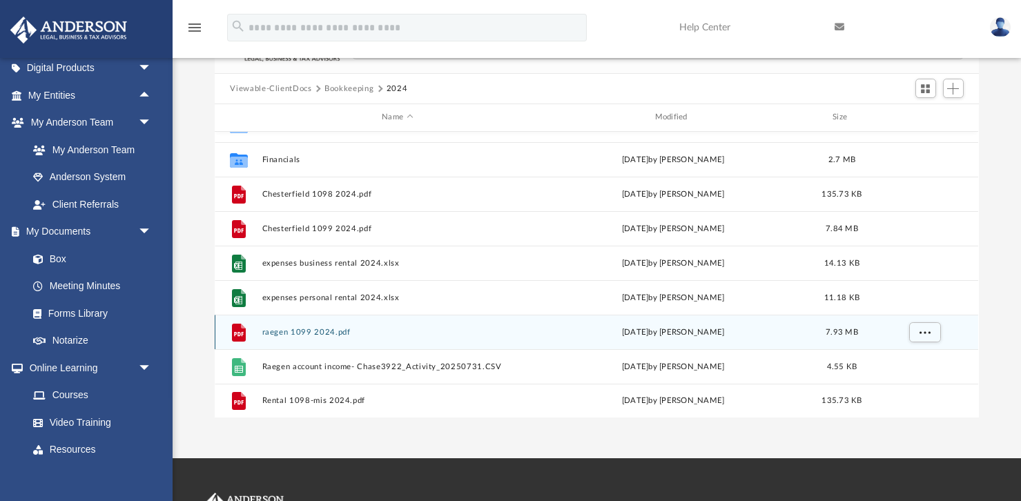
click at [315, 331] on button "raegen 1099 2024.pdf" at bounding box center [397, 332] width 270 height 9
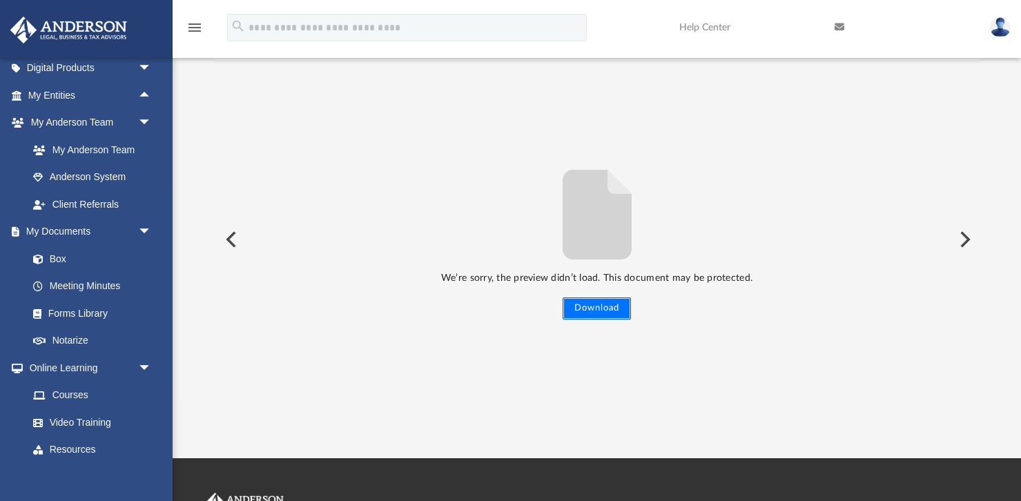
click at [603, 308] on button "Download" at bounding box center [597, 308] width 68 height 22
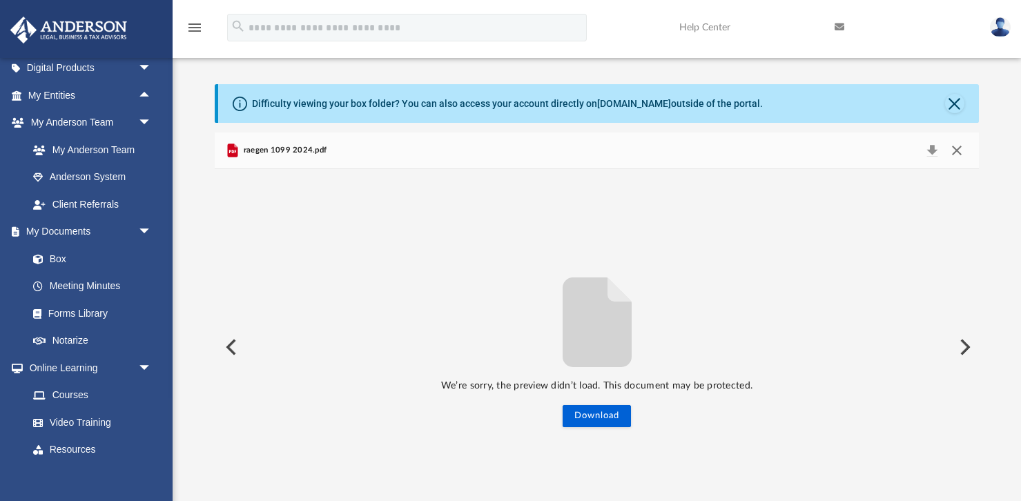
click at [957, 150] on button "Close" at bounding box center [956, 150] width 25 height 19
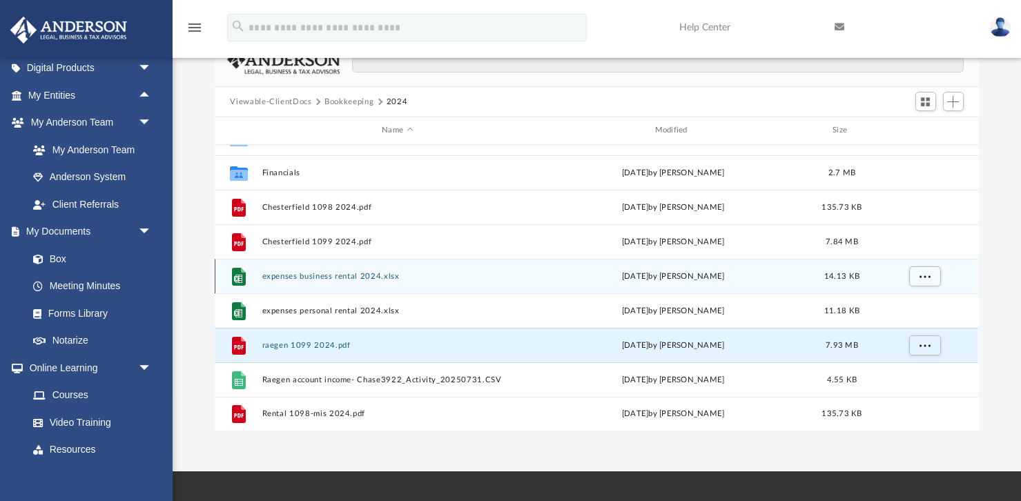
scroll to position [97, 0]
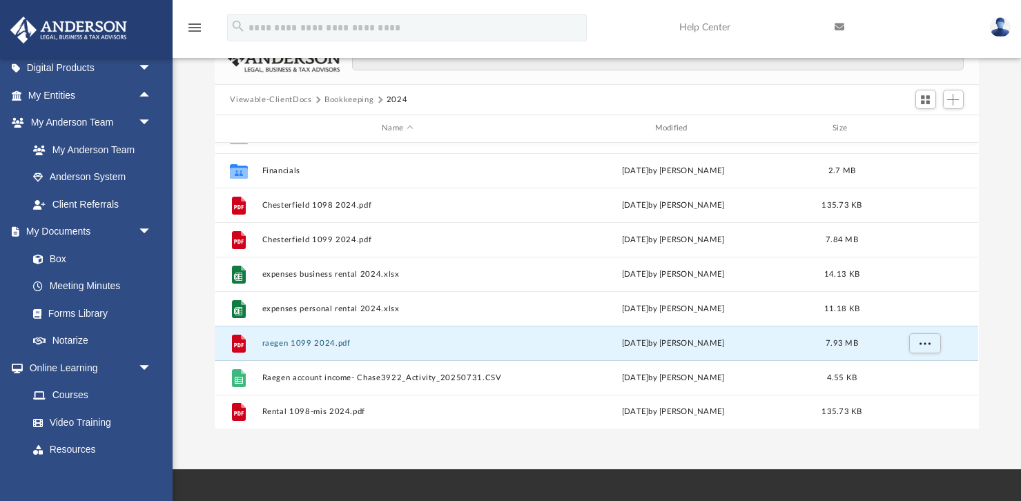
click at [308, 101] on button "Viewable-ClientDocs" at bounding box center [270, 100] width 81 height 12
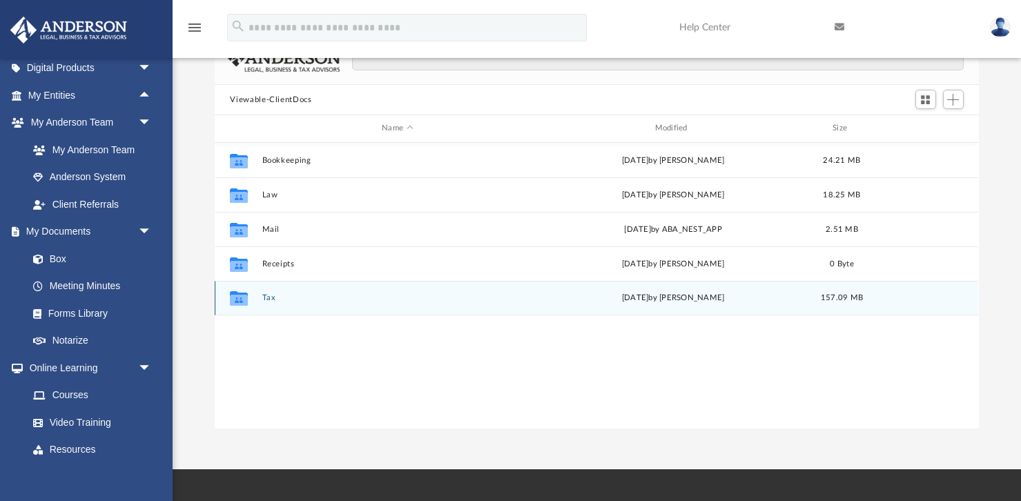
click at [411, 293] on button "Tax" at bounding box center [397, 297] width 270 height 9
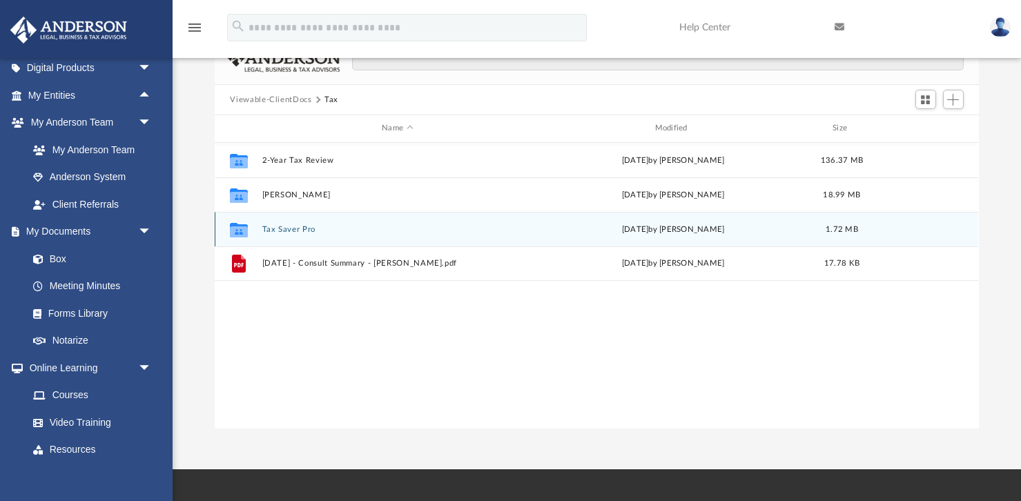
click at [298, 228] on button "Tax Saver Pro" at bounding box center [397, 229] width 270 height 9
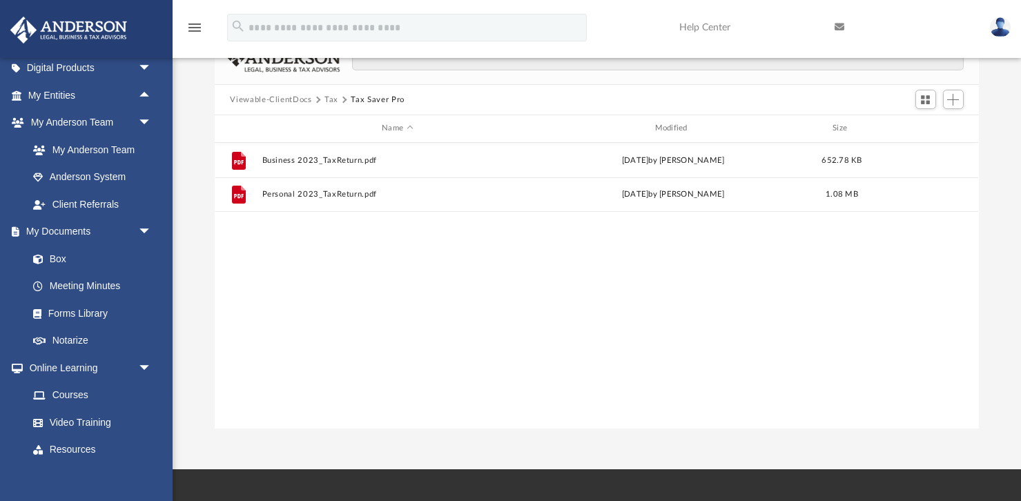
click at [335, 97] on button "Tax" at bounding box center [331, 100] width 14 height 12
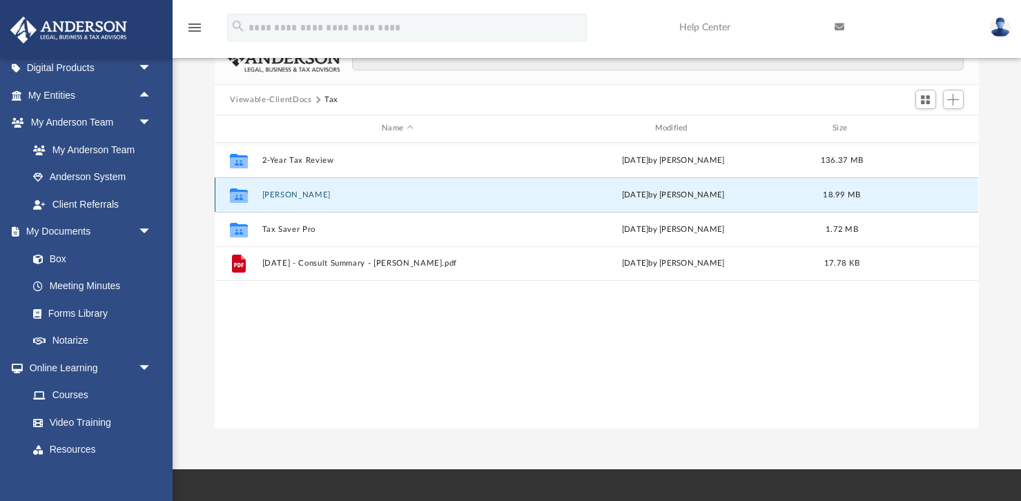
click at [297, 198] on button "Ray, Anthony" at bounding box center [397, 195] width 270 height 9
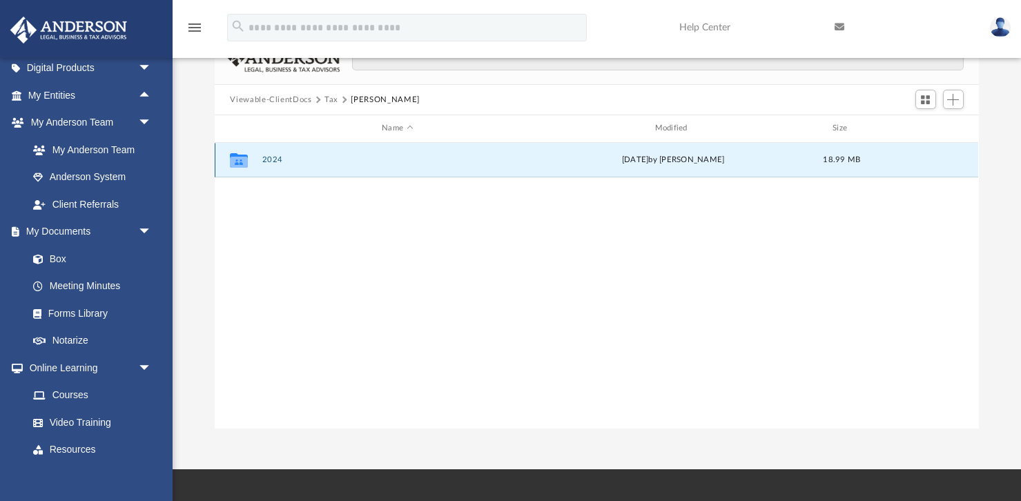
click at [273, 162] on button "2024" at bounding box center [397, 159] width 270 height 9
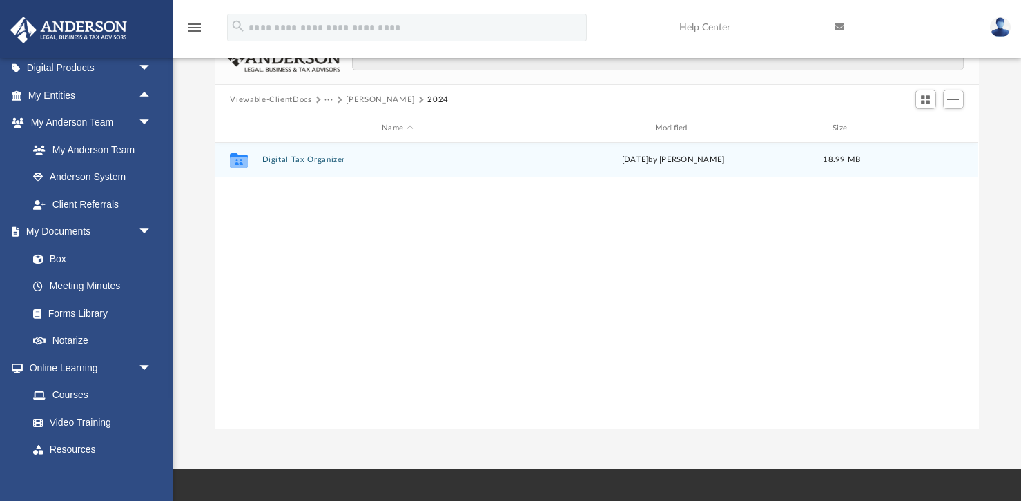
click at [317, 157] on button "Digital Tax Organizer" at bounding box center [397, 159] width 270 height 9
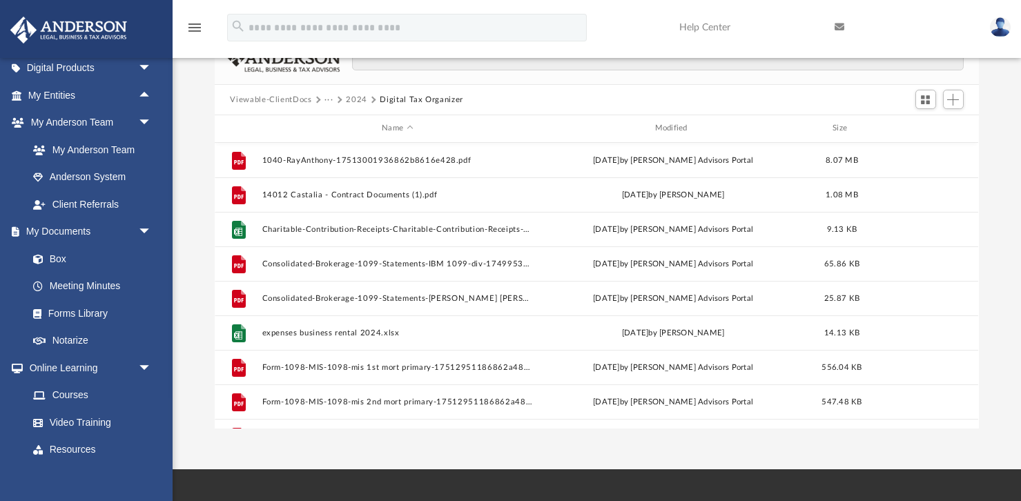
click at [331, 99] on button "···" at bounding box center [328, 100] width 9 height 12
click at [338, 126] on li "Tax" at bounding box center [366, 124] width 69 height 14
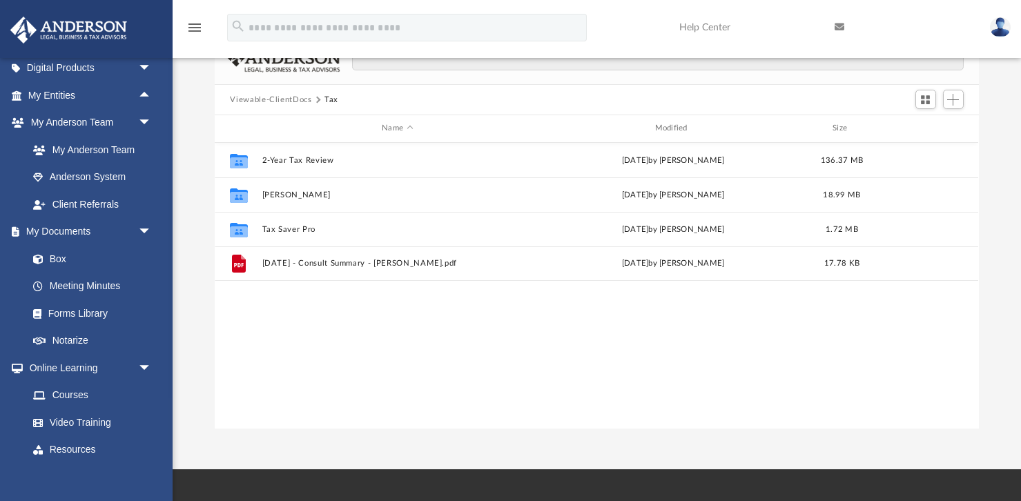
click at [305, 103] on button "Viewable-ClientDocs" at bounding box center [270, 100] width 81 height 12
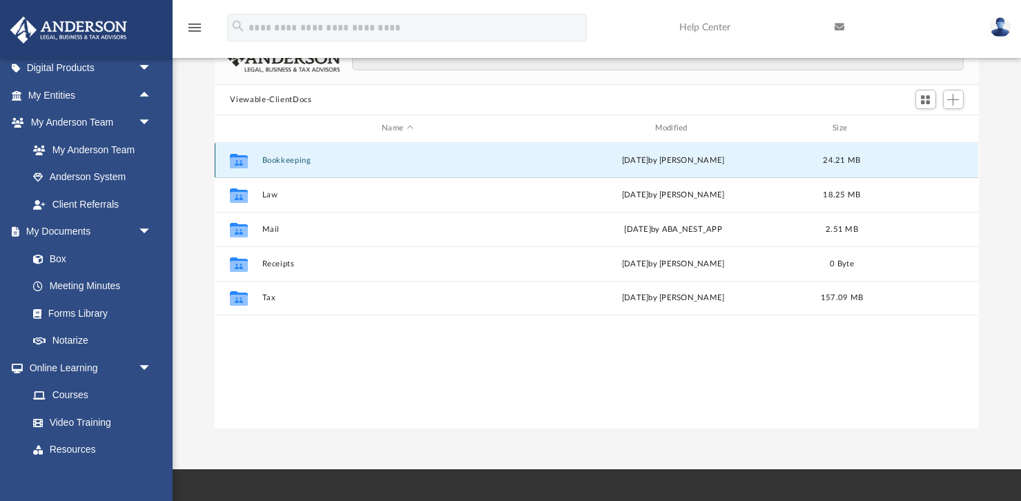
click at [302, 159] on button "Bookkeeping" at bounding box center [397, 160] width 270 height 9
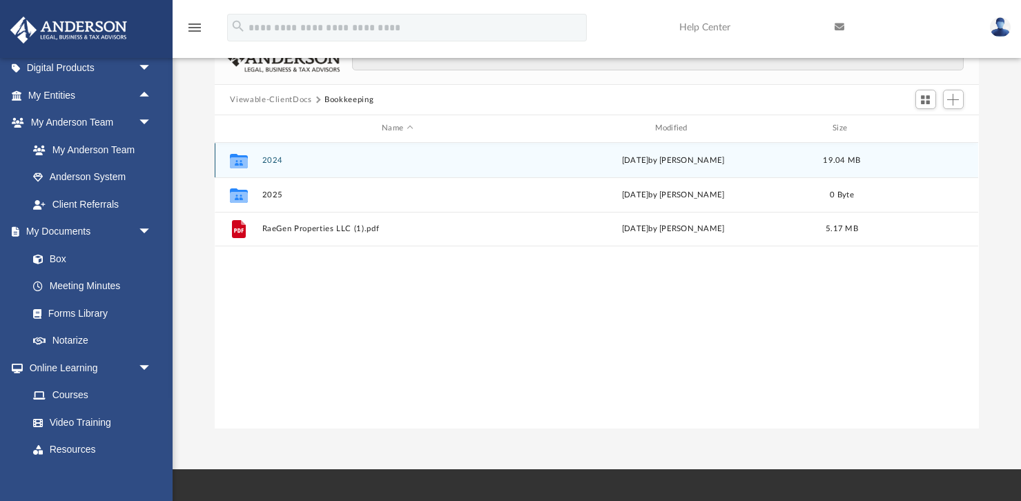
click at [269, 164] on div "Collaborated Folder 2024 Fri Aug 15 2025 by Hebert Romero 19.04 MB" at bounding box center [596, 160] width 763 height 35
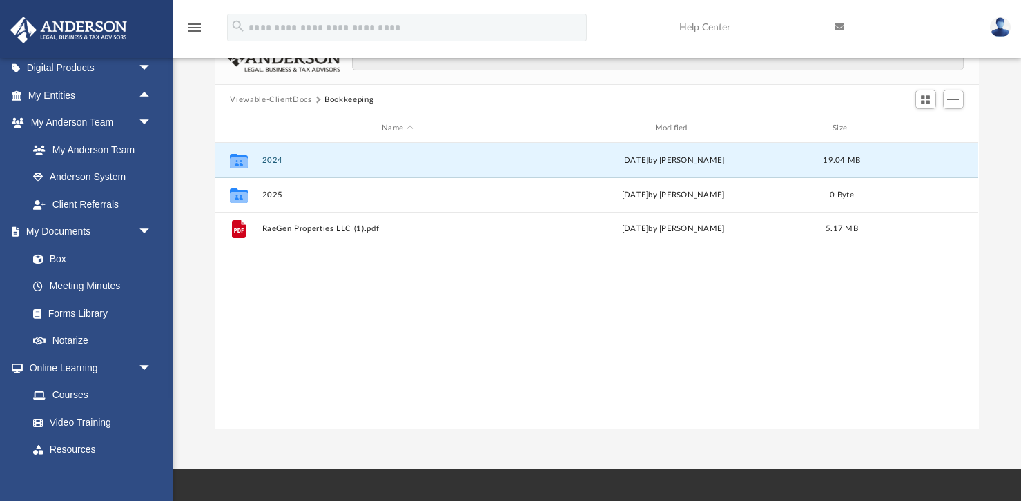
click at [269, 164] on div "Collaborated Folder 2024 Fri Aug 15 2025 by Hebert Romero 19.04 MB" at bounding box center [596, 160] width 763 height 35
click at [270, 160] on button "2024" at bounding box center [397, 160] width 270 height 9
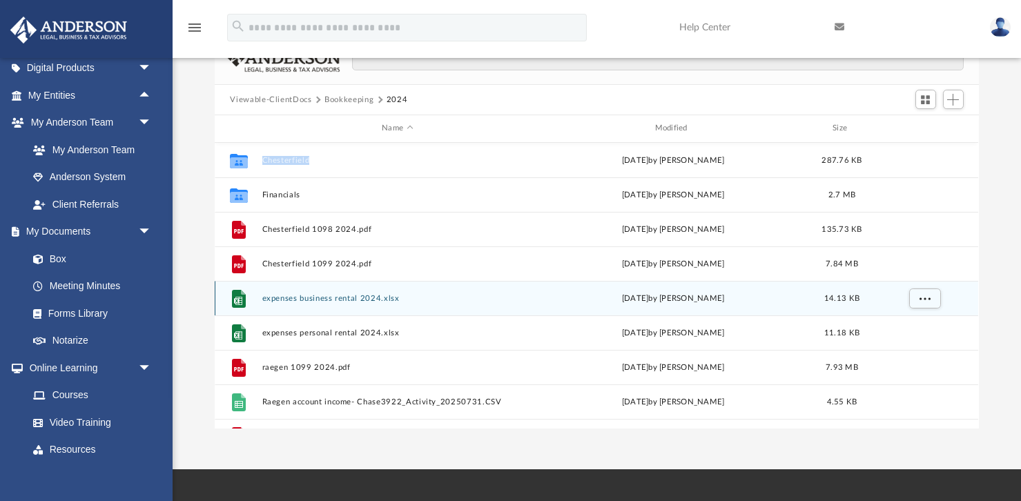
click at [361, 298] on button "expenses business rental 2024.xlsx" at bounding box center [397, 298] width 270 height 9
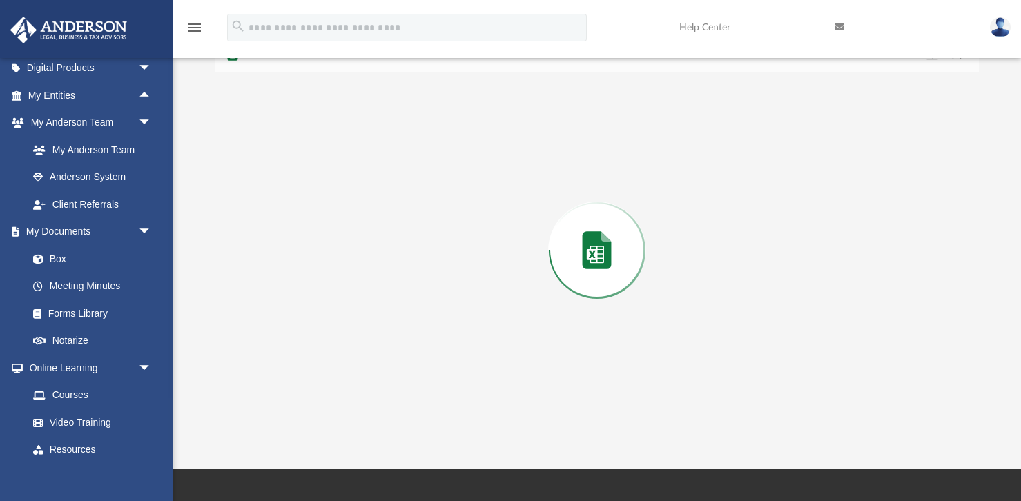
click at [361, 72] on div "Document Viewer" at bounding box center [596, 72] width 763 height 0
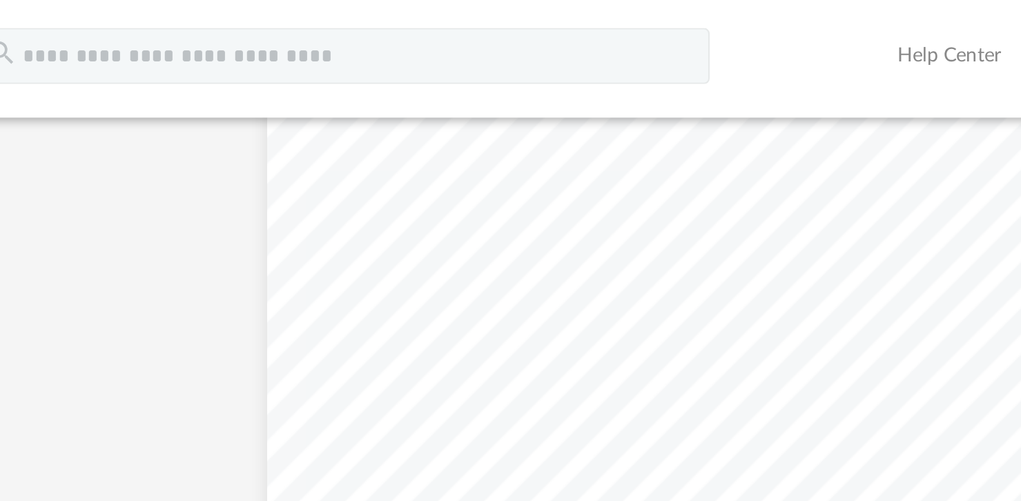
scroll to position [133, 0]
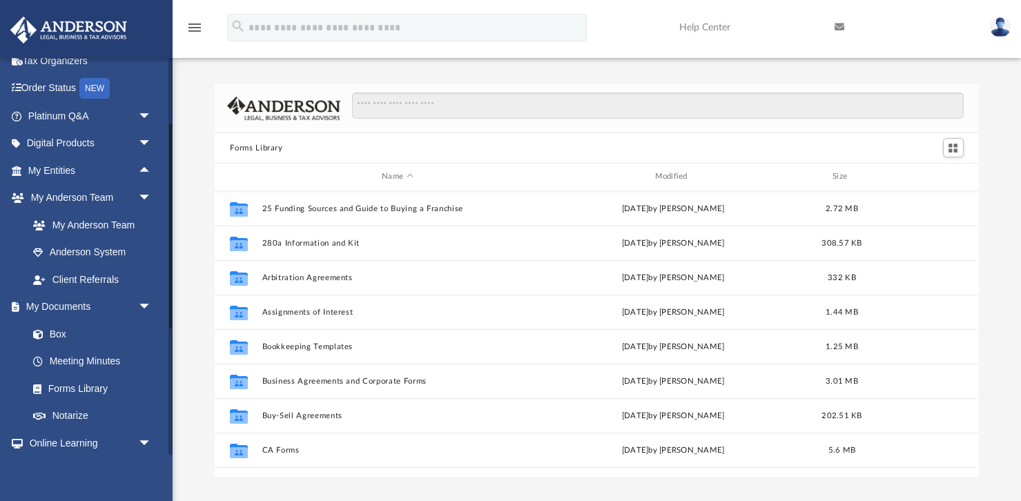
scroll to position [68, 0]
click at [65, 338] on link "Box" at bounding box center [95, 335] width 153 height 28
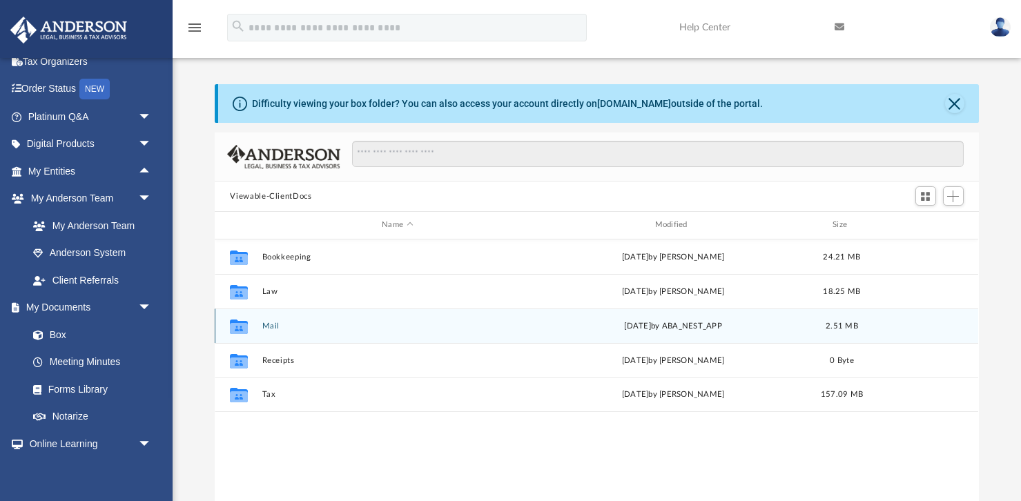
scroll to position [313, 763]
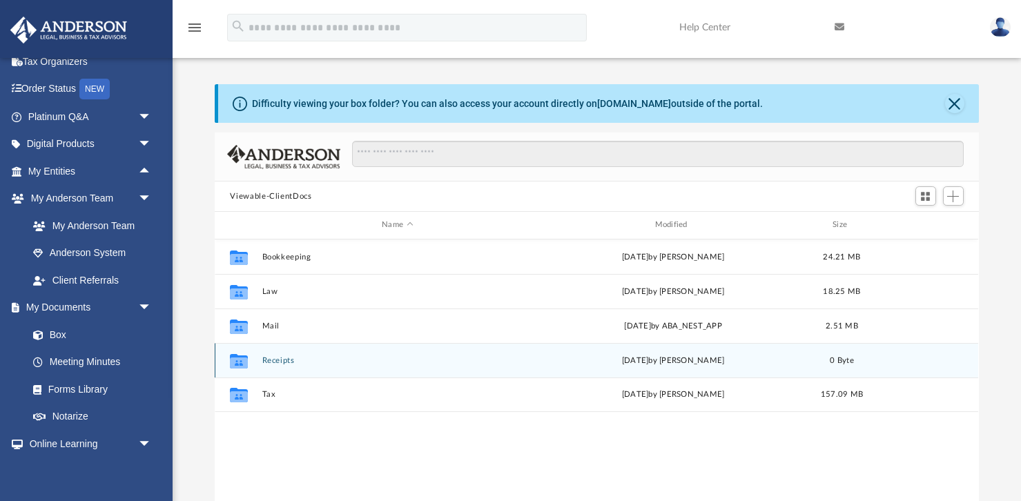
click at [271, 360] on button "Receipts" at bounding box center [397, 360] width 270 height 9
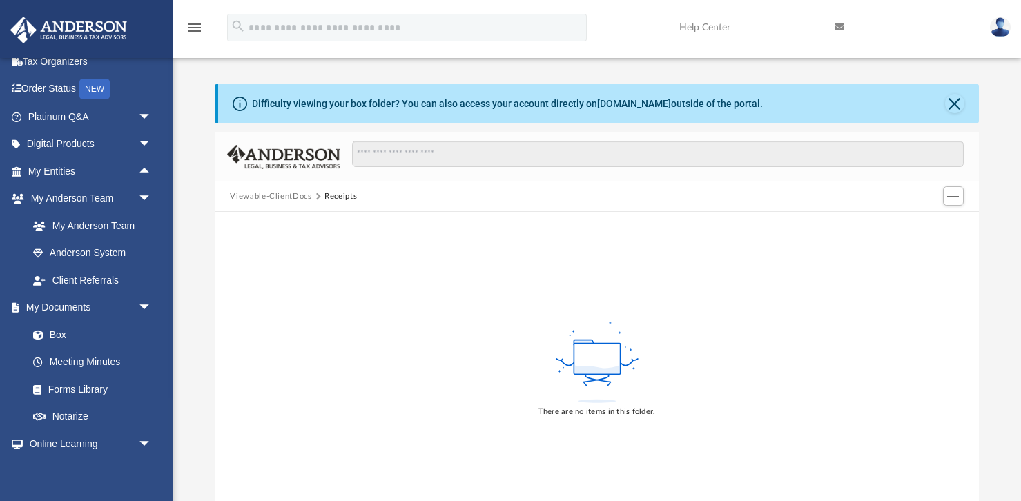
click at [301, 197] on button "Viewable-ClientDocs" at bounding box center [270, 197] width 81 height 12
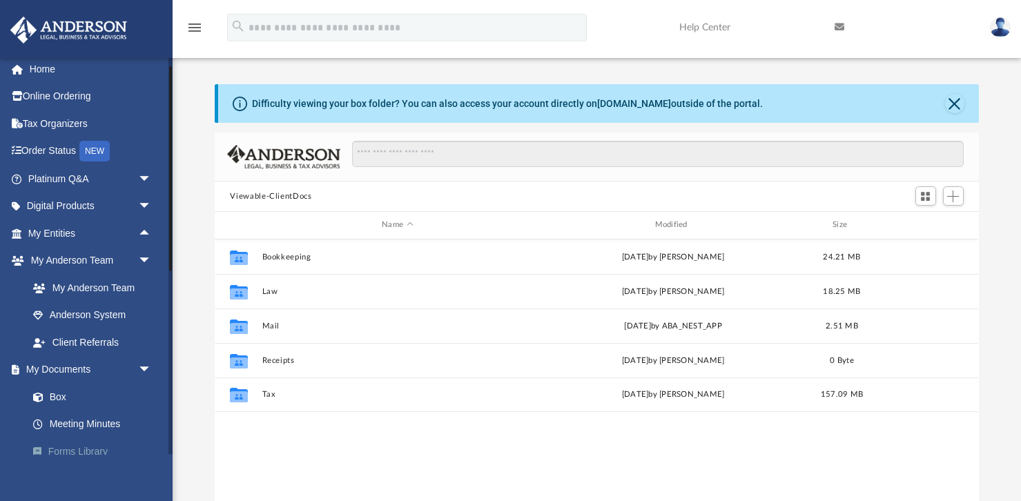
scroll to position [0, 0]
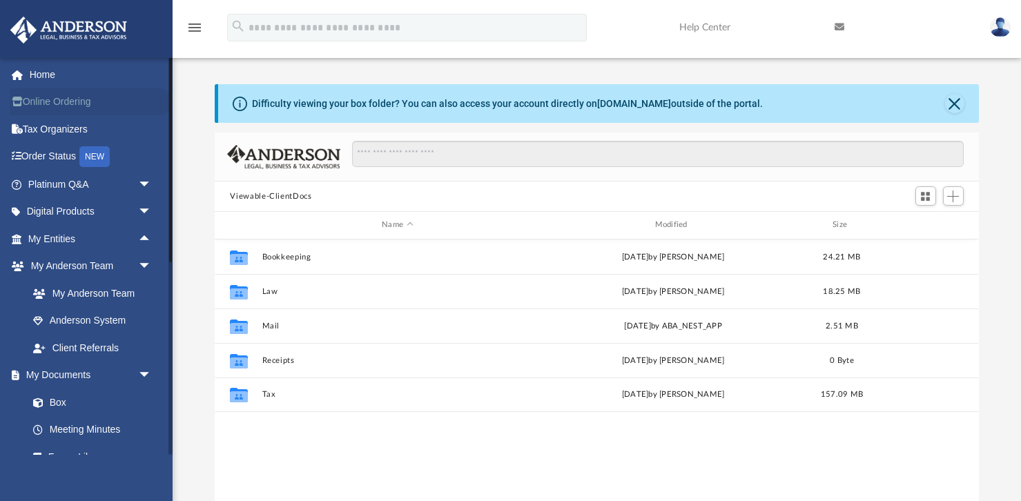
click at [81, 100] on link "Online Ordering" at bounding box center [91, 102] width 163 height 28
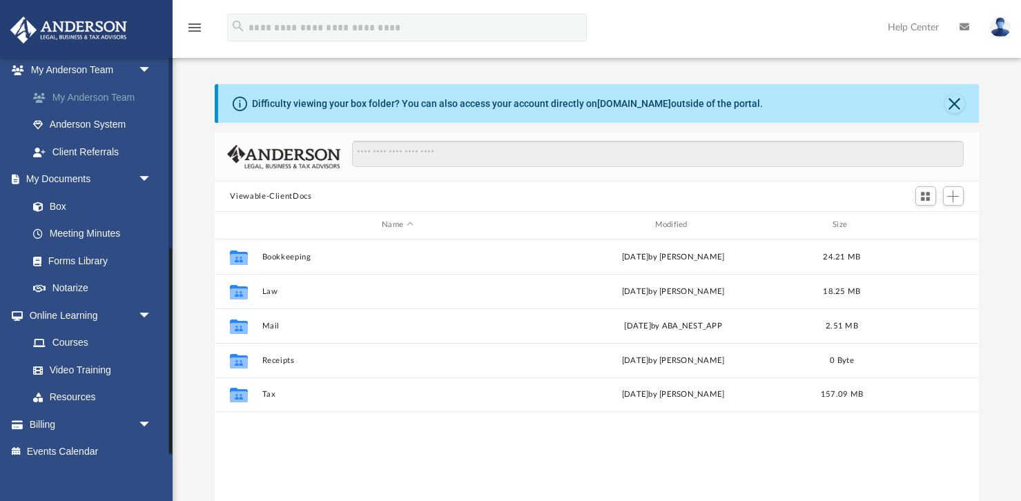
scroll to position [373, 0]
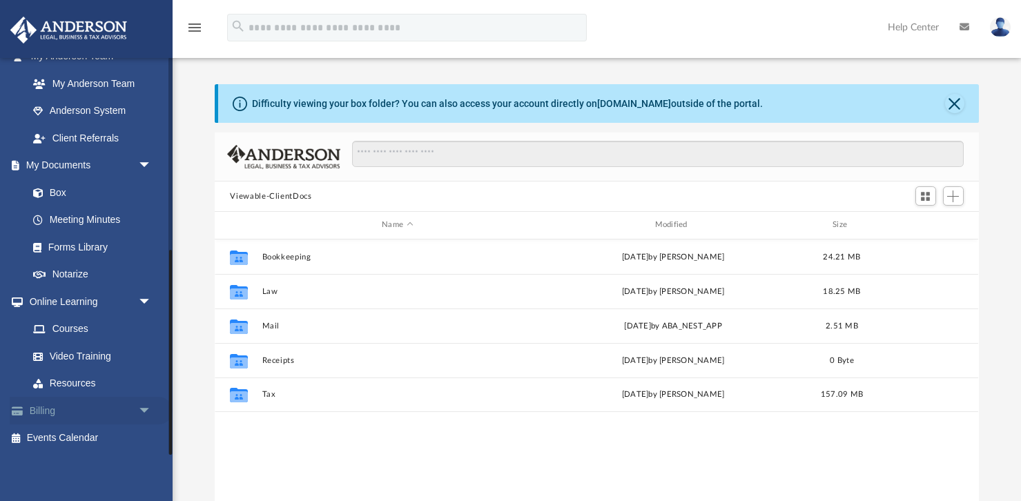
click at [106, 407] on link "Billing arrow_drop_down" at bounding box center [91, 411] width 163 height 28
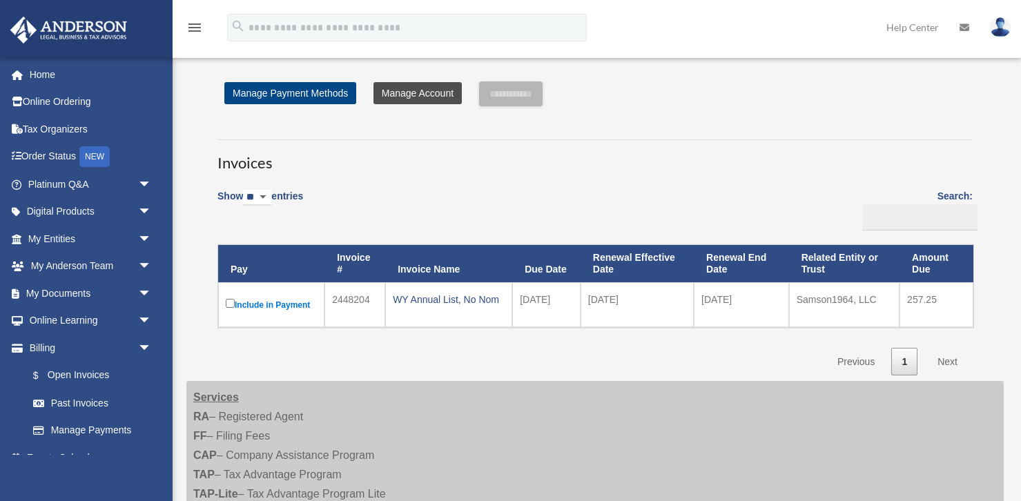
click at [393, 96] on link "Manage Account" at bounding box center [417, 93] width 88 height 22
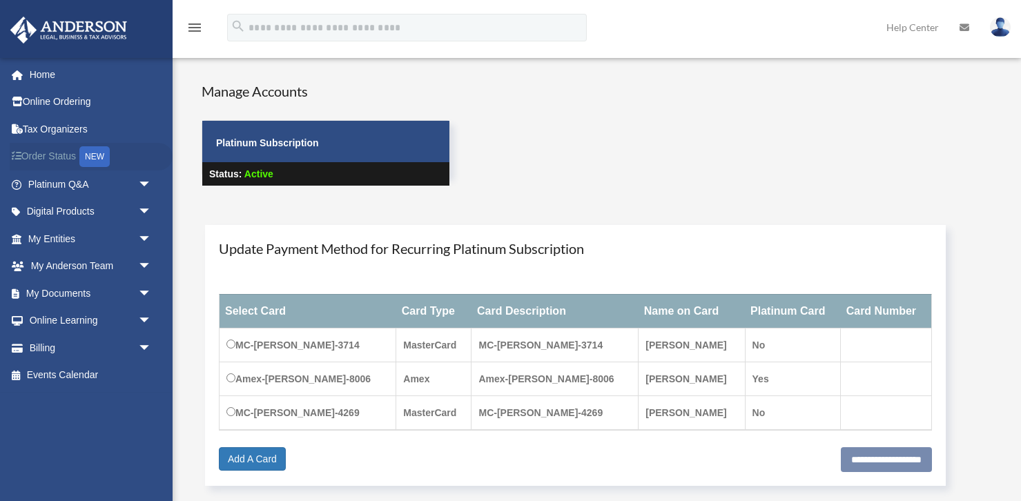
click at [49, 155] on link "Order Status NEW" at bounding box center [91, 157] width 163 height 28
